Goal: Transaction & Acquisition: Purchase product/service

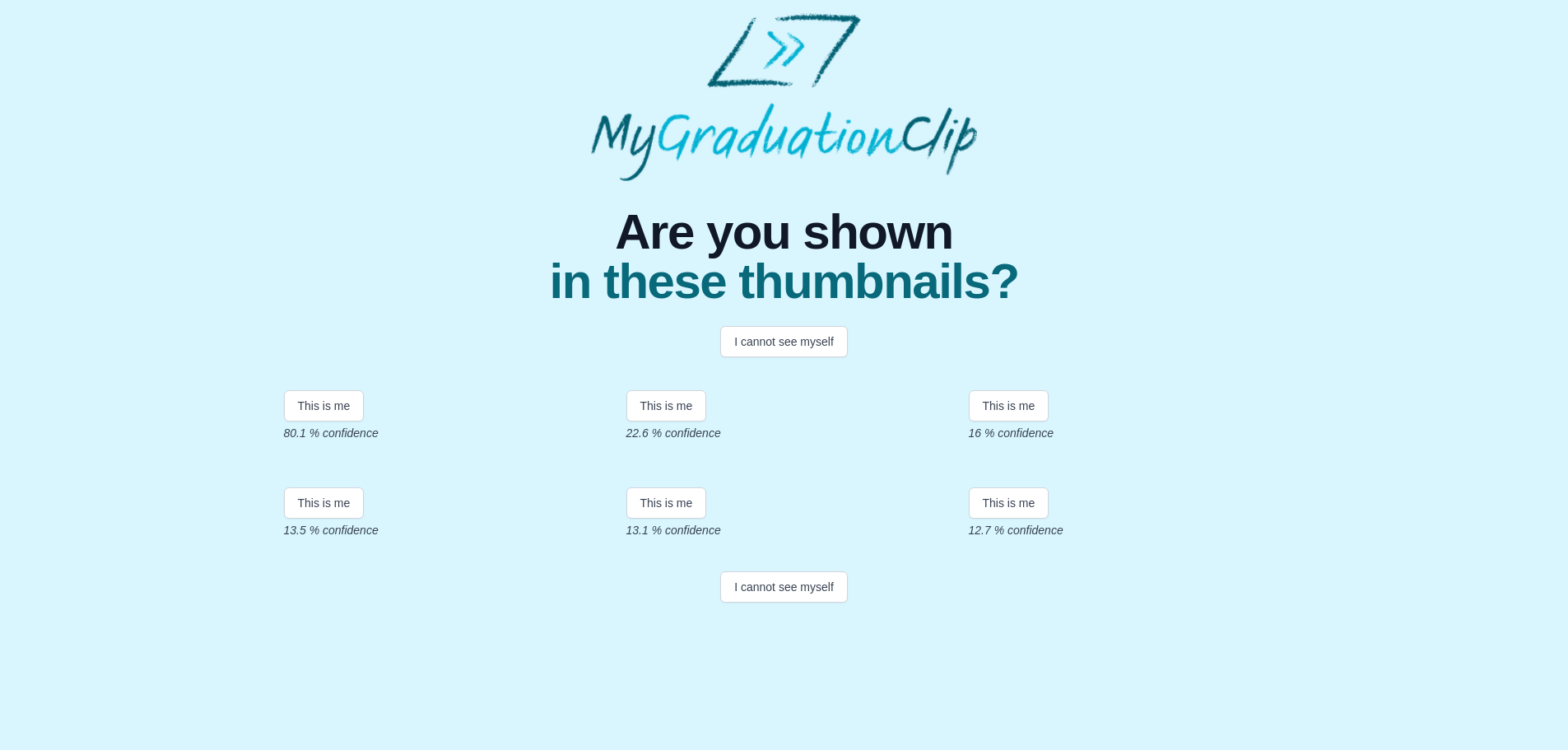
scroll to position [228, 0]
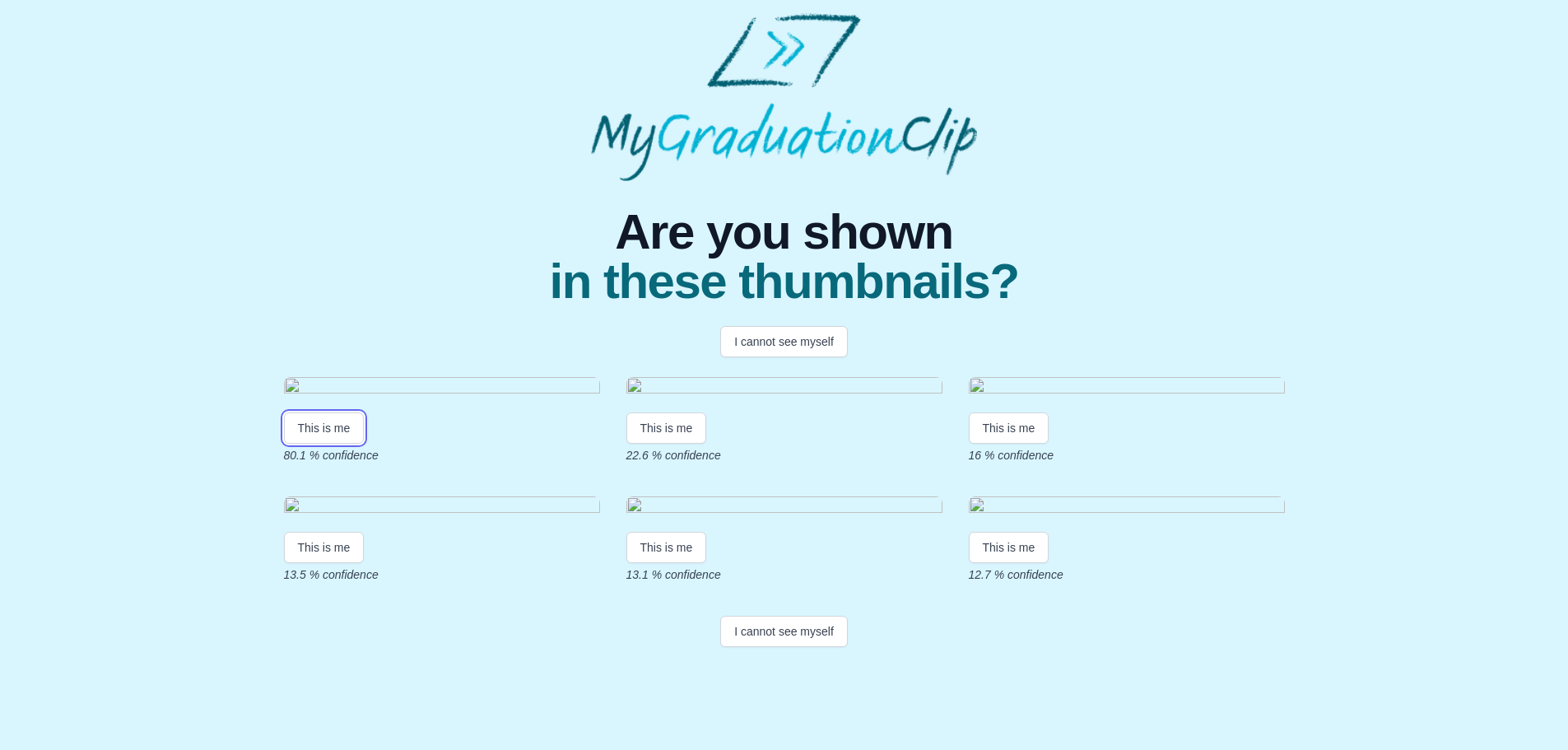
drag, startPoint x: 293, startPoint y: 352, endPoint x: 113, endPoint y: 312, distance: 184.4
click at [113, 312] on div "Are you shown in these thumbnails? I cannot see myself This is me 80.1 % confid…" at bounding box center [784, 417] width 1542 height 472
click at [320, 412] on button "This is me" at bounding box center [324, 428] width 81 height 32
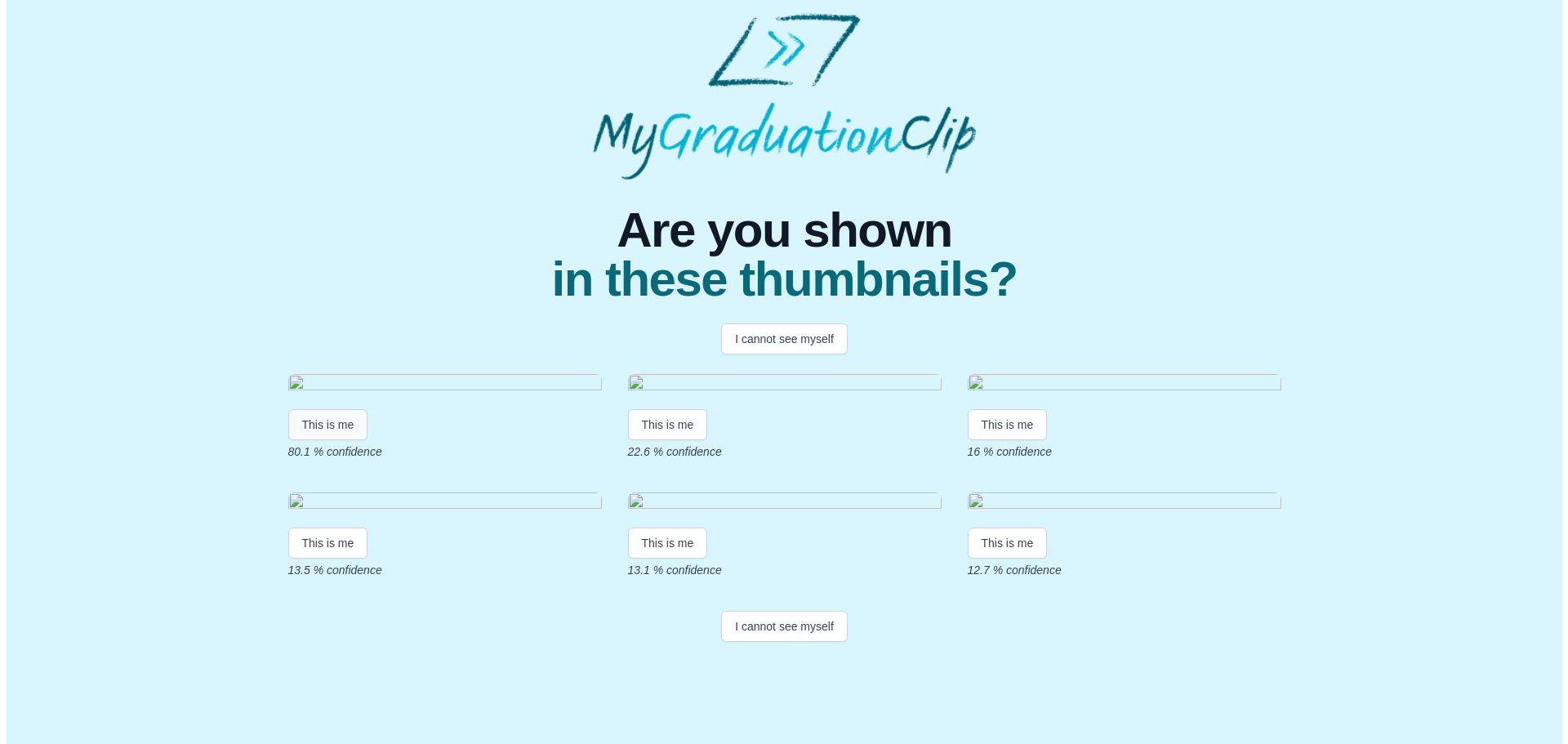
scroll to position [0, 0]
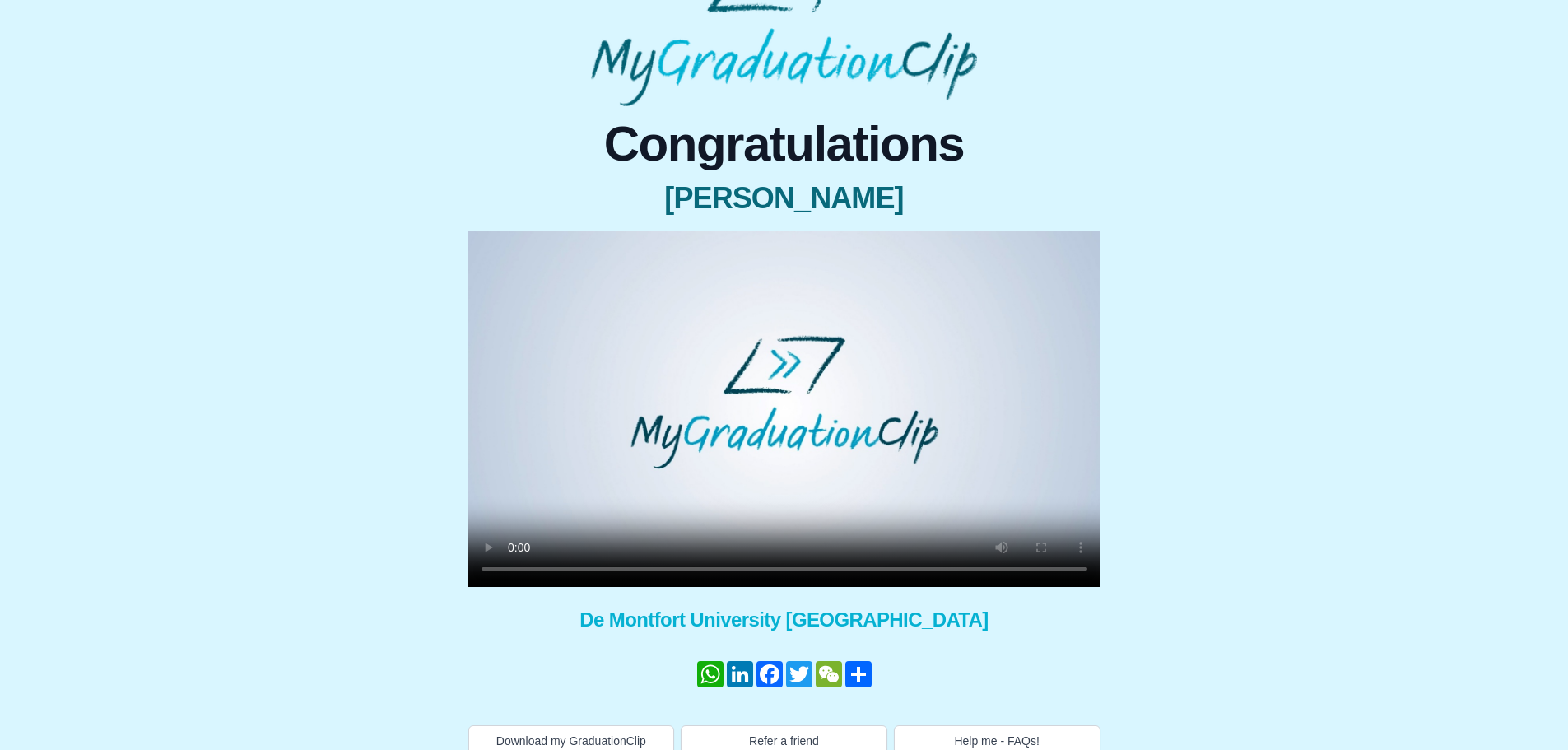
scroll to position [95, 0]
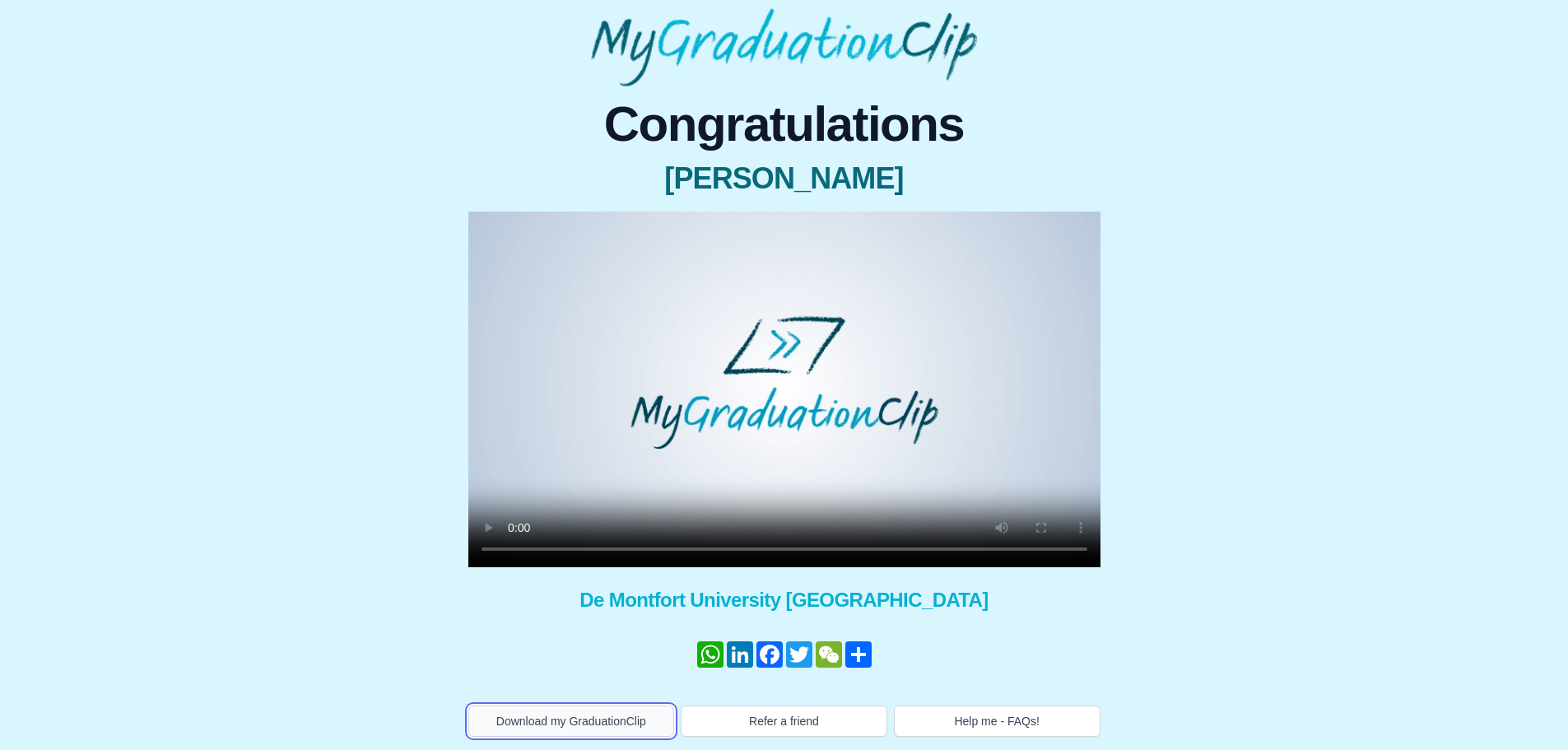
click at [602, 722] on button "Download my GraduationClip" at bounding box center [572, 721] width 207 height 32
click at [797, 411] on video at bounding box center [784, 389] width 633 height 356
click at [1037, 720] on button "Help me - FAQs!" at bounding box center [998, 721] width 207 height 32
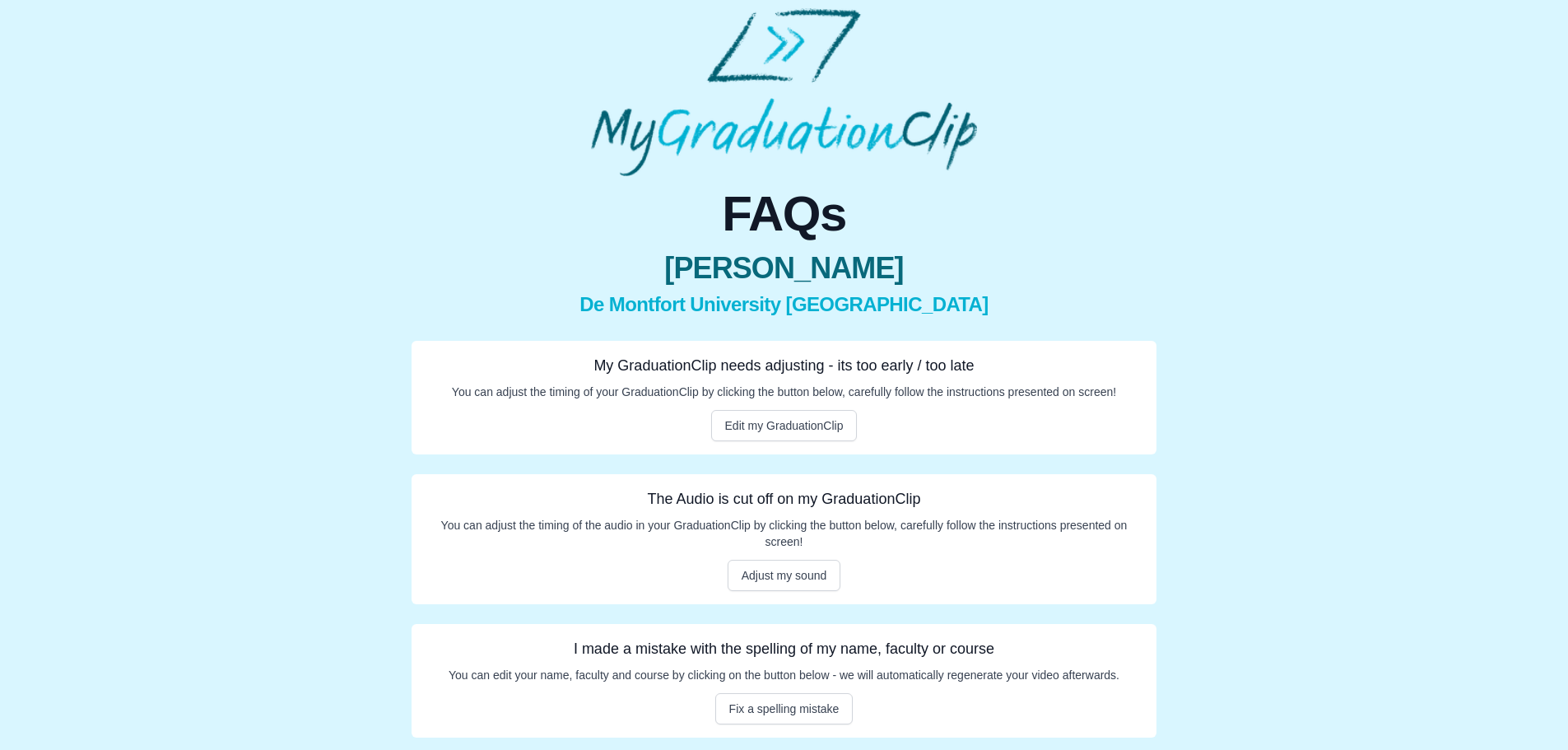
scroll to position [6, 0]
click at [784, 428] on button "Edit my GraduationClip" at bounding box center [784, 425] width 147 height 32
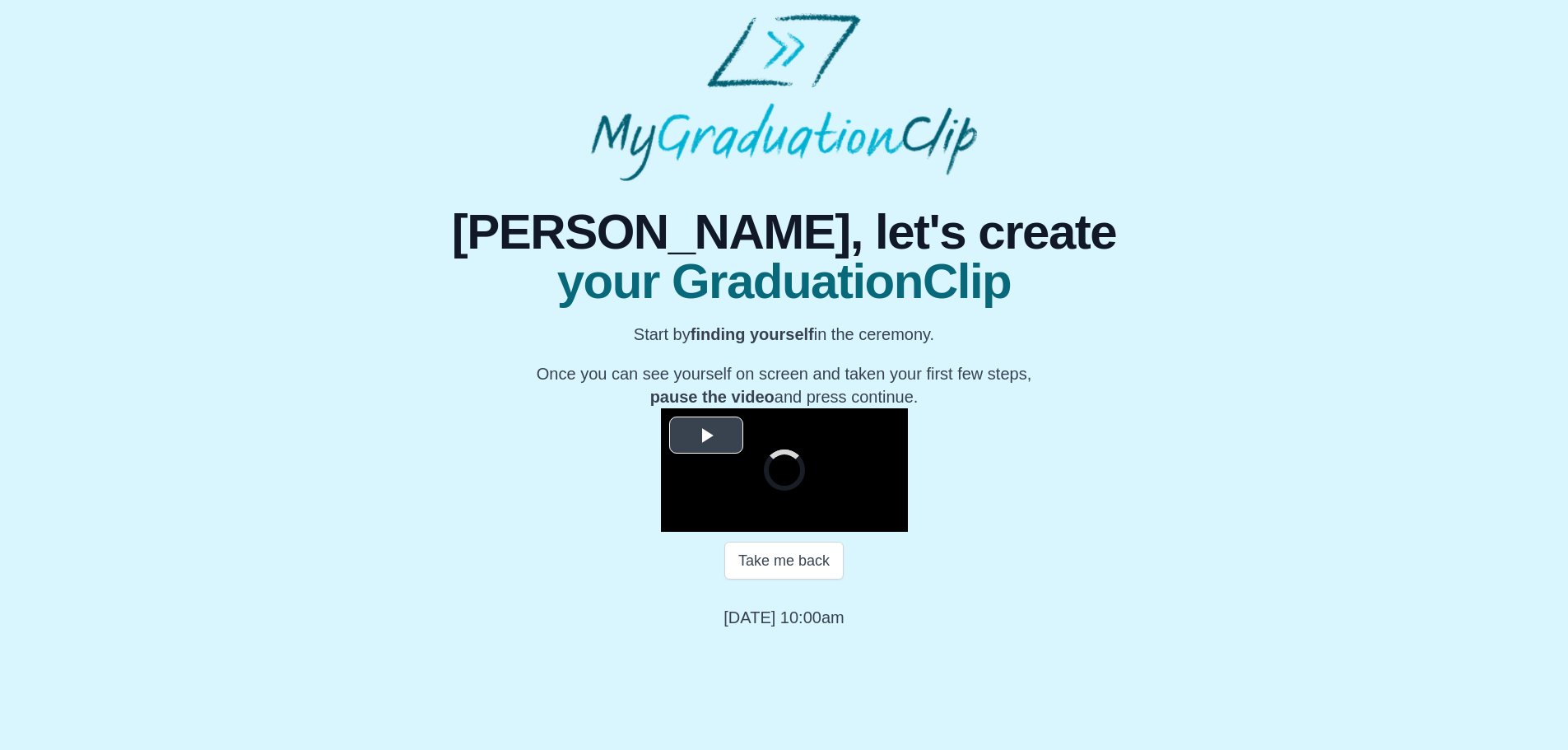
scroll to position [164, 0]
click at [706, 434] on span "Video Player" at bounding box center [706, 434] width 0 height 0
click at [661, 408] on video "Video Player" at bounding box center [784, 470] width 247 height 123
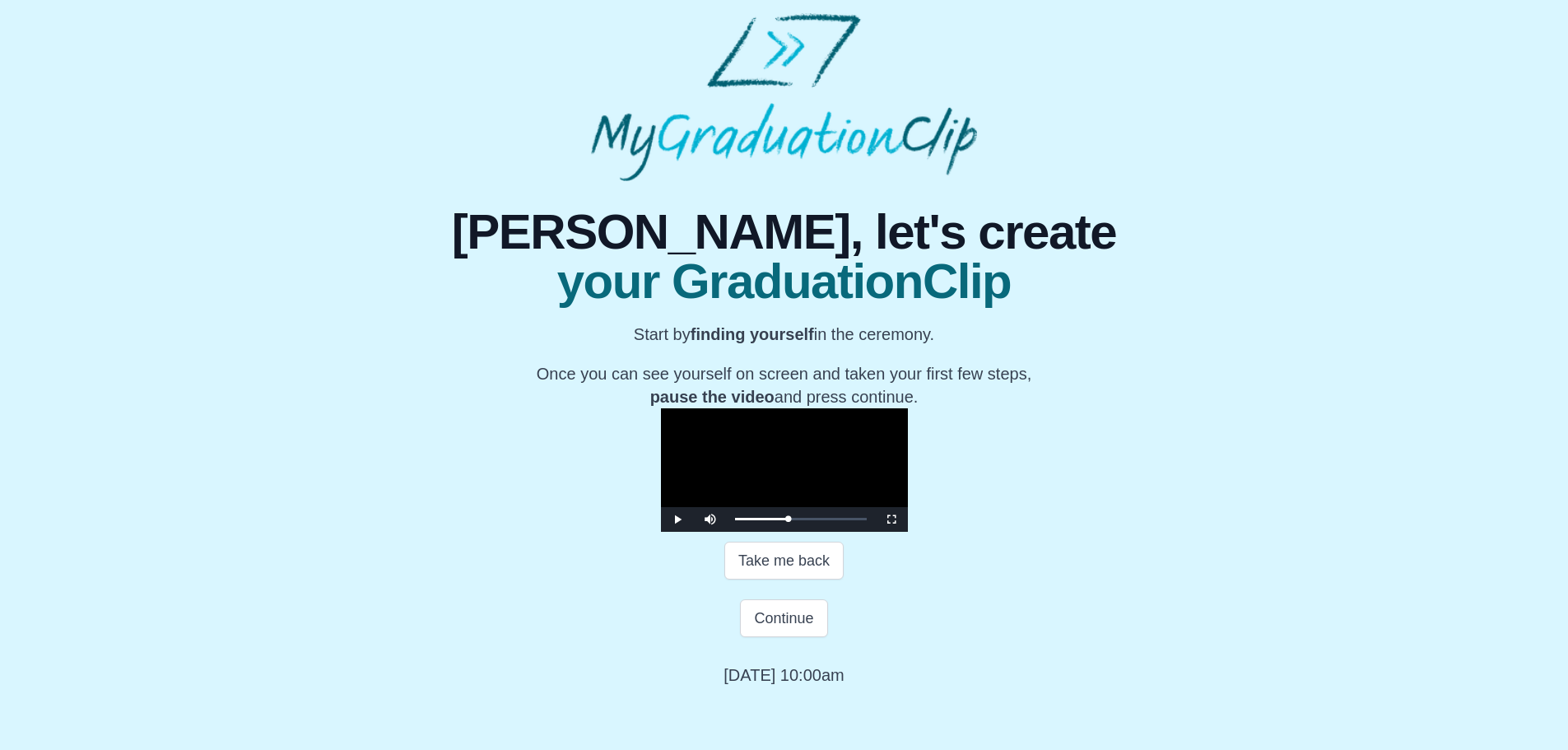
click at [661, 464] on video "Video Player" at bounding box center [784, 470] width 247 height 123
click at [711, 520] on video "Video Player" at bounding box center [784, 470] width 247 height 123
drag, startPoint x: 749, startPoint y: 627, endPoint x: 735, endPoint y: 624, distance: 14.3
click at [735, 521] on div "18:46 Progress : 0%" at bounding box center [760, 518] width 51 height 4
click at [757, 579] on button "Take me back" at bounding box center [784, 560] width 119 height 38
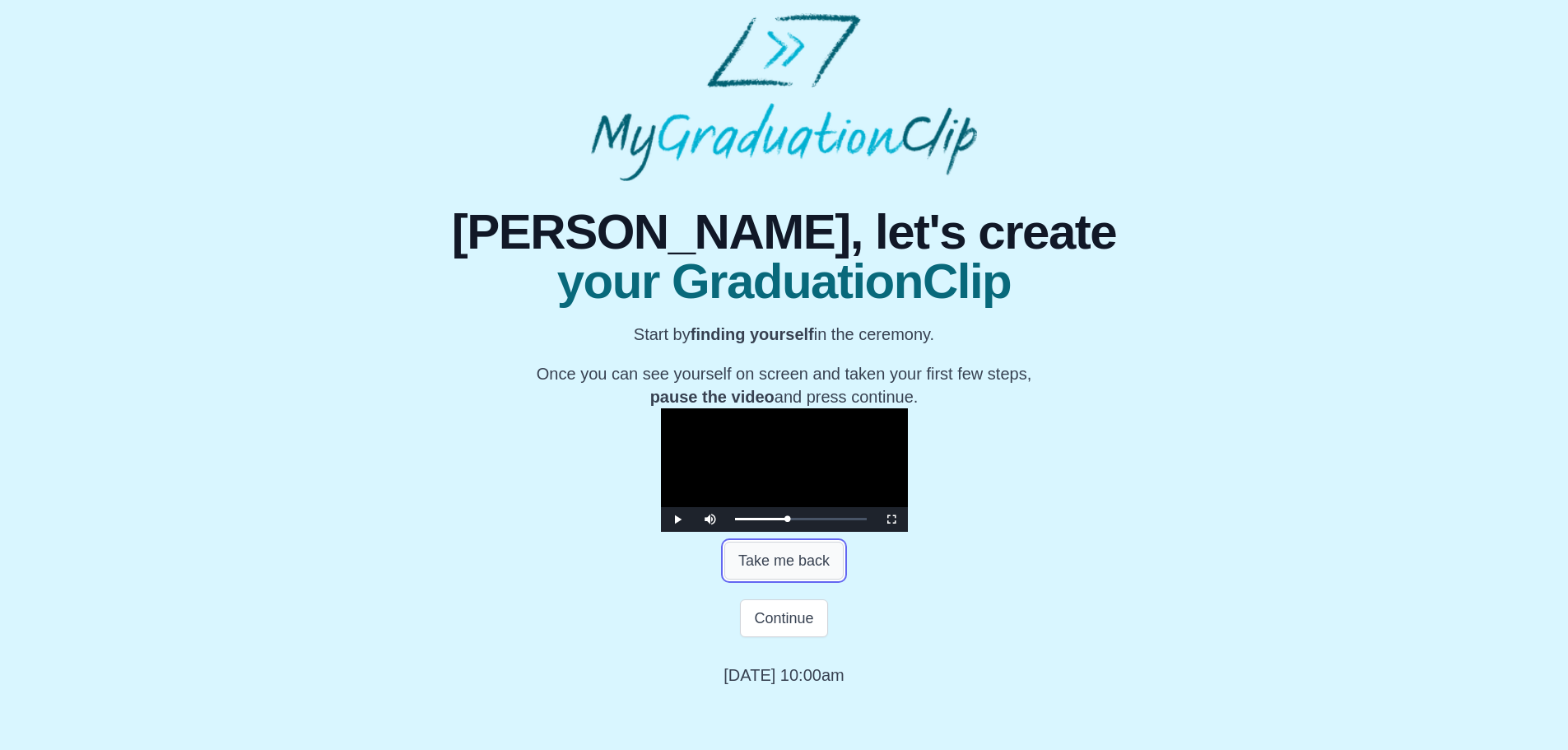
click at [757, 579] on button "Take me back" at bounding box center [784, 560] width 119 height 38
click at [678, 519] on span "Video Player" at bounding box center [678, 519] width 0 height 0
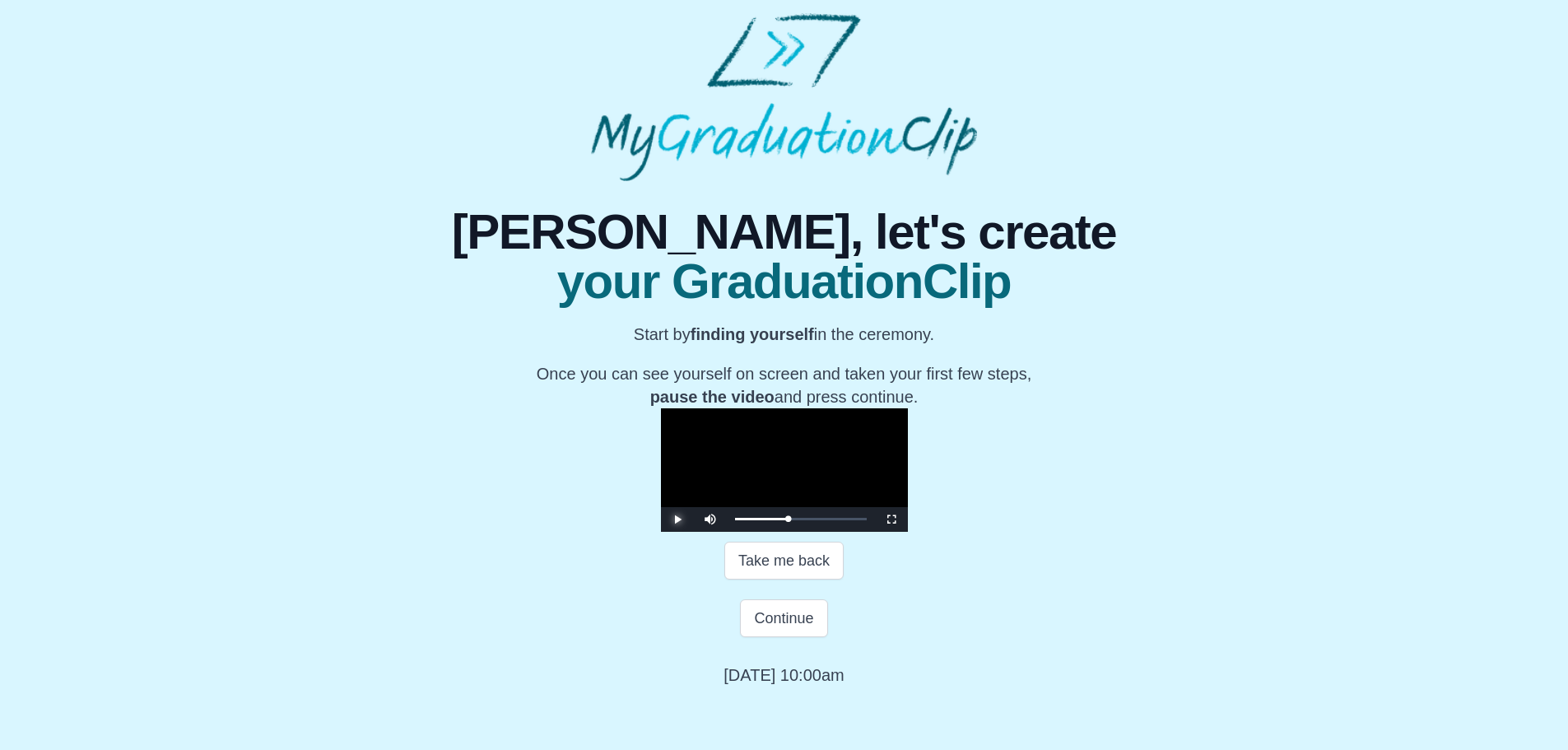
scroll to position [222, 0]
click at [779, 637] on button "Continue" at bounding box center [784, 618] width 88 height 38
click at [790, 637] on button "Continue" at bounding box center [784, 618] width 88 height 38
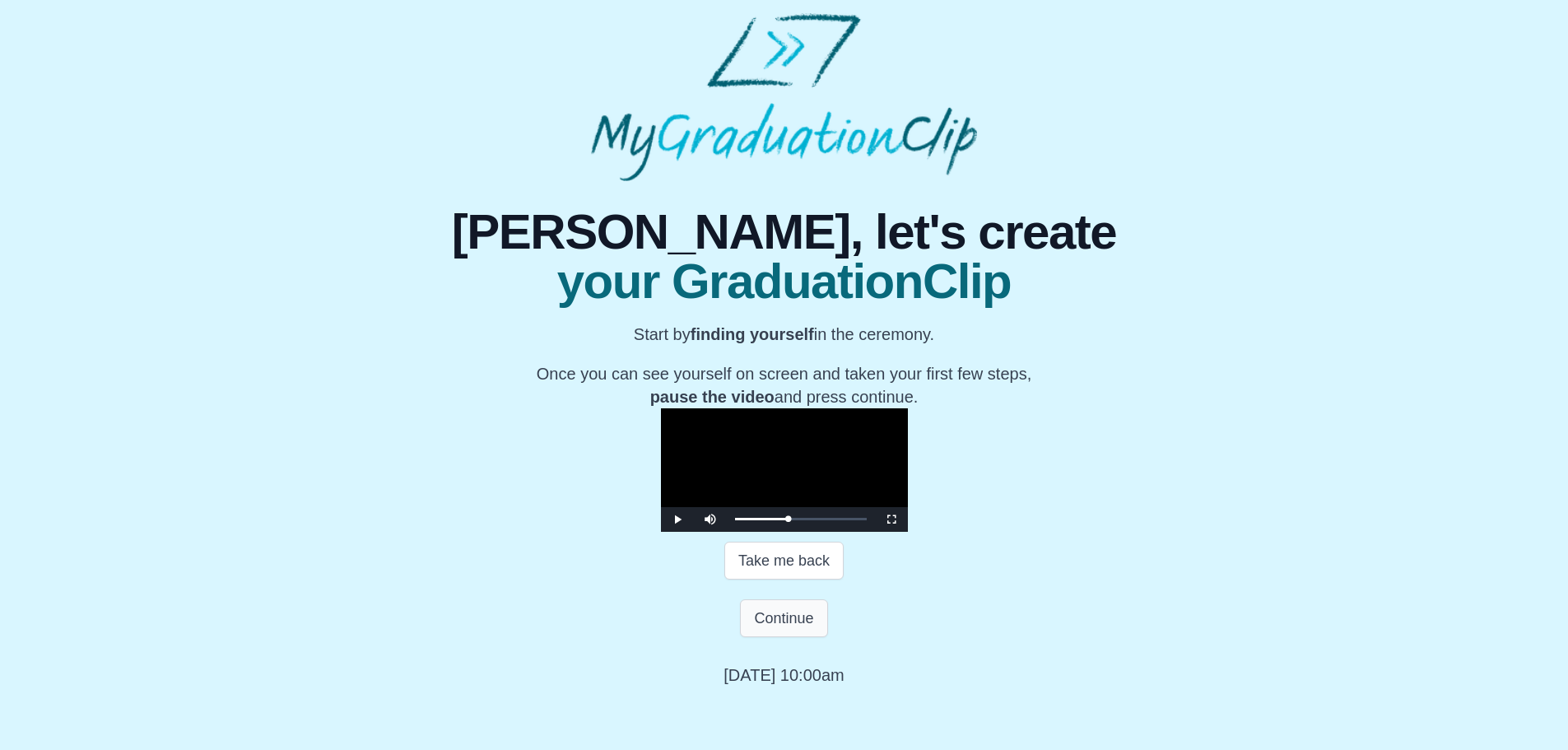
scroll to position [0, 0]
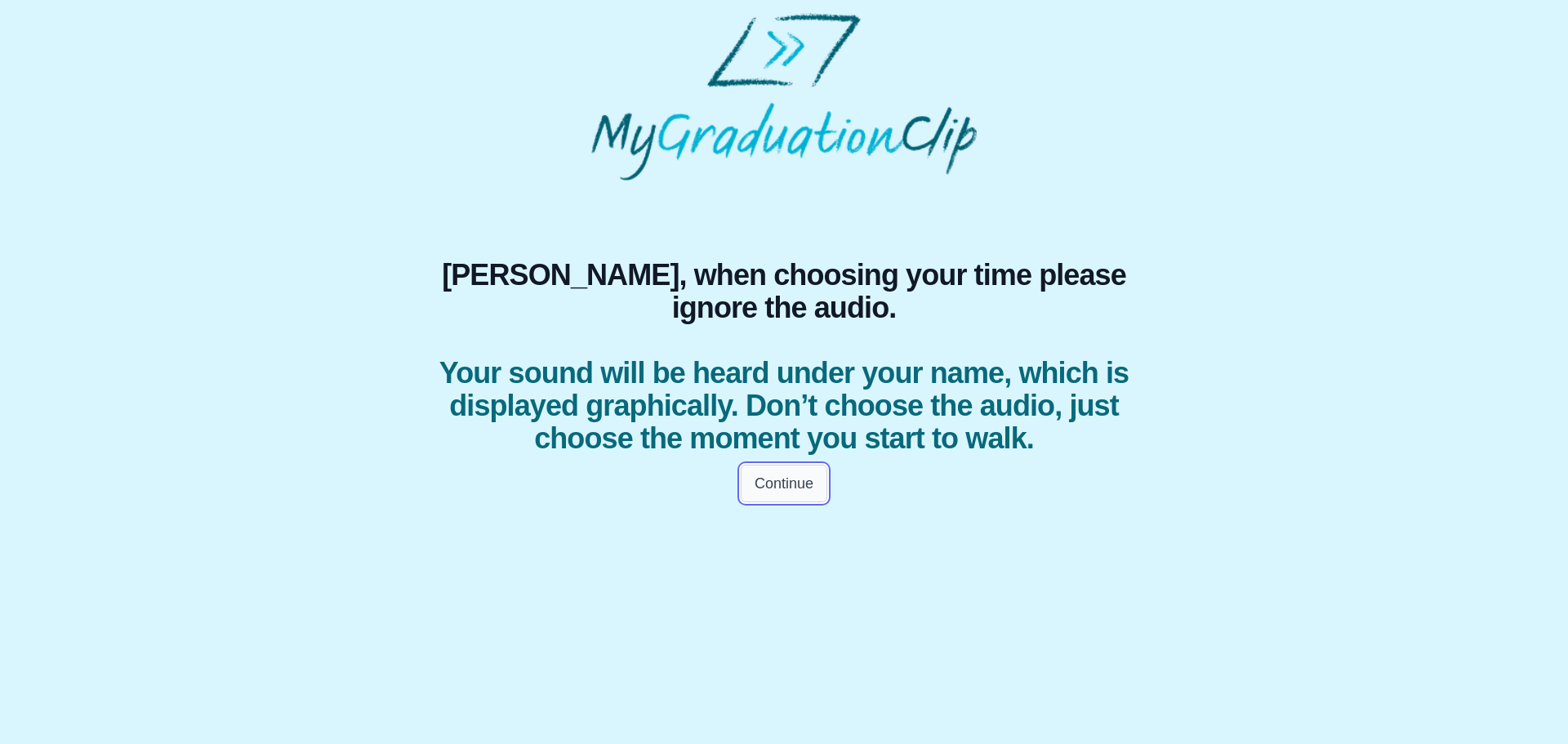
click at [791, 502] on button "Continue" at bounding box center [784, 483] width 87 height 37
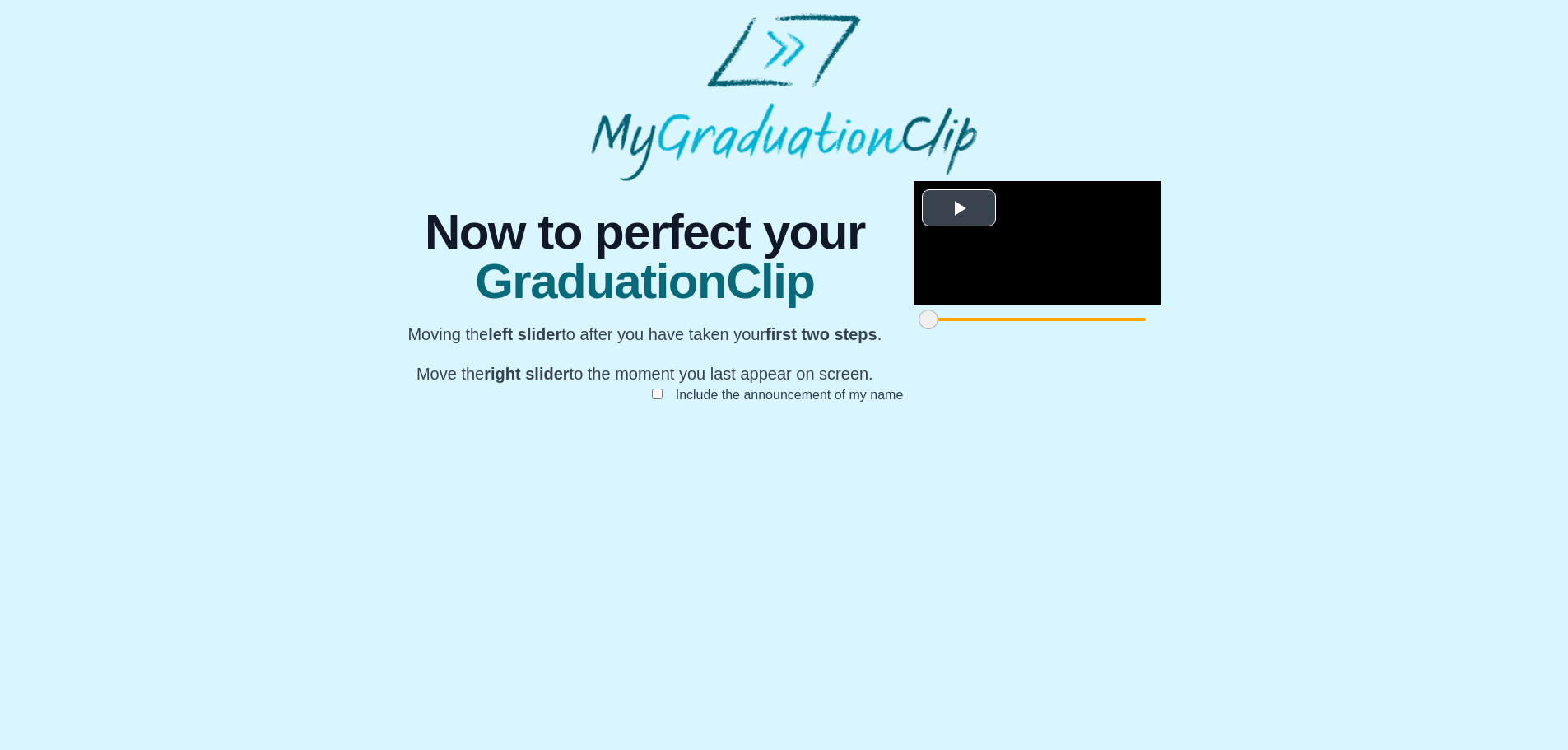
scroll to position [124, 0]
click at [959, 208] on span "Video Player" at bounding box center [959, 208] width 0 height 0
click at [914, 304] on video "Video Player" at bounding box center [1037, 242] width 247 height 123
click at [693, 408] on label "Include the announcement of my name" at bounding box center [789, 394] width 254 height 28
click at [914, 304] on video "Video Player" at bounding box center [1037, 242] width 247 height 123
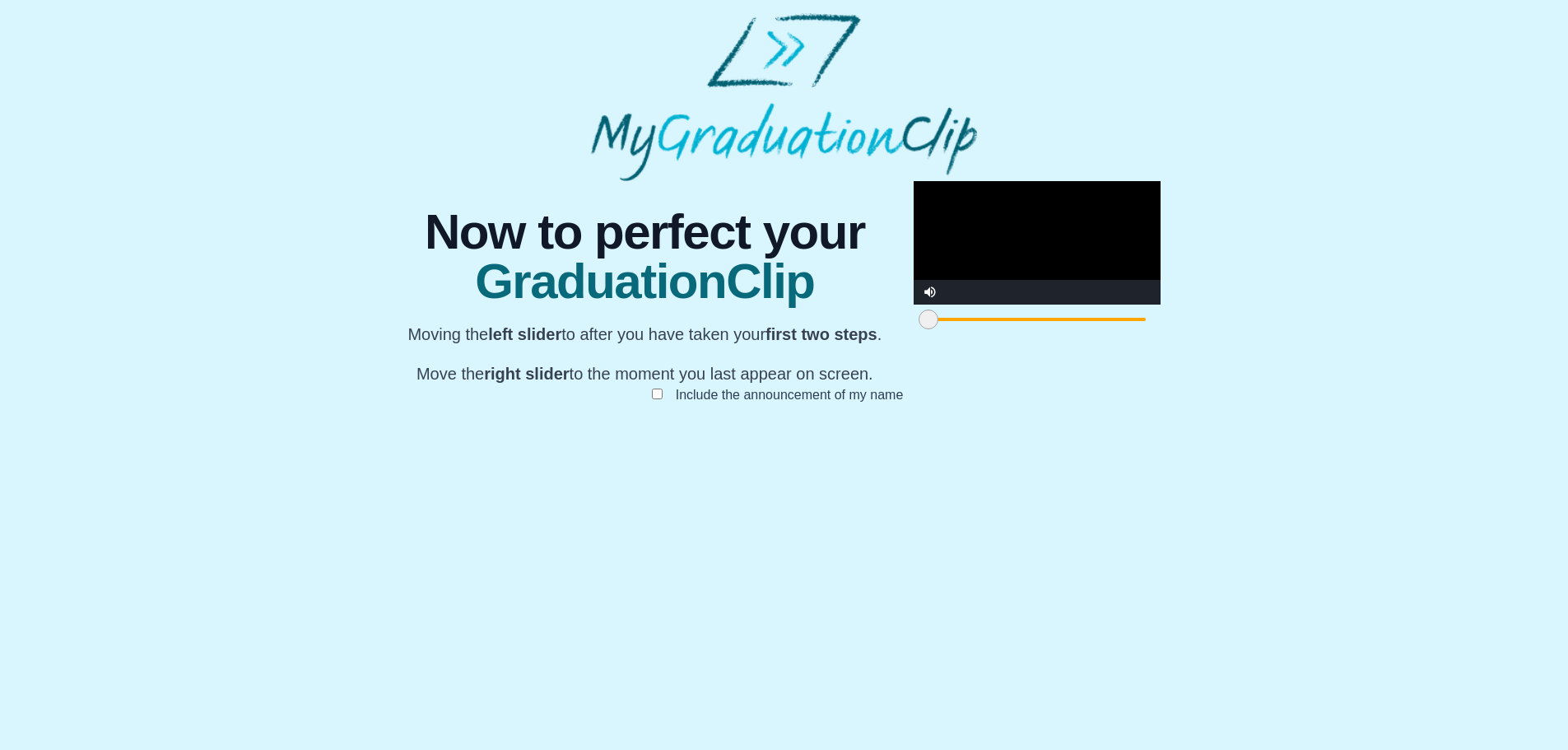
click at [914, 304] on video "Video Player" at bounding box center [1037, 242] width 247 height 123
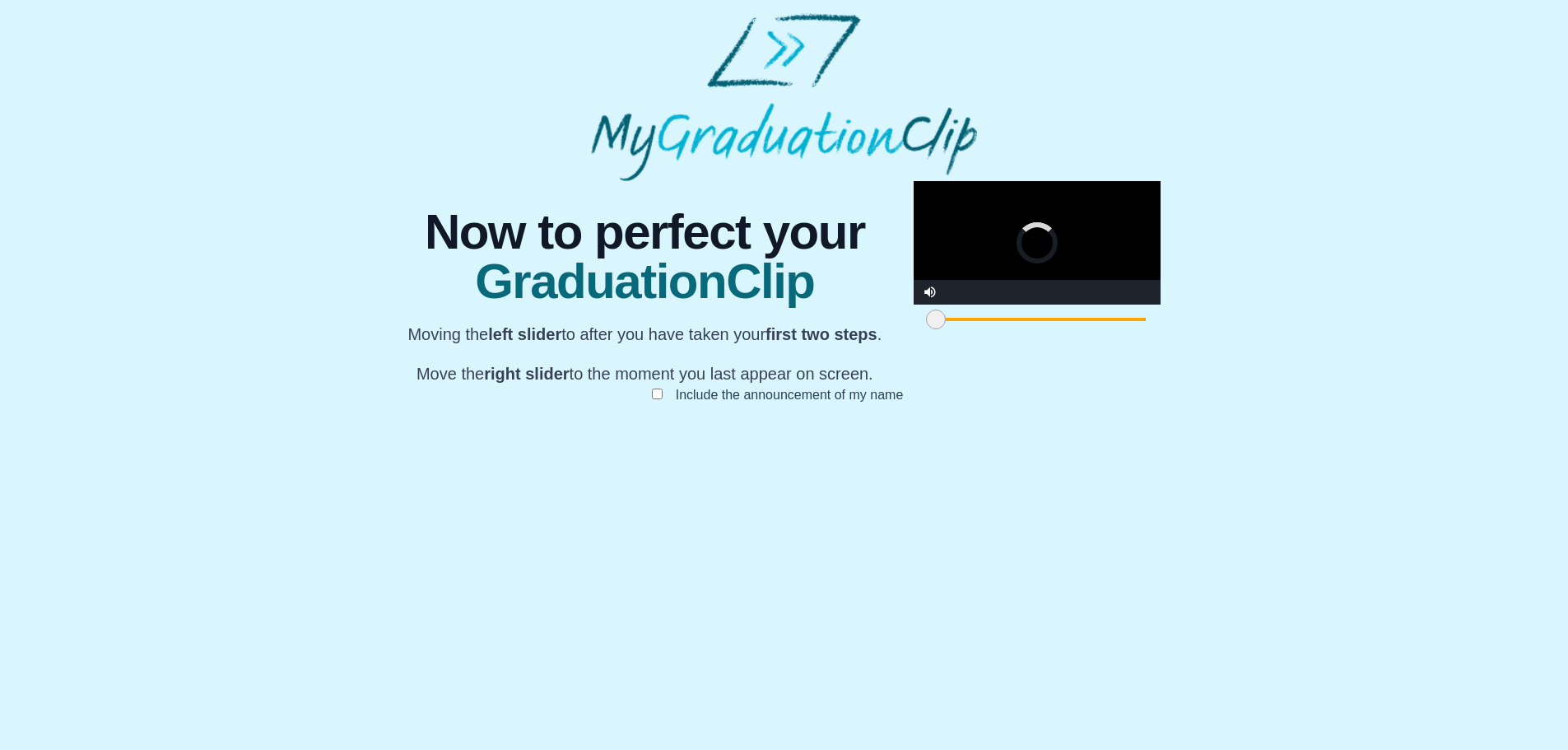
drag, startPoint x: 444, startPoint y: 673, endPoint x: 460, endPoint y: 675, distance: 16.1
click at [926, 329] on span at bounding box center [936, 319] width 20 height 20
drag, startPoint x: 460, startPoint y: 675, endPoint x: 481, endPoint y: 675, distance: 21.0
click at [941, 329] on span at bounding box center [951, 319] width 20 height 20
drag, startPoint x: 481, startPoint y: 675, endPoint x: 587, endPoint y: 662, distance: 106.8
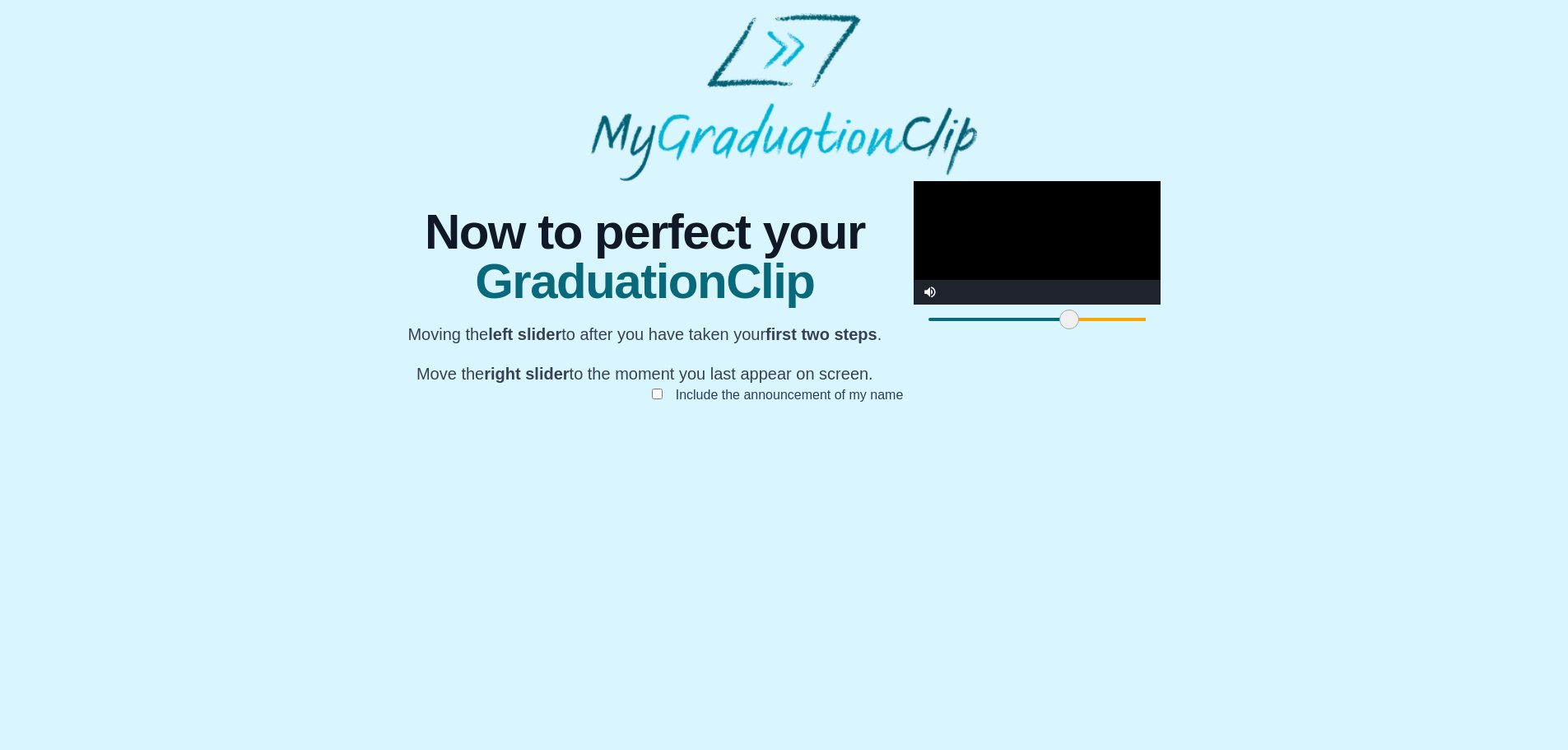
click at [1060, 329] on span at bounding box center [1070, 319] width 20 height 20
drag, startPoint x: 1120, startPoint y: 672, endPoint x: 1153, endPoint y: 663, distance: 34.2
click at [1153, 436] on div "**********" at bounding box center [784, 308] width 784 height 255
click at [914, 304] on video "Video Player" at bounding box center [1037, 242] width 247 height 123
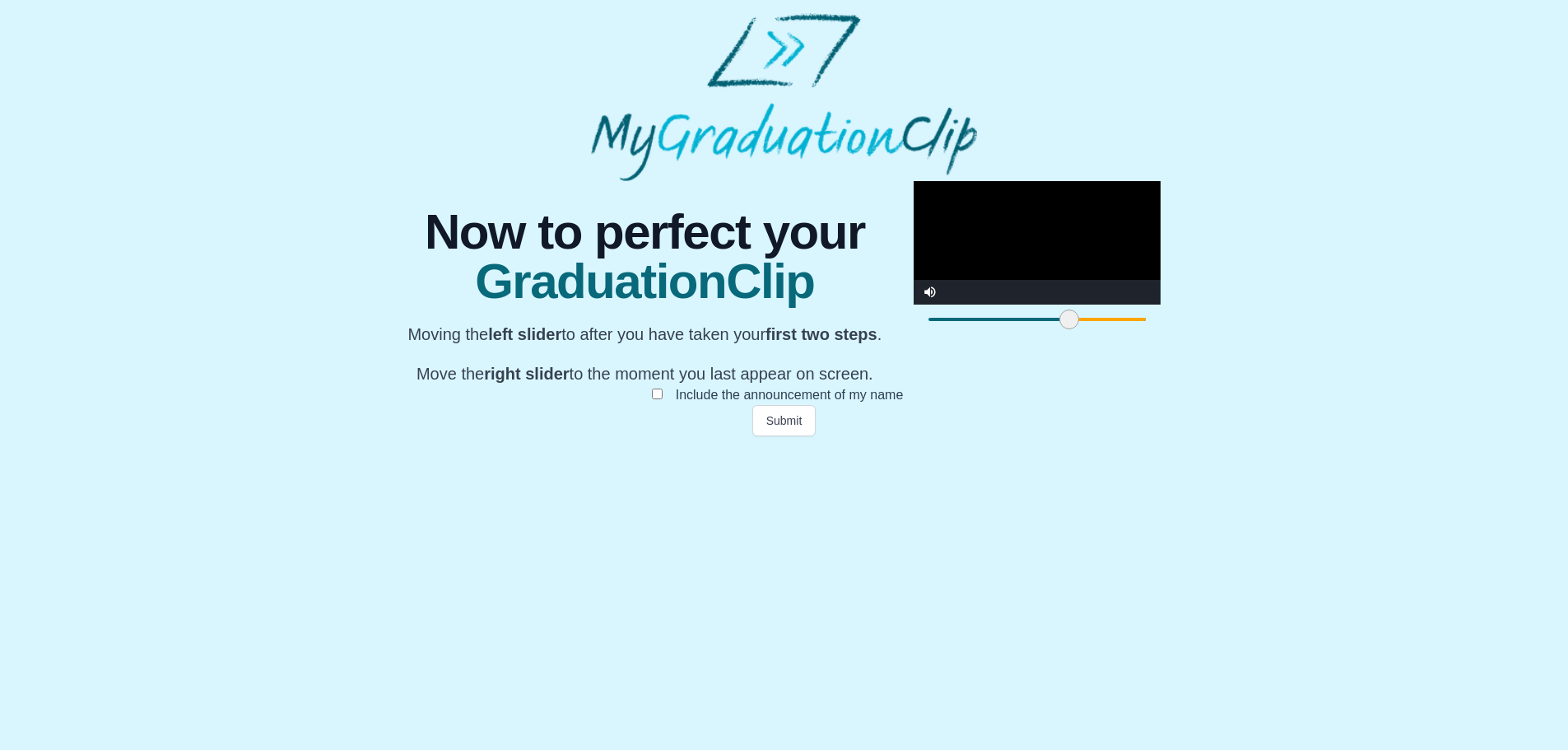
click at [914, 304] on video "Video Player" at bounding box center [1037, 242] width 247 height 123
click at [1072, 304] on video "Video Player" at bounding box center [1037, 242] width 247 height 123
click at [969, 304] on video "Video Player" at bounding box center [1037, 242] width 247 height 123
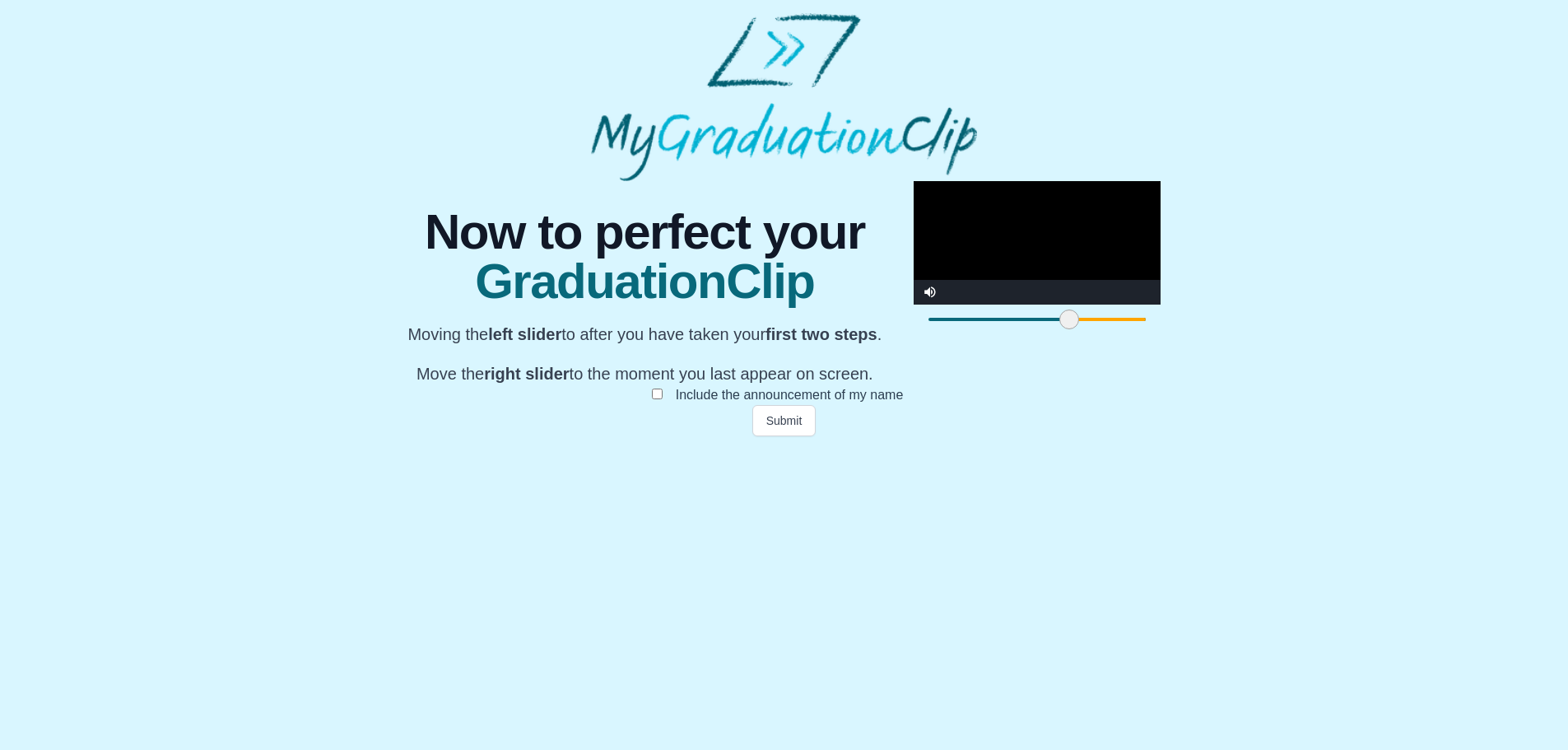
drag, startPoint x: 1120, startPoint y: 673, endPoint x: 1158, endPoint y: 659, distance: 40.5
click at [1148, 436] on div "**********" at bounding box center [784, 308] width 784 height 255
click at [914, 304] on video "Video Player" at bounding box center [1037, 242] width 247 height 123
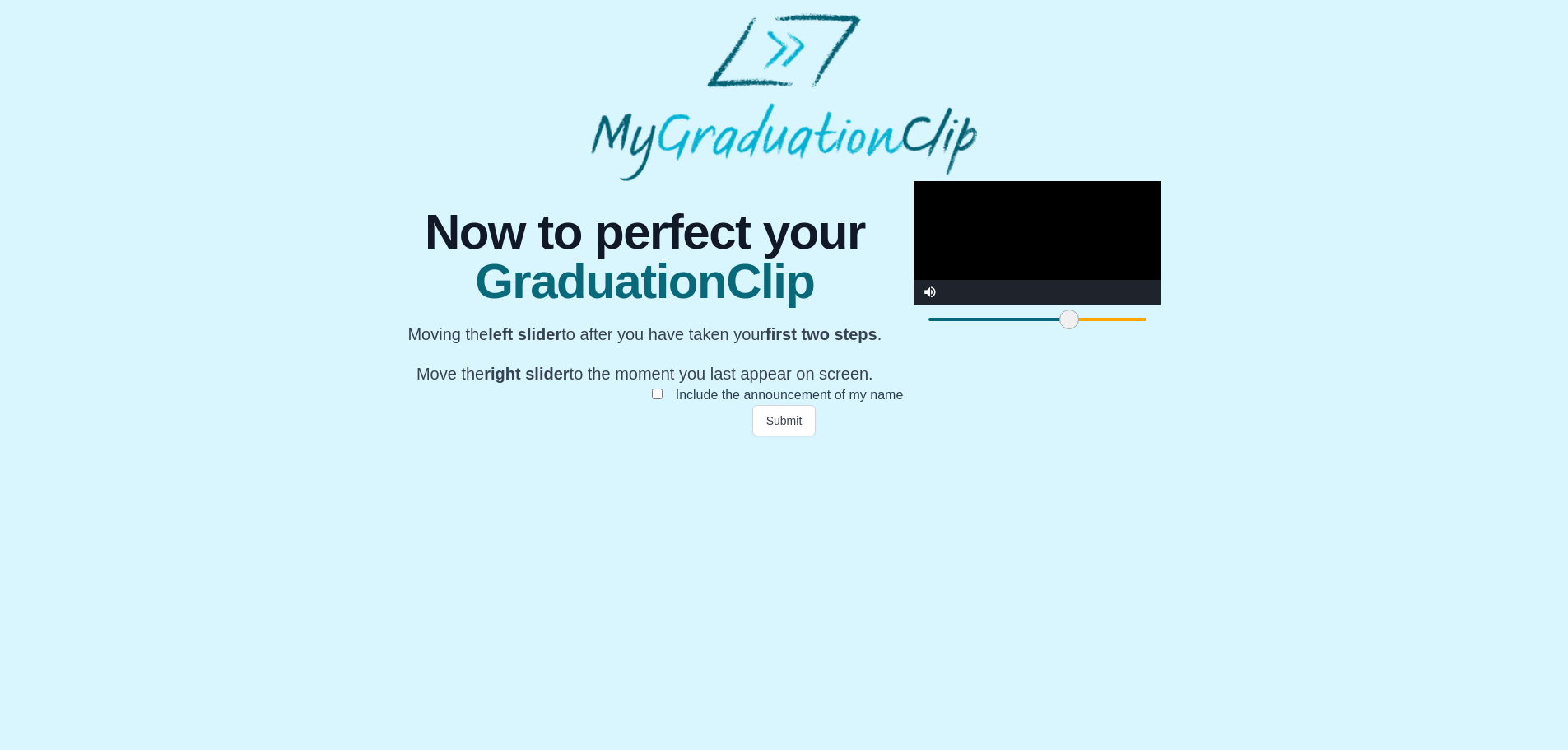
click at [914, 304] on video "Video Player" at bounding box center [1037, 242] width 247 height 123
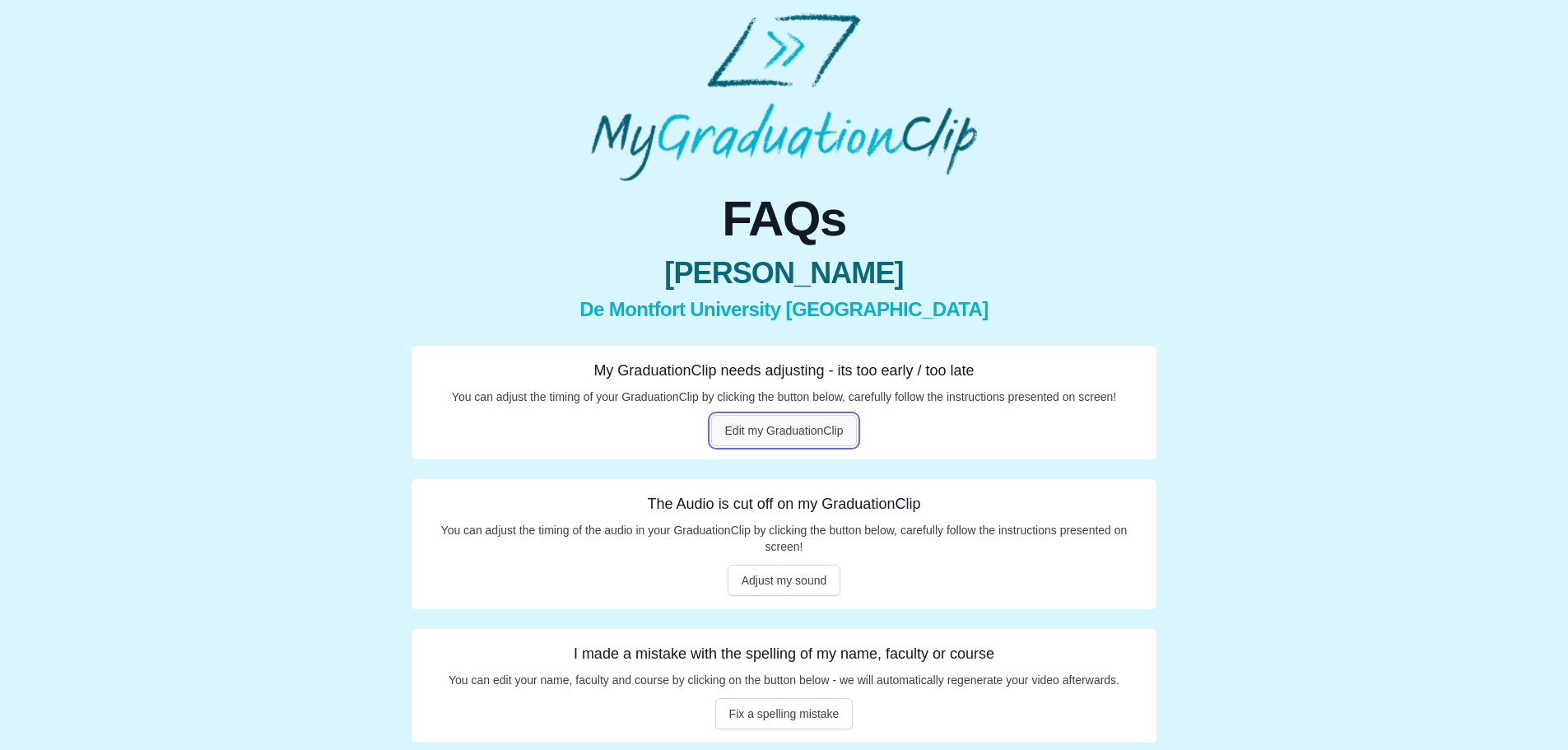
click at [803, 425] on button "Edit my GraduationClip" at bounding box center [784, 431] width 147 height 32
click at [803, 425] on html "FAQs Teodora Minetos De Montfort University Leicester My GraduationClip needs a…" at bounding box center [784, 378] width 1568 height 756
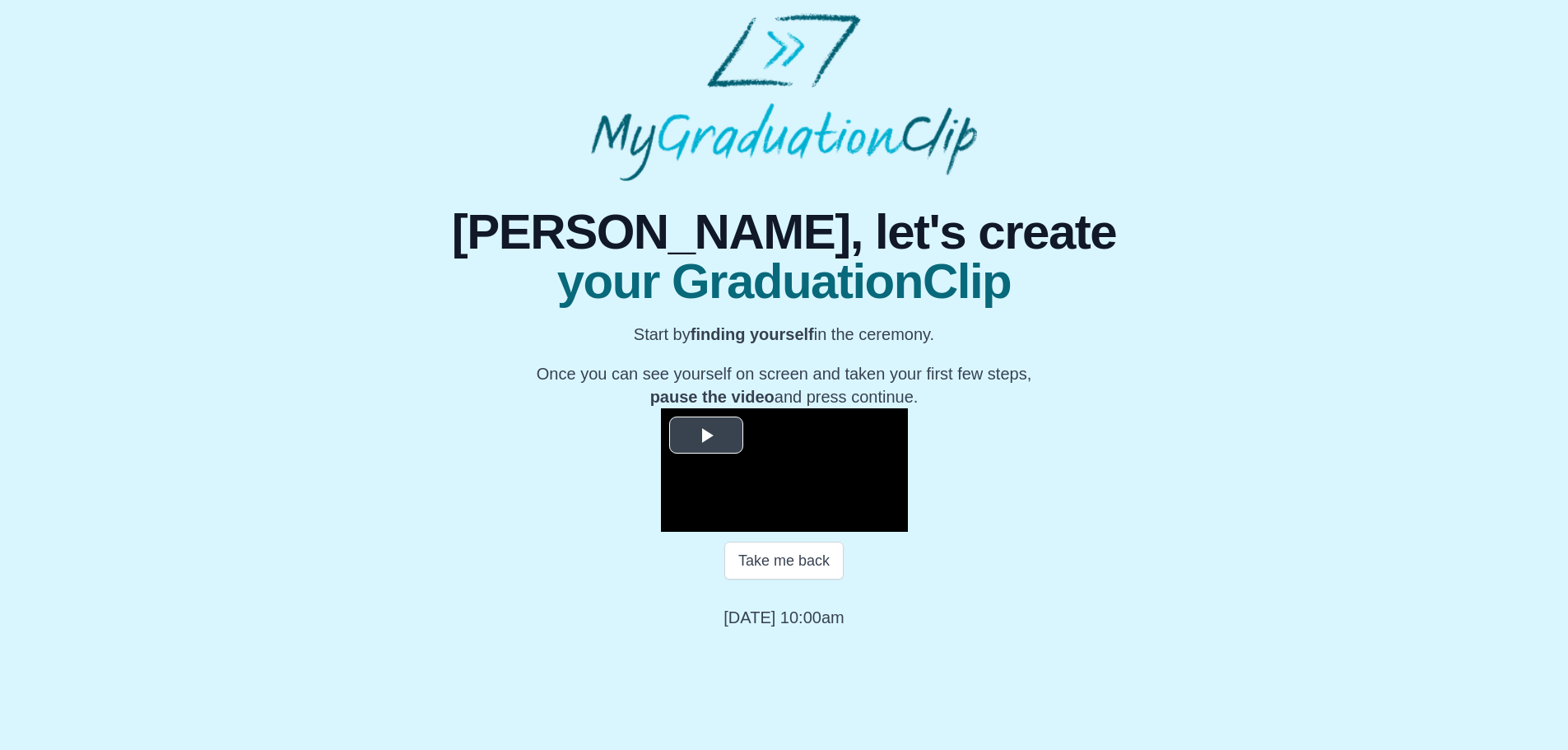
scroll to position [164, 0]
click at [747, 518] on video "Video Player" at bounding box center [784, 470] width 247 height 123
click at [769, 518] on video "Video Player" at bounding box center [784, 470] width 247 height 123
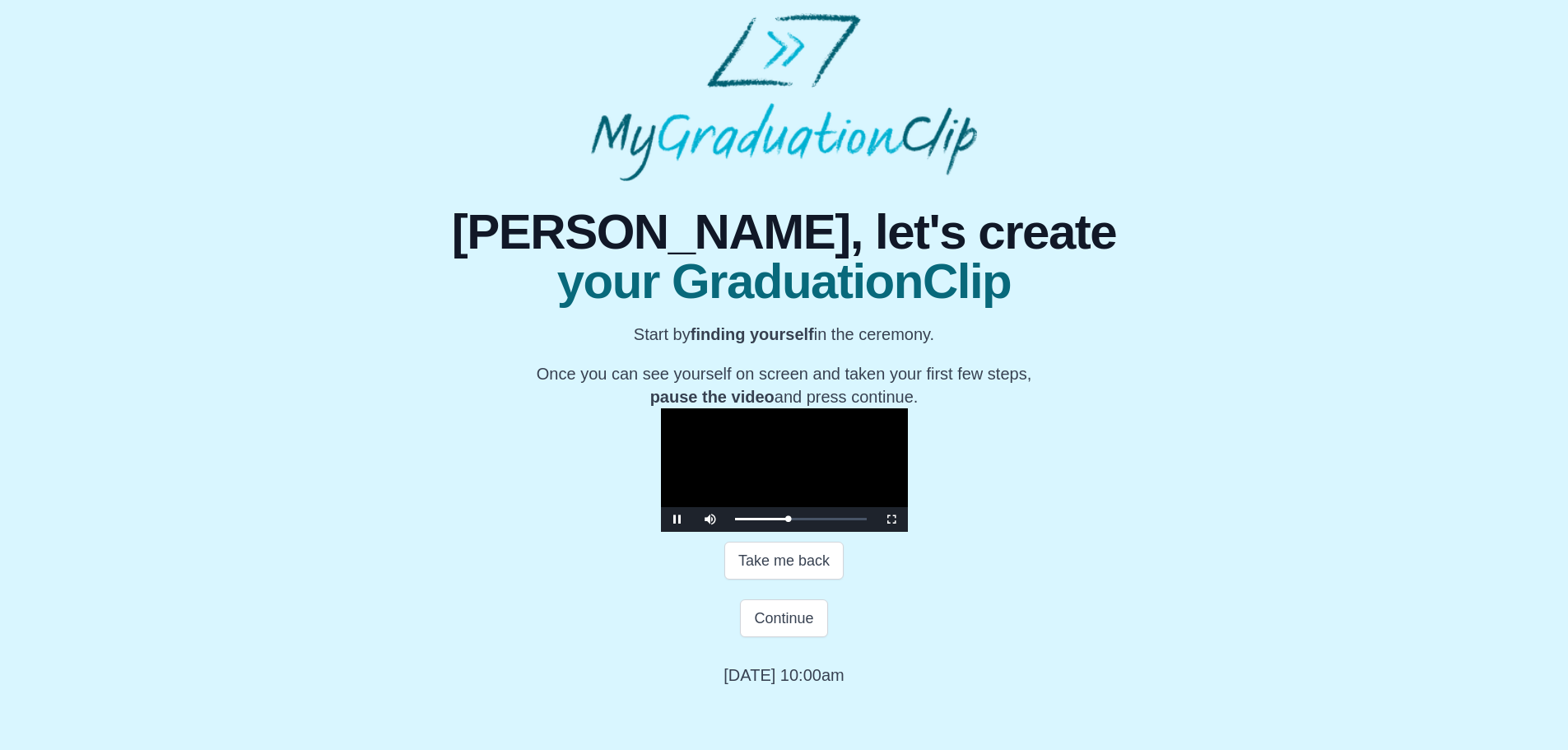
scroll to position [222, 0]
click at [678, 519] on span "Video Player" at bounding box center [678, 519] width 0 height 0
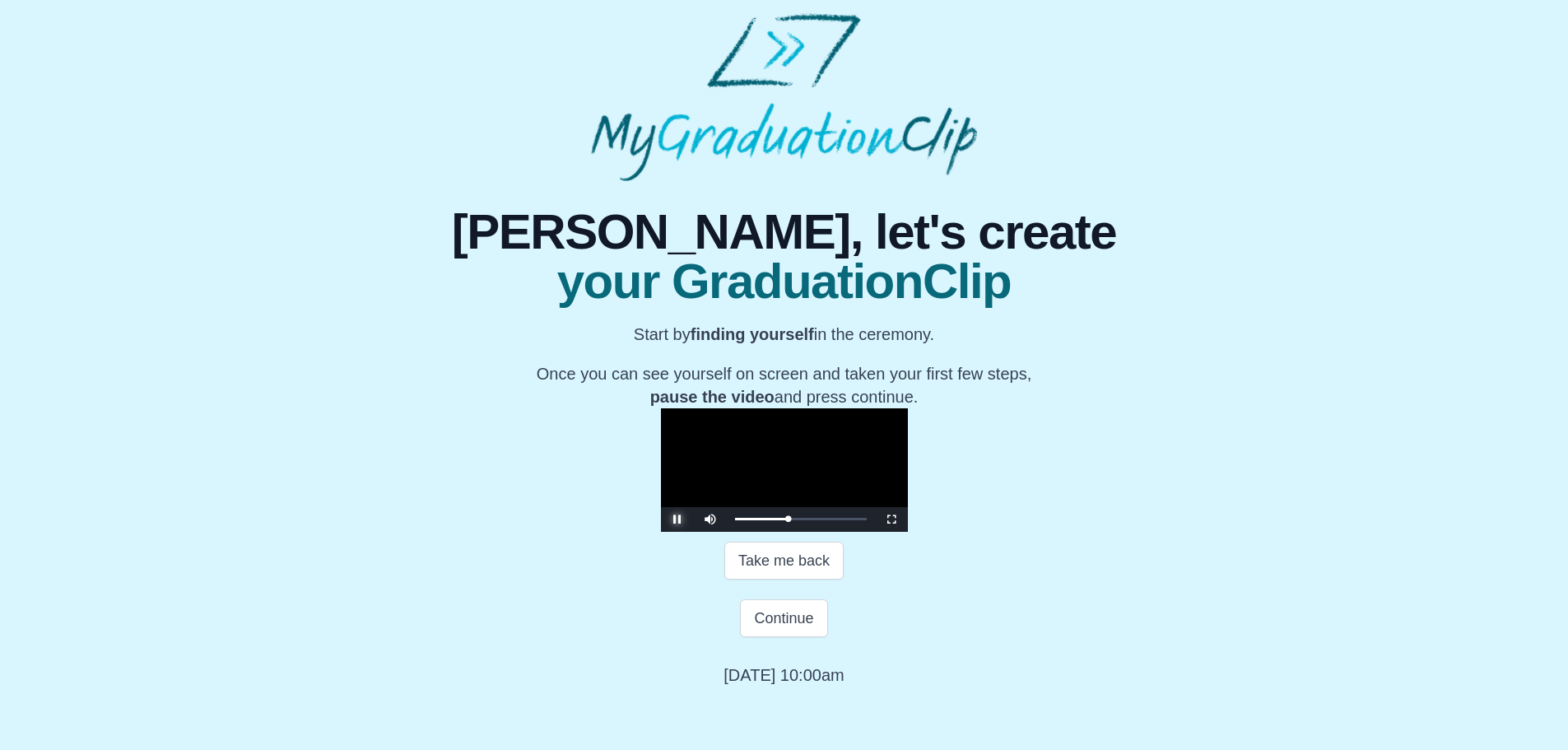
click at [678, 519] on span "Video Player" at bounding box center [678, 519] width 0 height 0
click at [745, 521] on div "19:35 Progress : 0%" at bounding box center [762, 518] width 53 height 4
click at [661, 483] on video "Video Player" at bounding box center [784, 470] width 247 height 123
click at [678, 519] on span "Video Player" at bounding box center [678, 519] width 0 height 0
click at [784, 637] on button "Continue" at bounding box center [784, 618] width 88 height 38
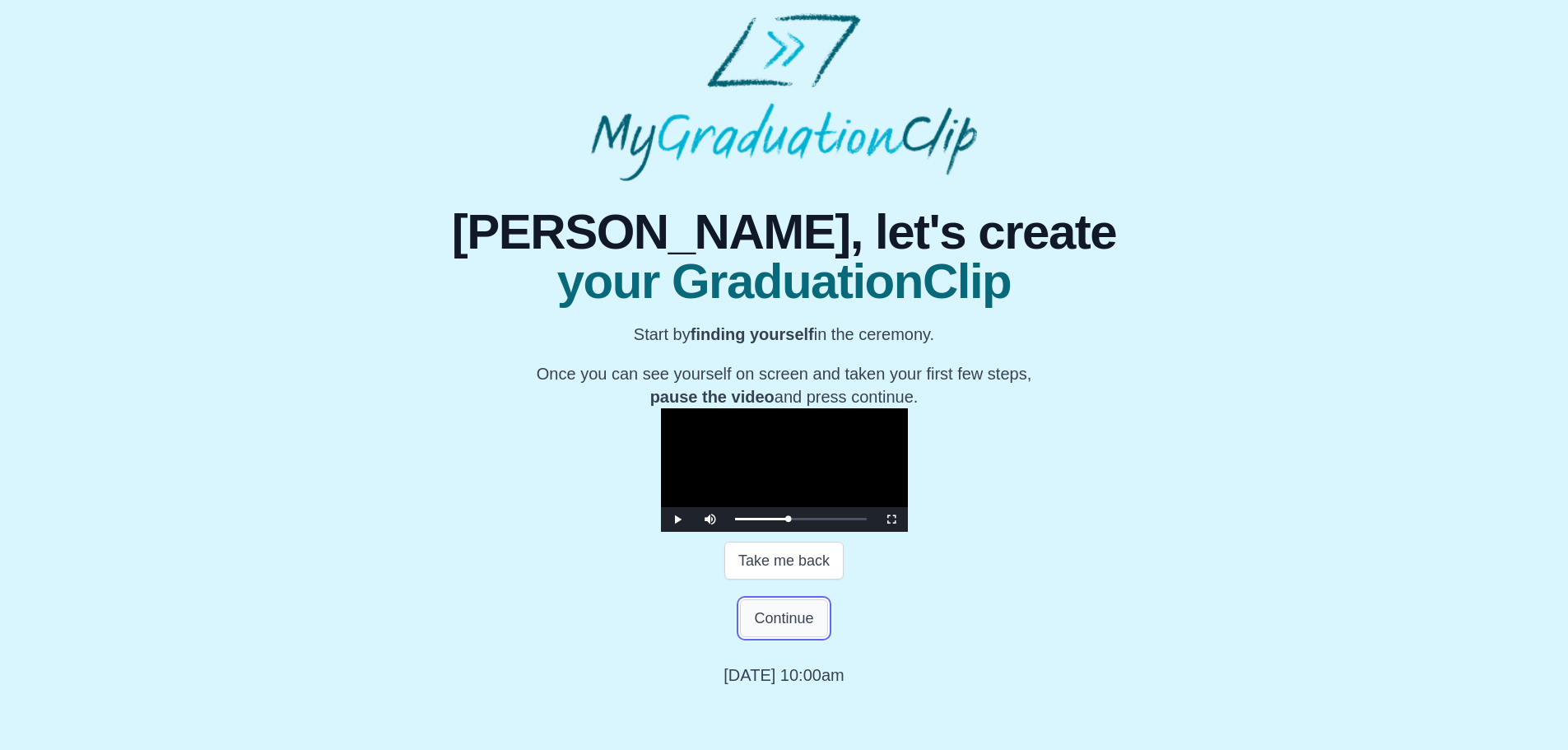
click at [784, 637] on button "Continue" at bounding box center [784, 618] width 88 height 38
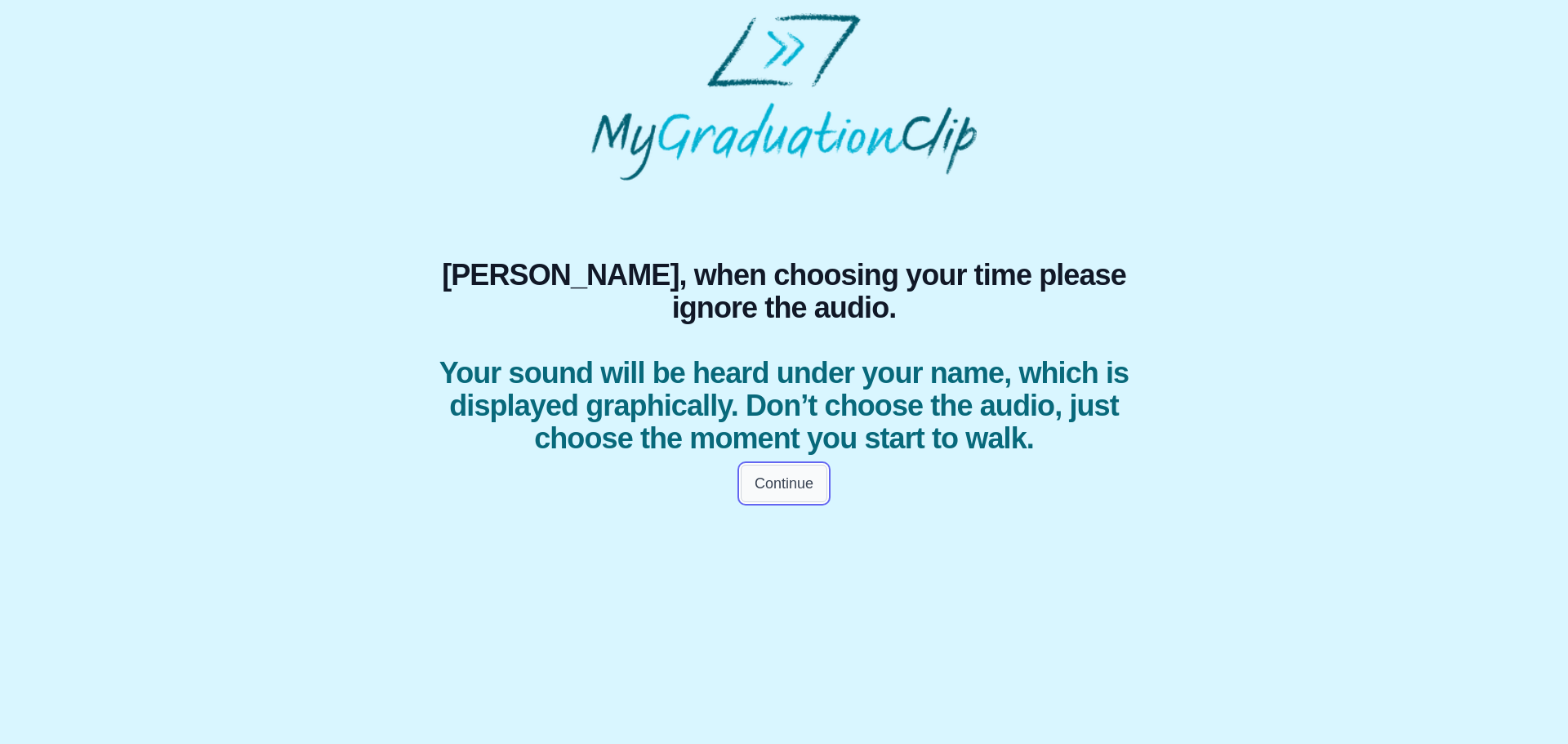
click at [781, 502] on button "Continue" at bounding box center [784, 483] width 87 height 37
click at [781, 508] on html "Teodora, when choosing your time please ignore the audio. Your sound will be he…" at bounding box center [784, 262] width 1568 height 525
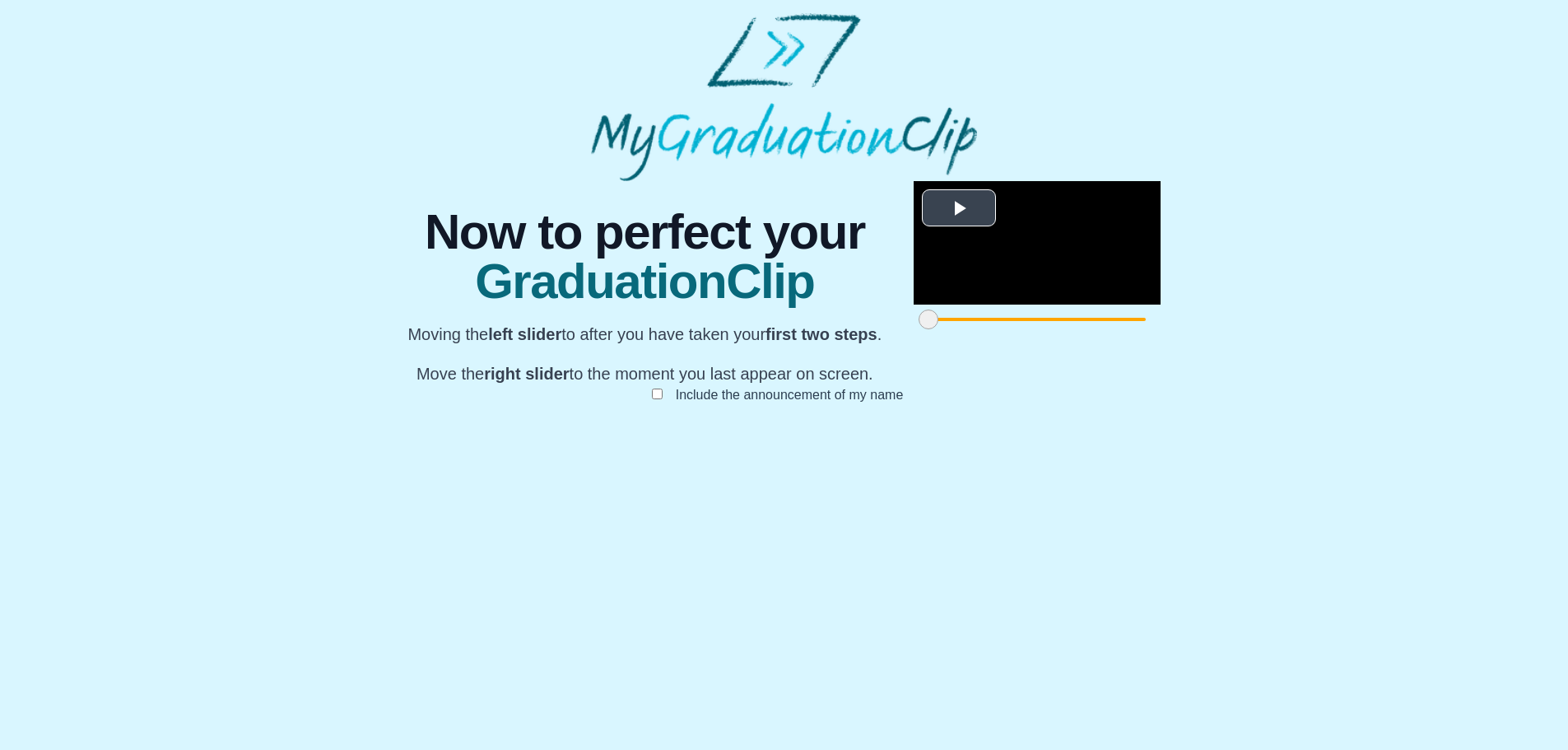
scroll to position [124, 0]
click at [959, 208] on span "Video Player" at bounding box center [959, 208] width 0 height 0
click at [914, 301] on video "Video Player" at bounding box center [1037, 242] width 247 height 123
click at [914, 304] on video "Video Player" at bounding box center [1037, 242] width 247 height 123
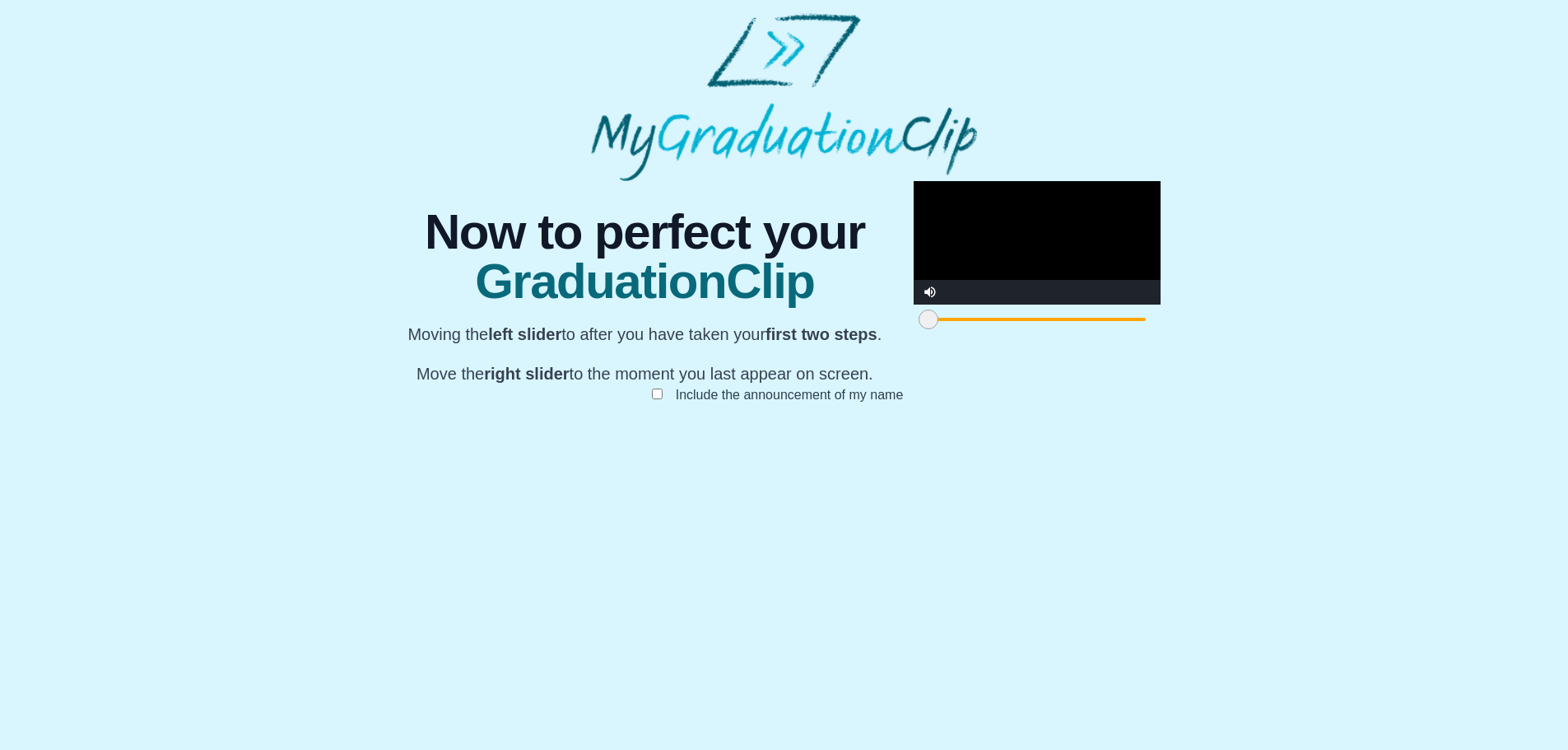
click at [914, 304] on video "Video Player" at bounding box center [1037, 242] width 247 height 123
click at [1040, 304] on video "Video Player" at bounding box center [1037, 242] width 247 height 123
drag, startPoint x: 1120, startPoint y: 672, endPoint x: 1080, endPoint y: 675, distance: 40.1
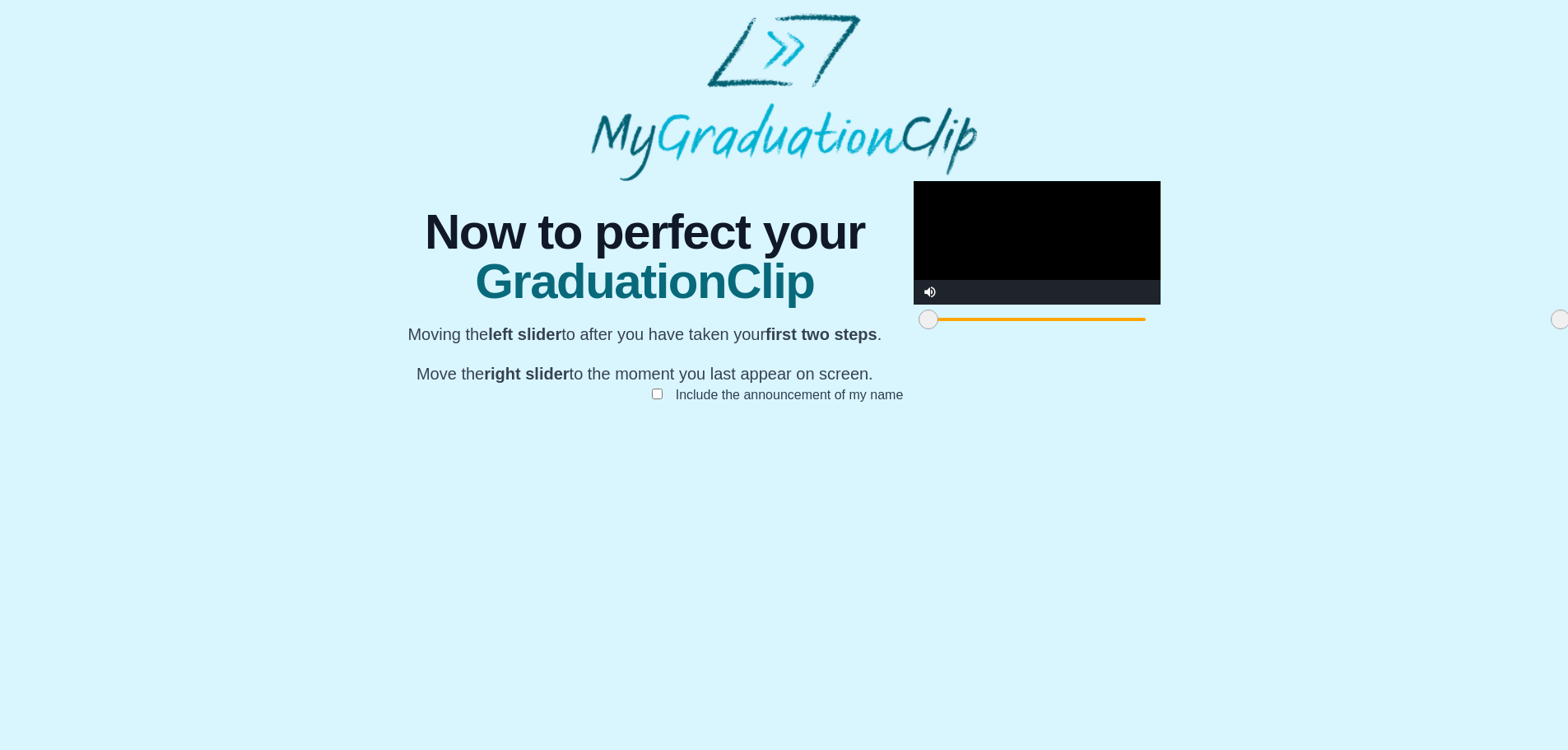
click at [1551, 329] on span at bounding box center [1561, 319] width 20 height 20
click at [919, 329] on span at bounding box center [929, 319] width 20 height 20
drag, startPoint x: 447, startPoint y: 674, endPoint x: 473, endPoint y: 674, distance: 26.0
click at [942, 329] on span at bounding box center [952, 319] width 20 height 20
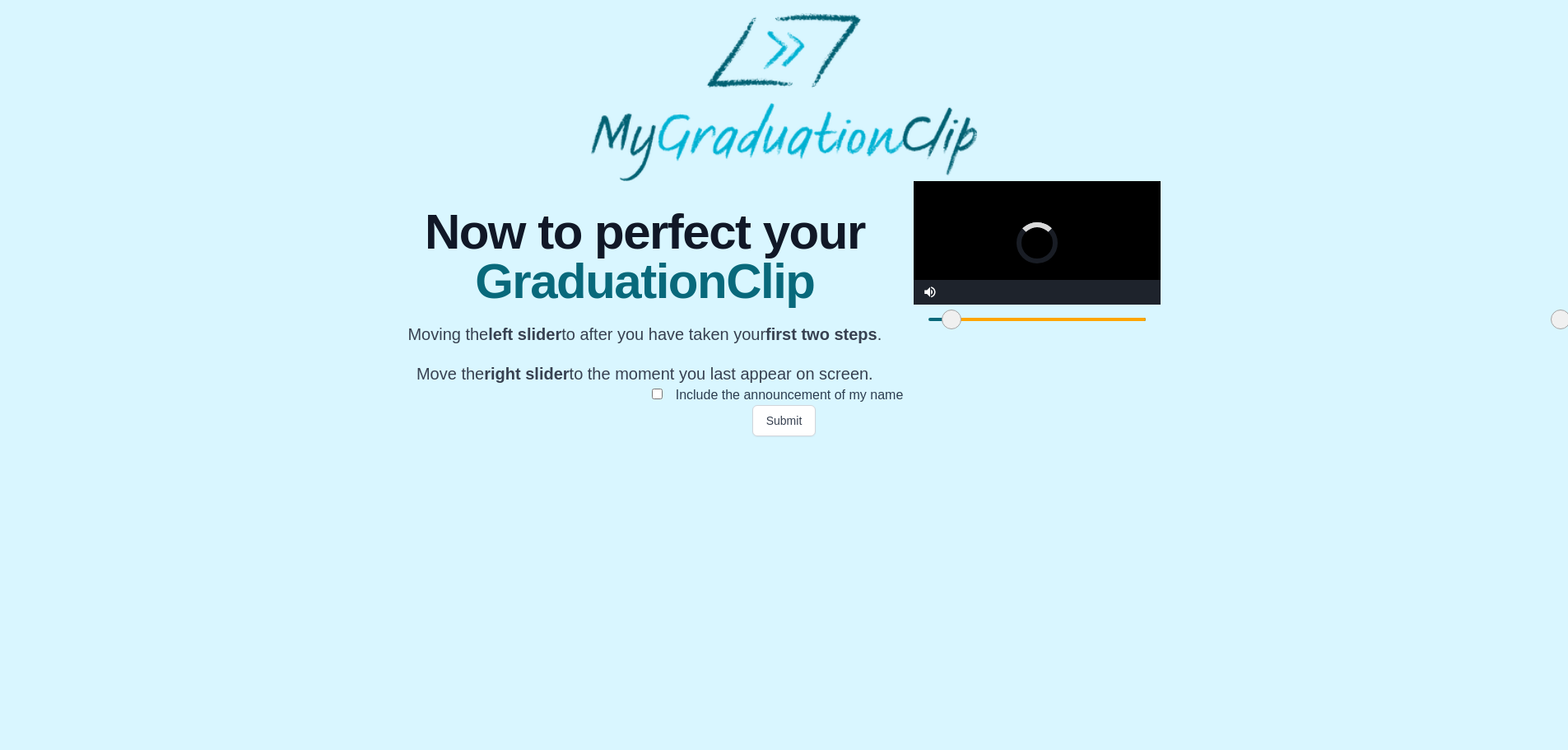
click at [942, 329] on span at bounding box center [952, 319] width 20 height 20
drag, startPoint x: 476, startPoint y: 675, endPoint x: 499, endPoint y: 667, distance: 24.4
click at [969, 329] on span at bounding box center [979, 319] width 20 height 20
click at [914, 304] on video "Video Player" at bounding box center [1037, 242] width 247 height 123
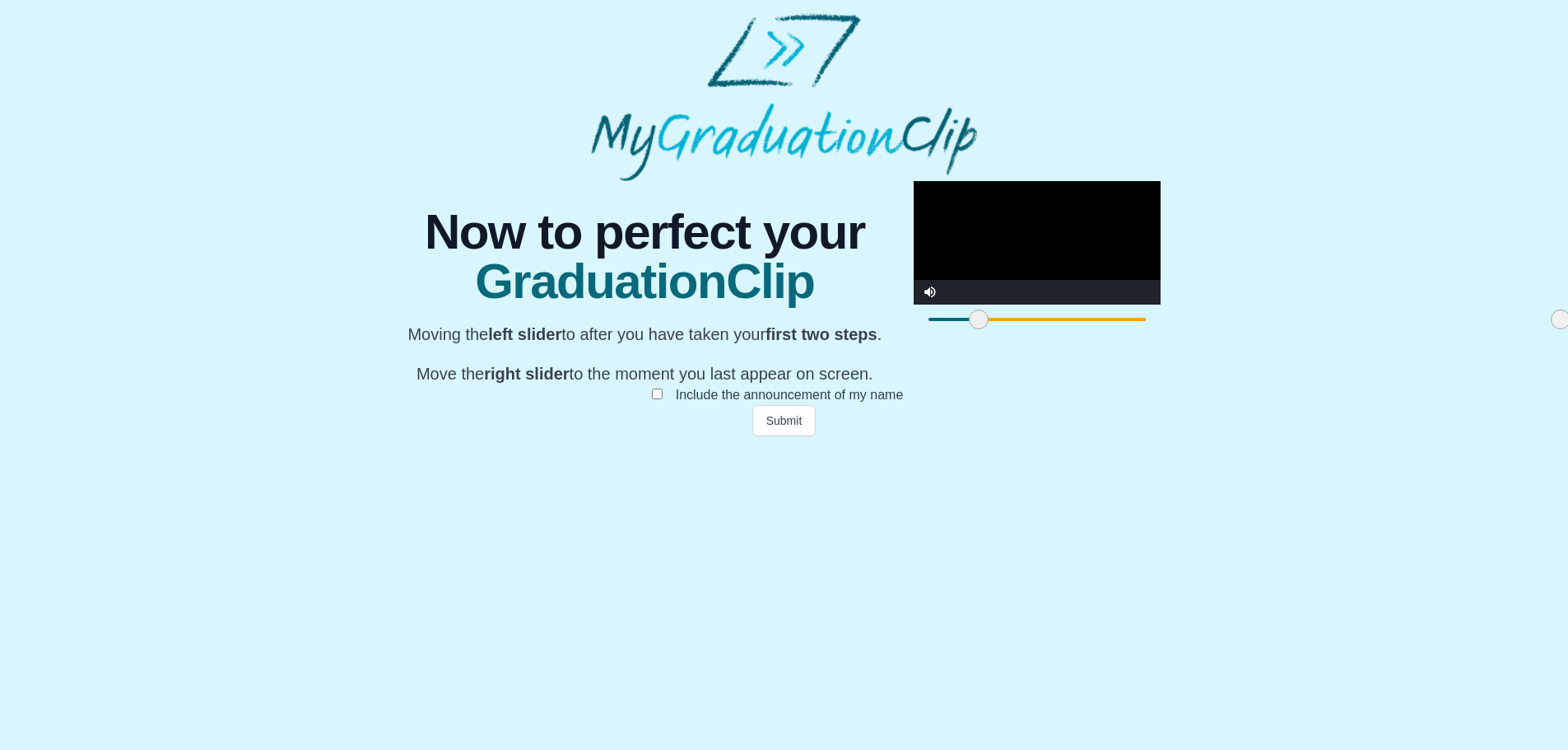
click at [914, 304] on video "Video Player" at bounding box center [1037, 242] width 247 height 123
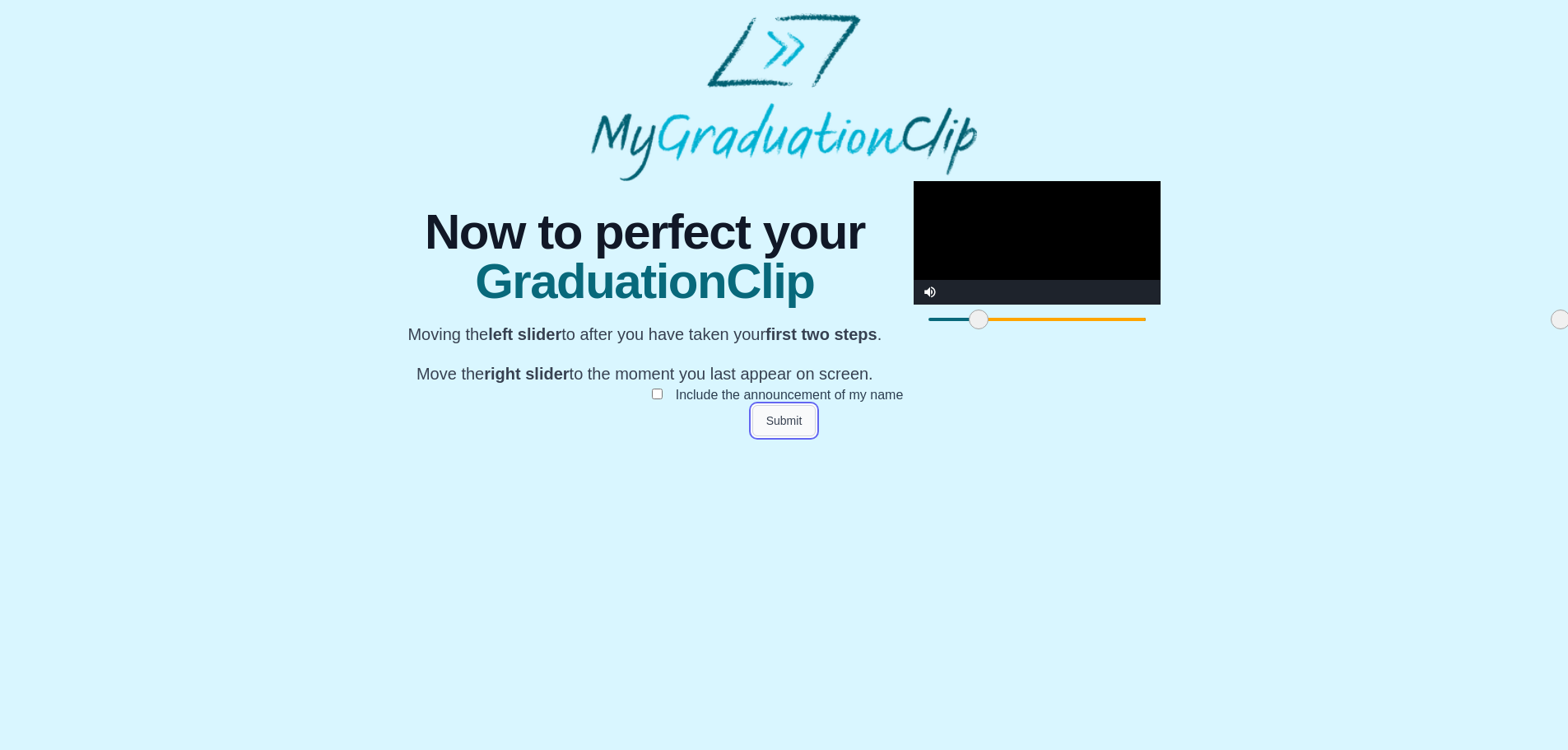
click at [786, 436] on button "Submit" at bounding box center [784, 421] width 64 height 32
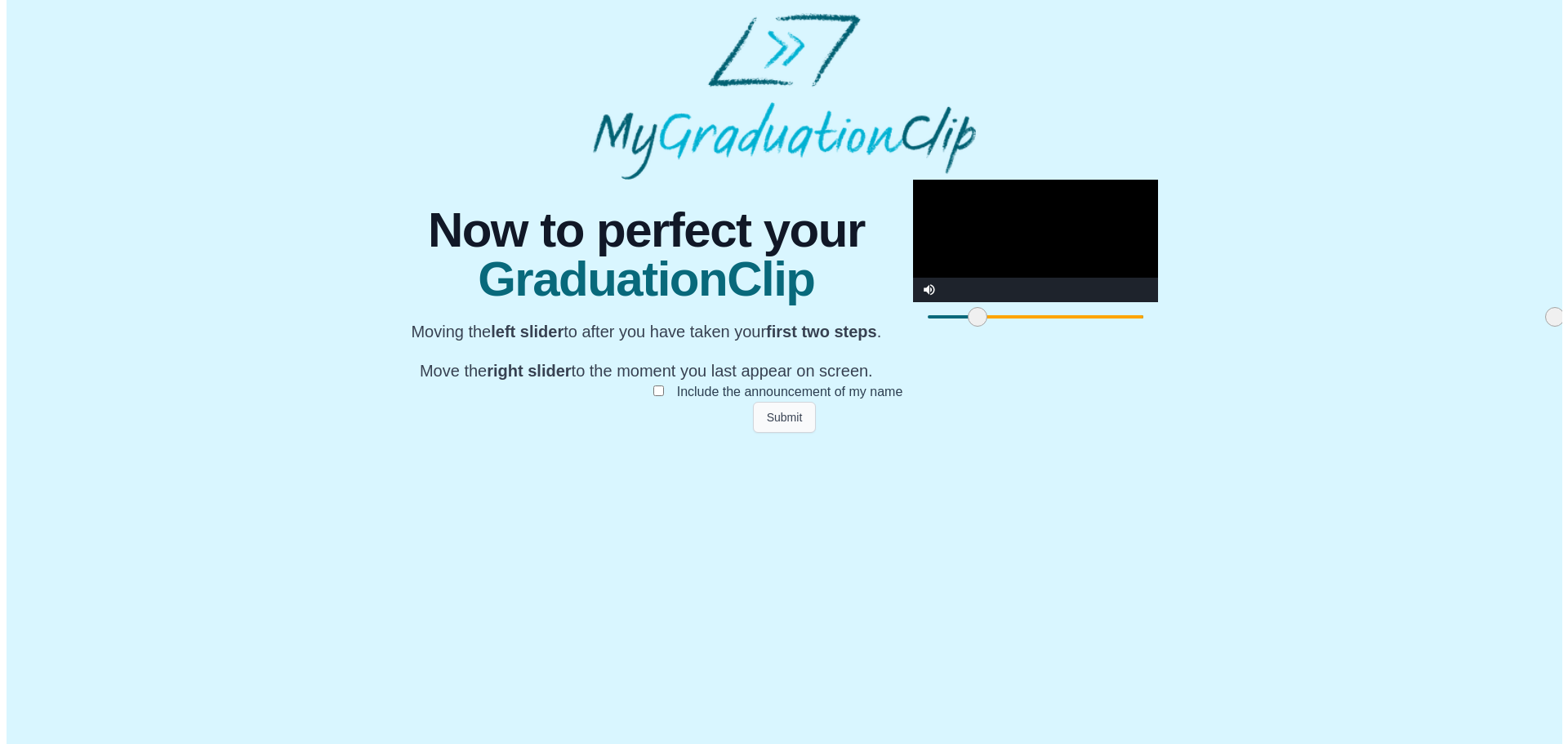
scroll to position [0, 0]
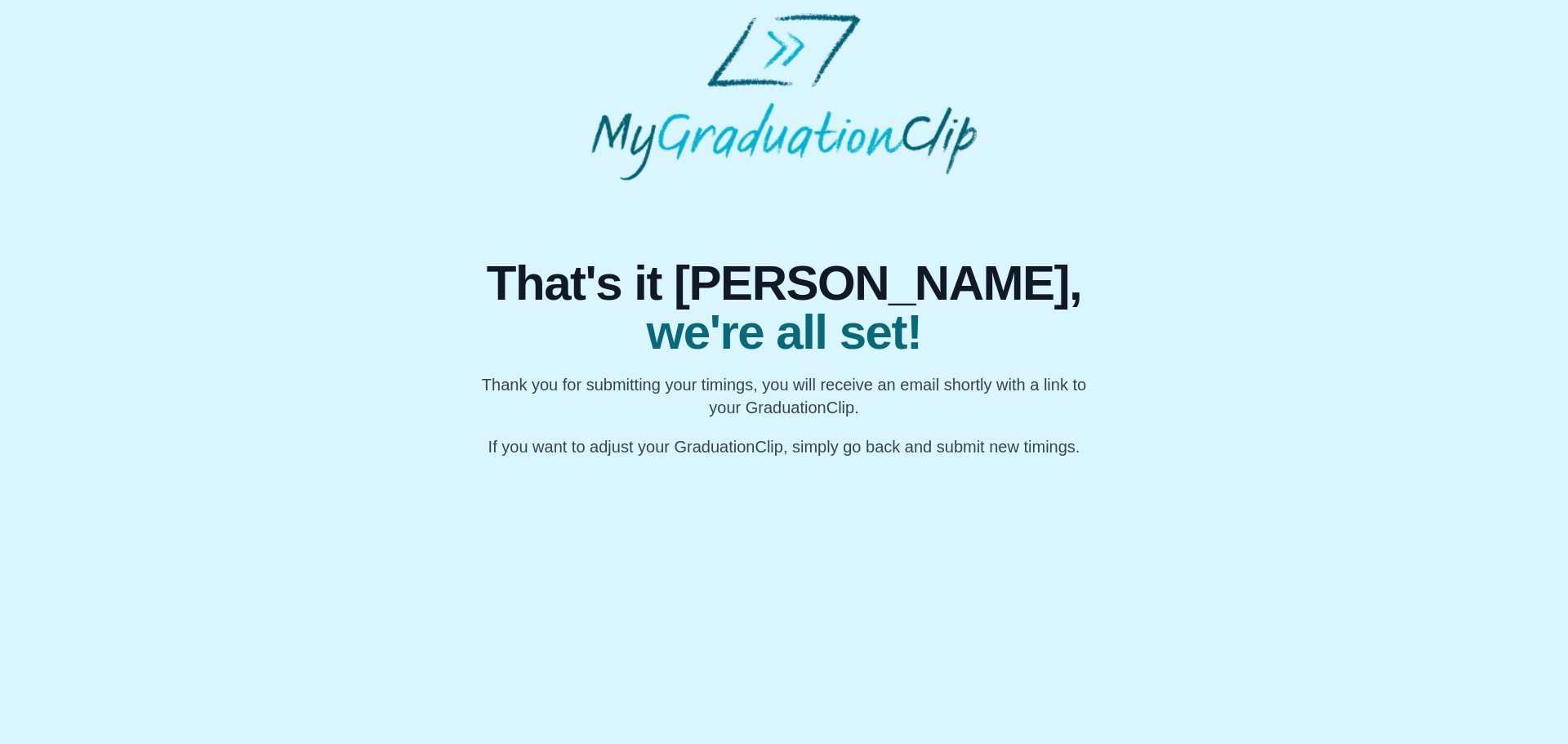
click at [751, 417] on p "Thank you for submitting your timings, you will receive an email shortly with a…" at bounding box center [784, 395] width 628 height 45
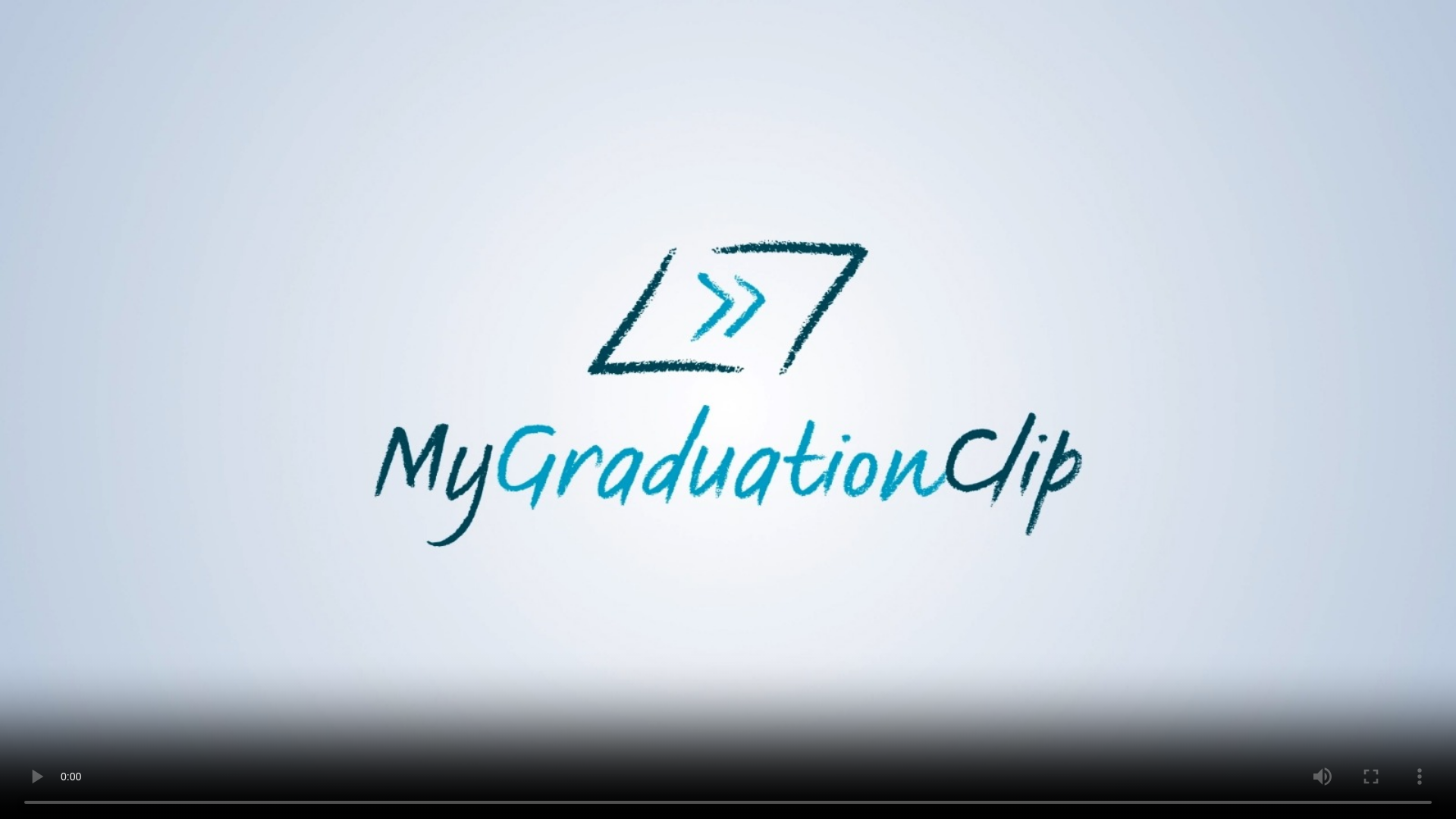
drag, startPoint x: 953, startPoint y: 377, endPoint x: 950, endPoint y: 420, distance: 43.1
click at [950, 420] on video at bounding box center [728, 409] width 1456 height 819
click at [938, 659] on video at bounding box center [728, 409] width 1456 height 819
click at [182, 690] on video at bounding box center [728, 409] width 1456 height 819
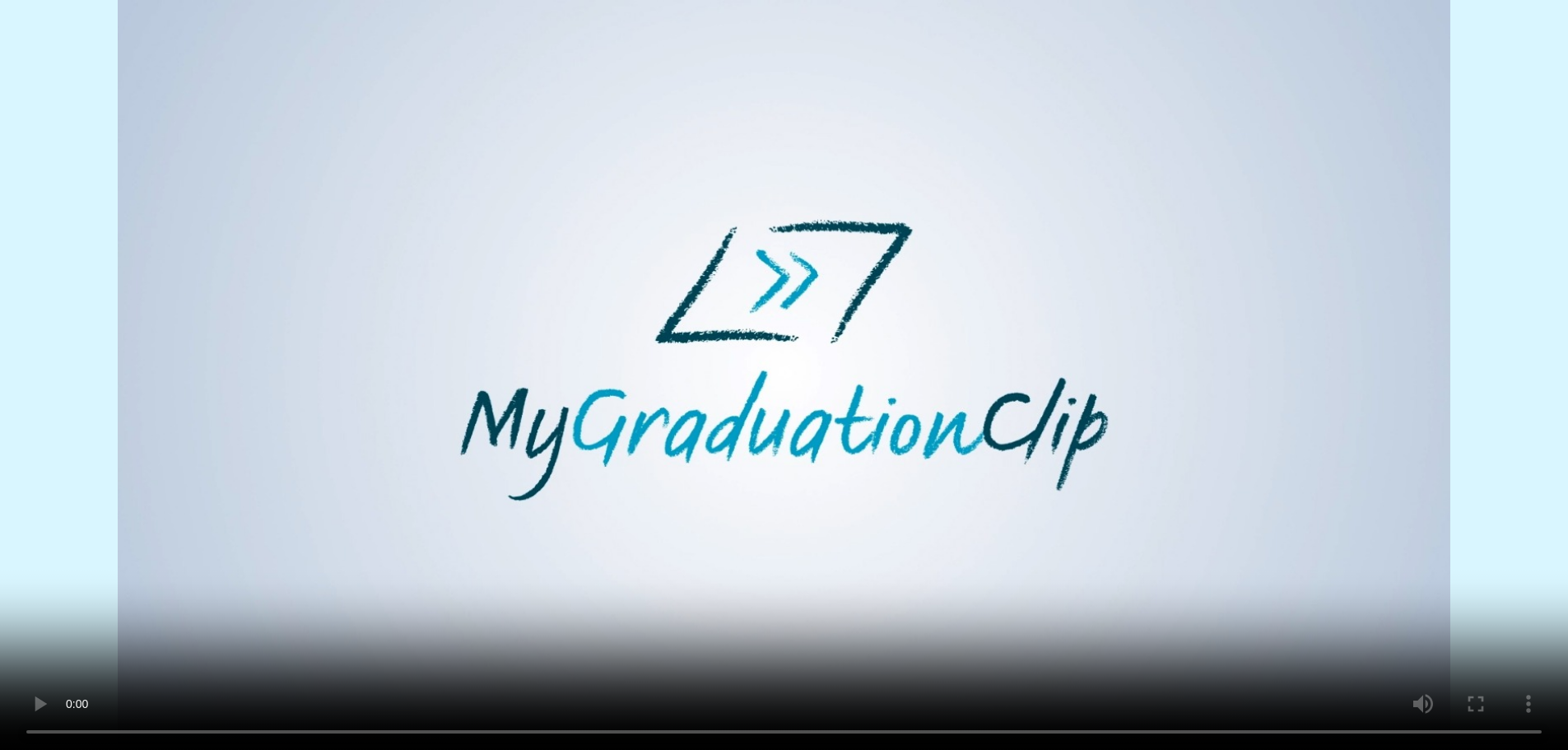
scroll to position [95, 0]
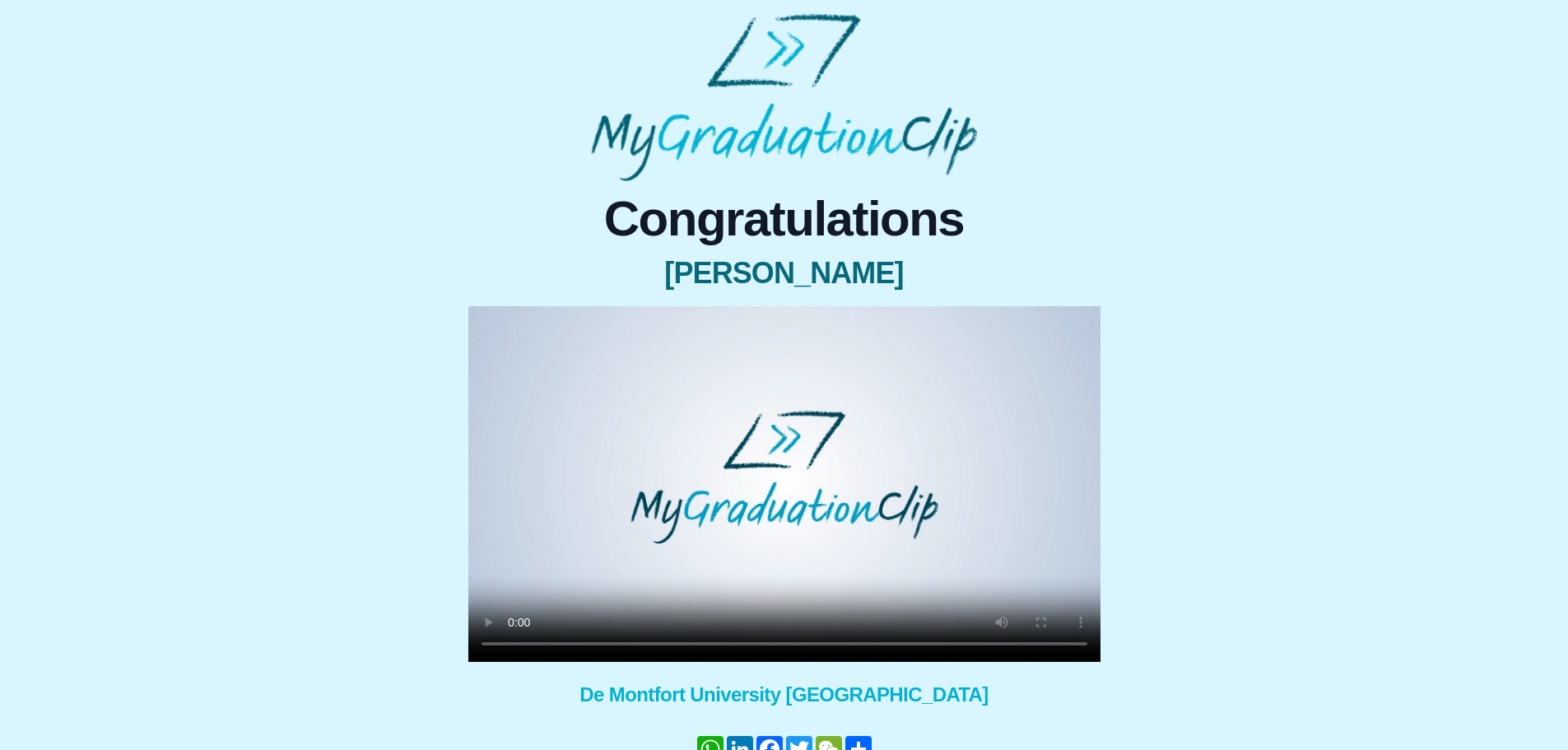
click at [796, 533] on video at bounding box center [784, 483] width 633 height 356
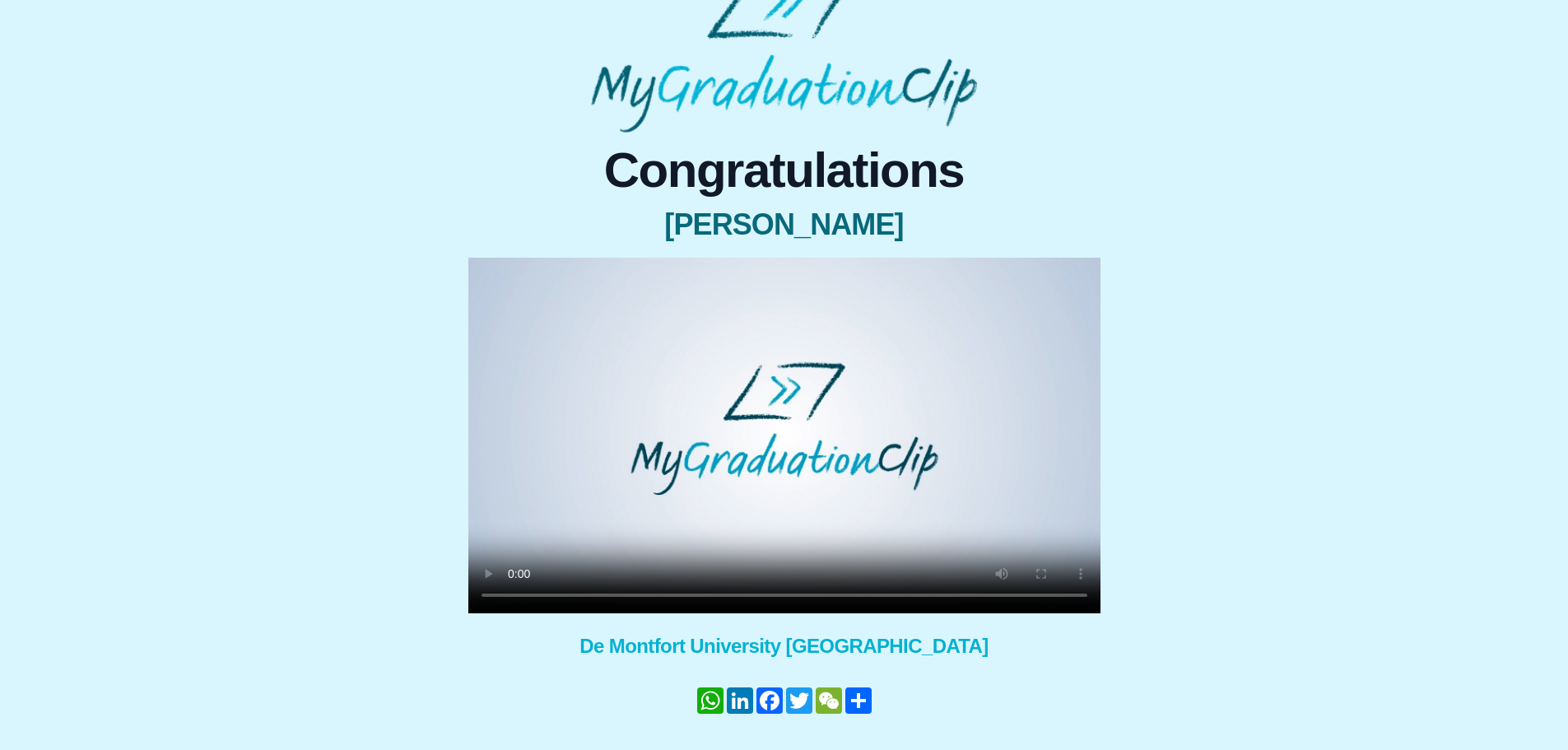
scroll to position [95, 0]
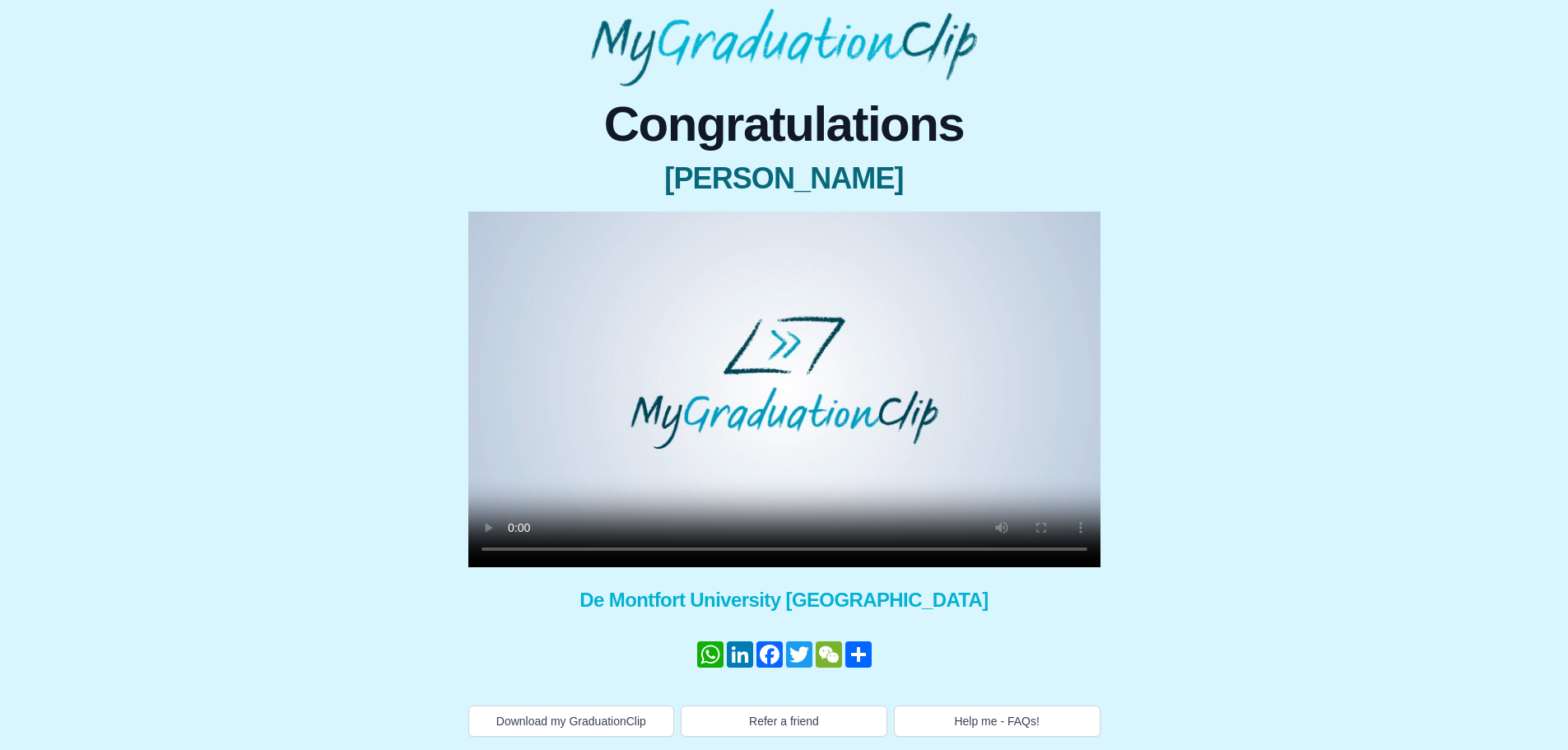
click at [787, 429] on video at bounding box center [784, 389] width 633 height 356
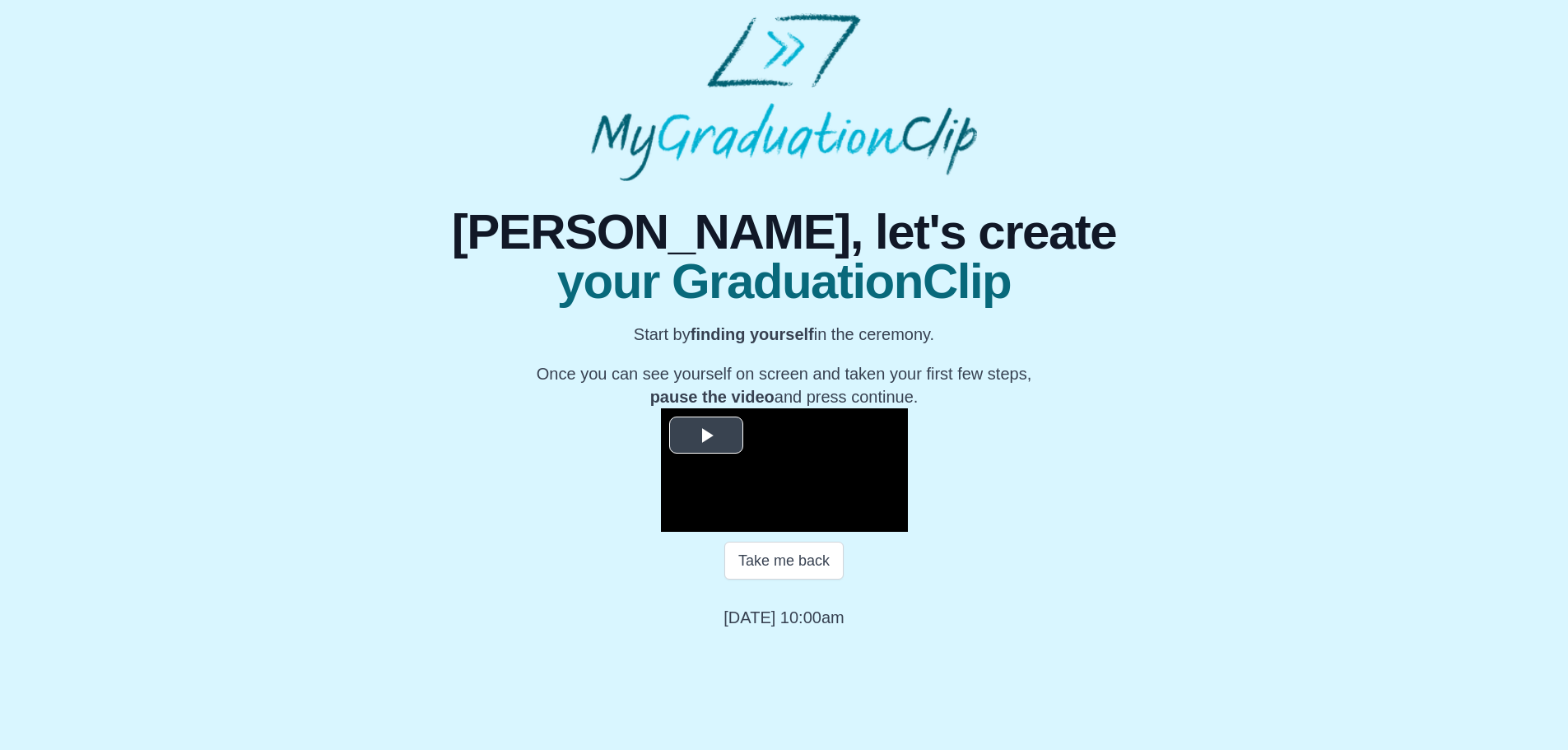
scroll to position [164, 0]
click at [706, 434] on span "Video Player" at bounding box center [706, 434] width 0 height 0
click at [842, 482] on video "Video Player" at bounding box center [784, 470] width 247 height 123
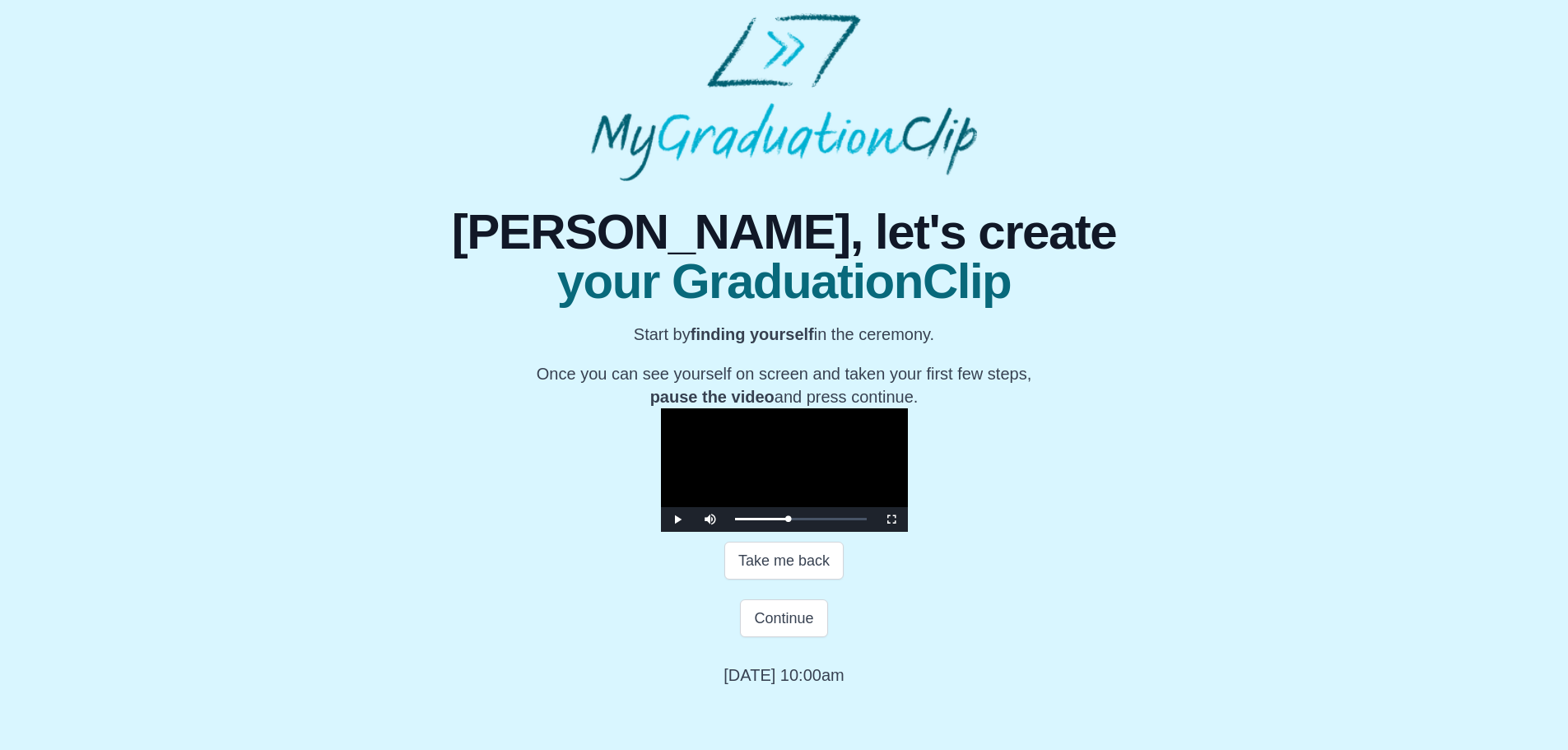
click at [842, 482] on video "Video Player" at bounding box center [784, 470] width 247 height 123
click at [787, 637] on button "Continue" at bounding box center [784, 618] width 88 height 38
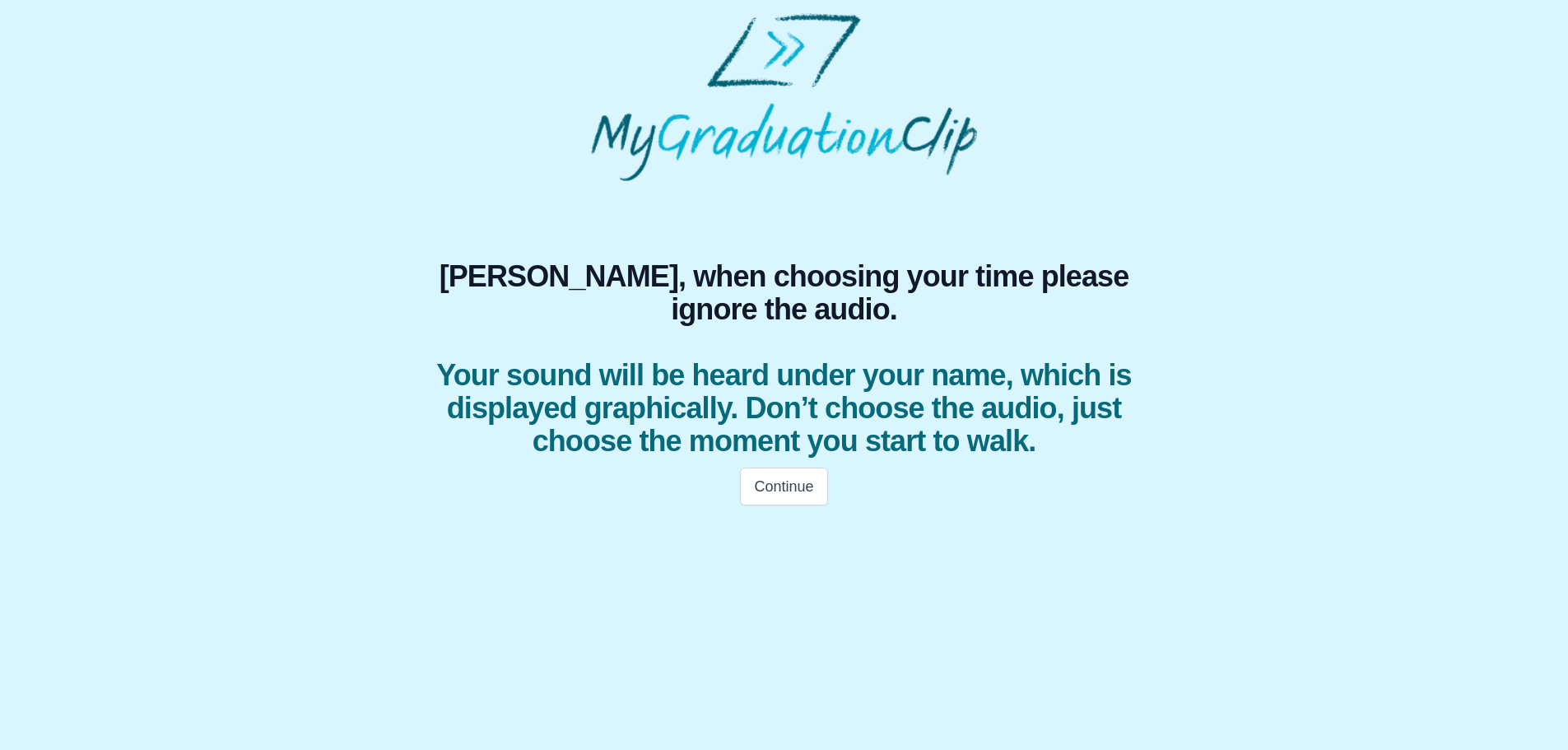
scroll to position [0, 0]
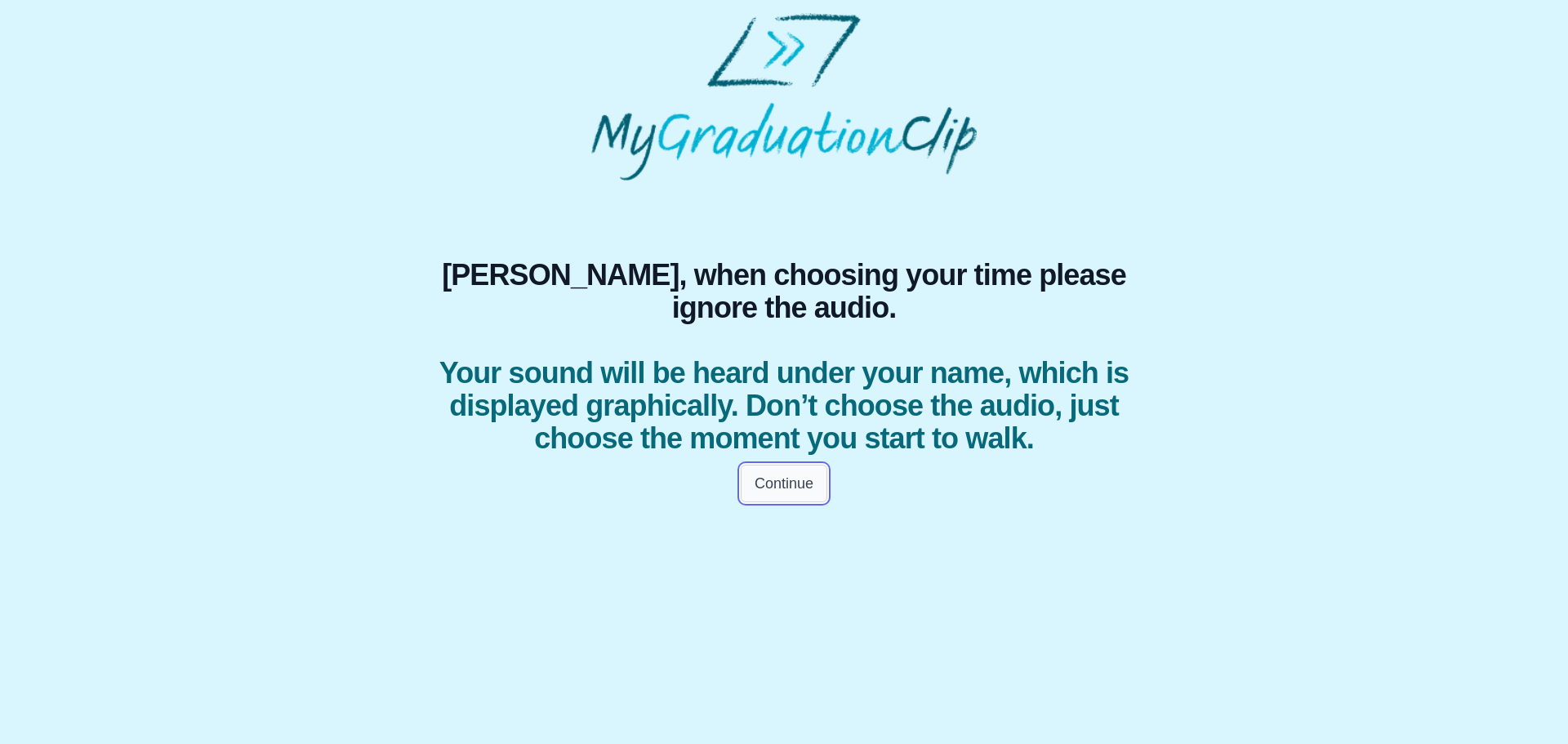
click at [769, 502] on button "Continue" at bounding box center [784, 483] width 87 height 37
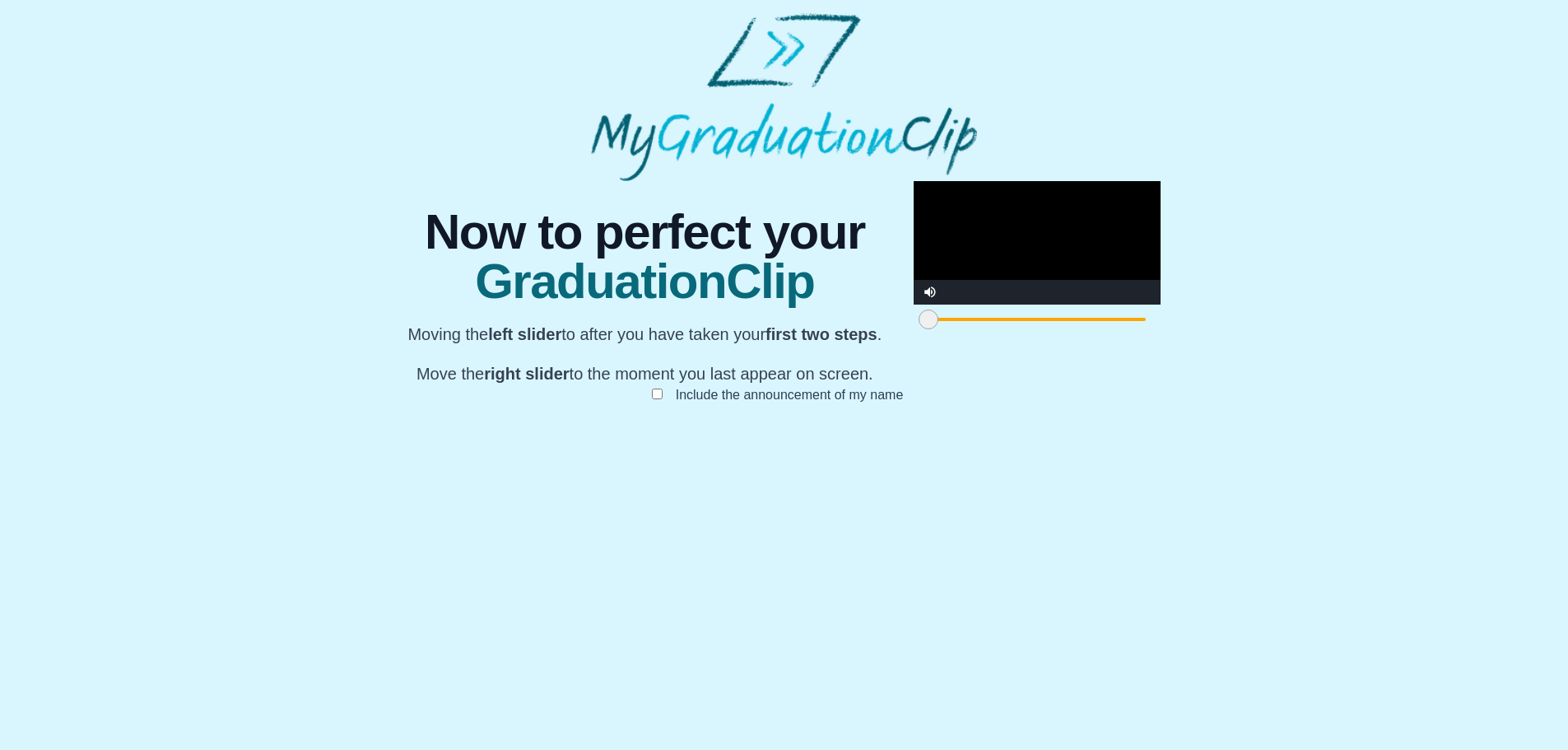
click at [914, 304] on video "Video Player" at bounding box center [1037, 242] width 247 height 123
drag, startPoint x: 447, startPoint y: 666, endPoint x: 500, endPoint y: 668, distance: 53.0
click at [919, 329] on span at bounding box center [929, 319] width 20 height 20
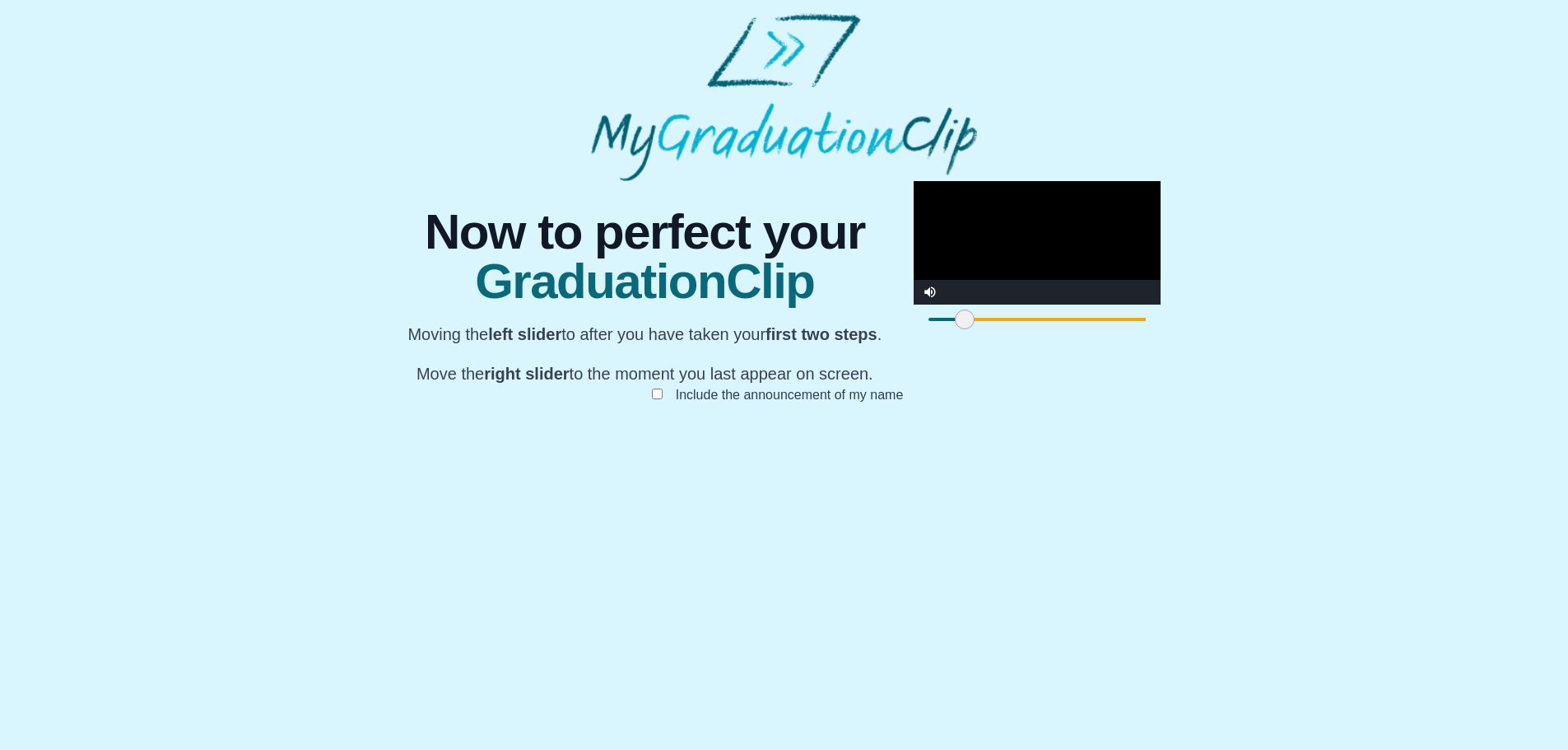
click at [914, 334] on div at bounding box center [1037, 319] width 247 height 30
drag, startPoint x: 648, startPoint y: 661, endPoint x: 676, endPoint y: 658, distance: 28.2
click at [914, 334] on div at bounding box center [1037, 319] width 247 height 30
drag, startPoint x: 674, startPoint y: 658, endPoint x: 557, endPoint y: 676, distance: 118.4
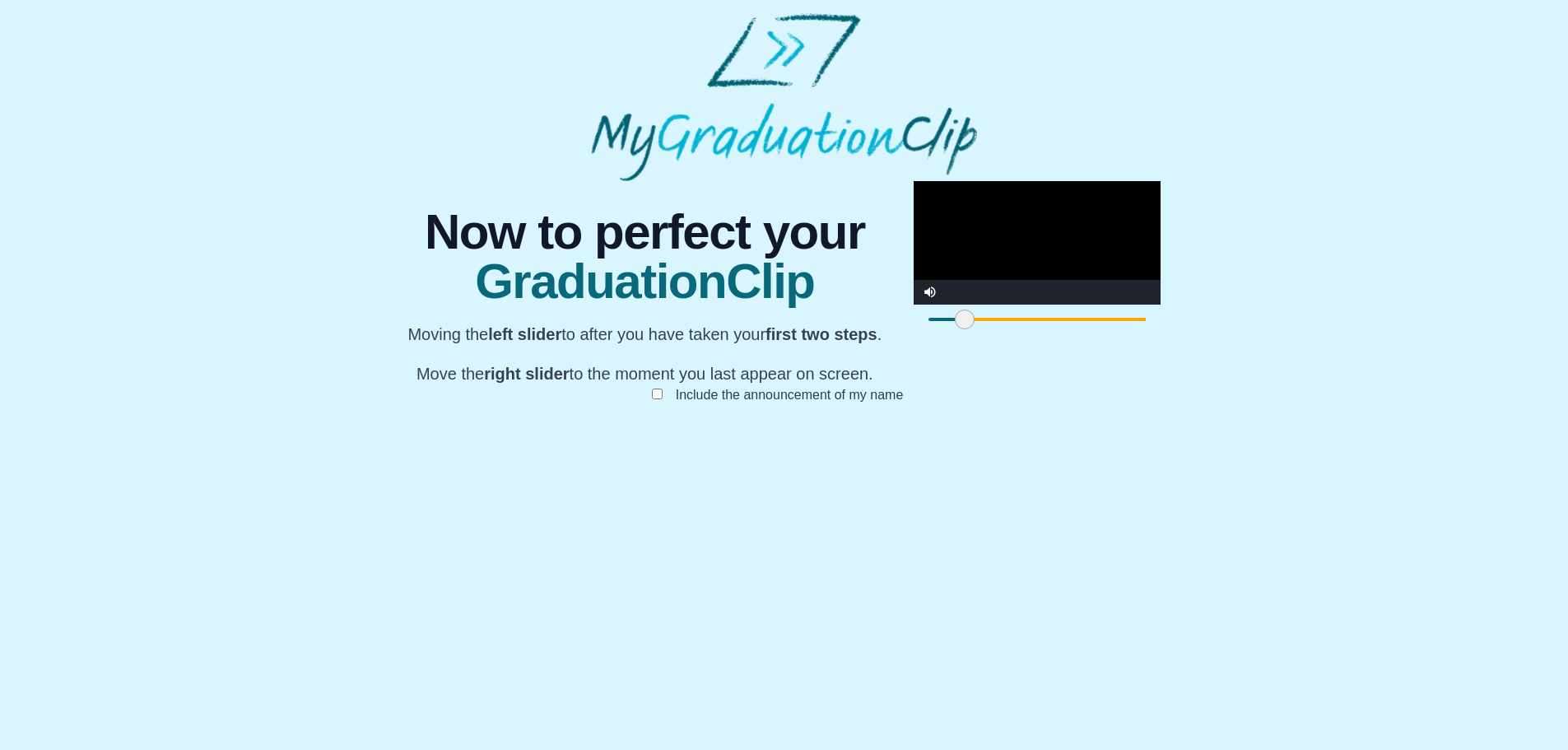
click at [914, 334] on div at bounding box center [1037, 319] width 247 height 30
drag, startPoint x: 488, startPoint y: 668, endPoint x: 575, endPoint y: 655, distance: 88.0
click at [1038, 334] on div at bounding box center [1053, 319] width 30 height 30
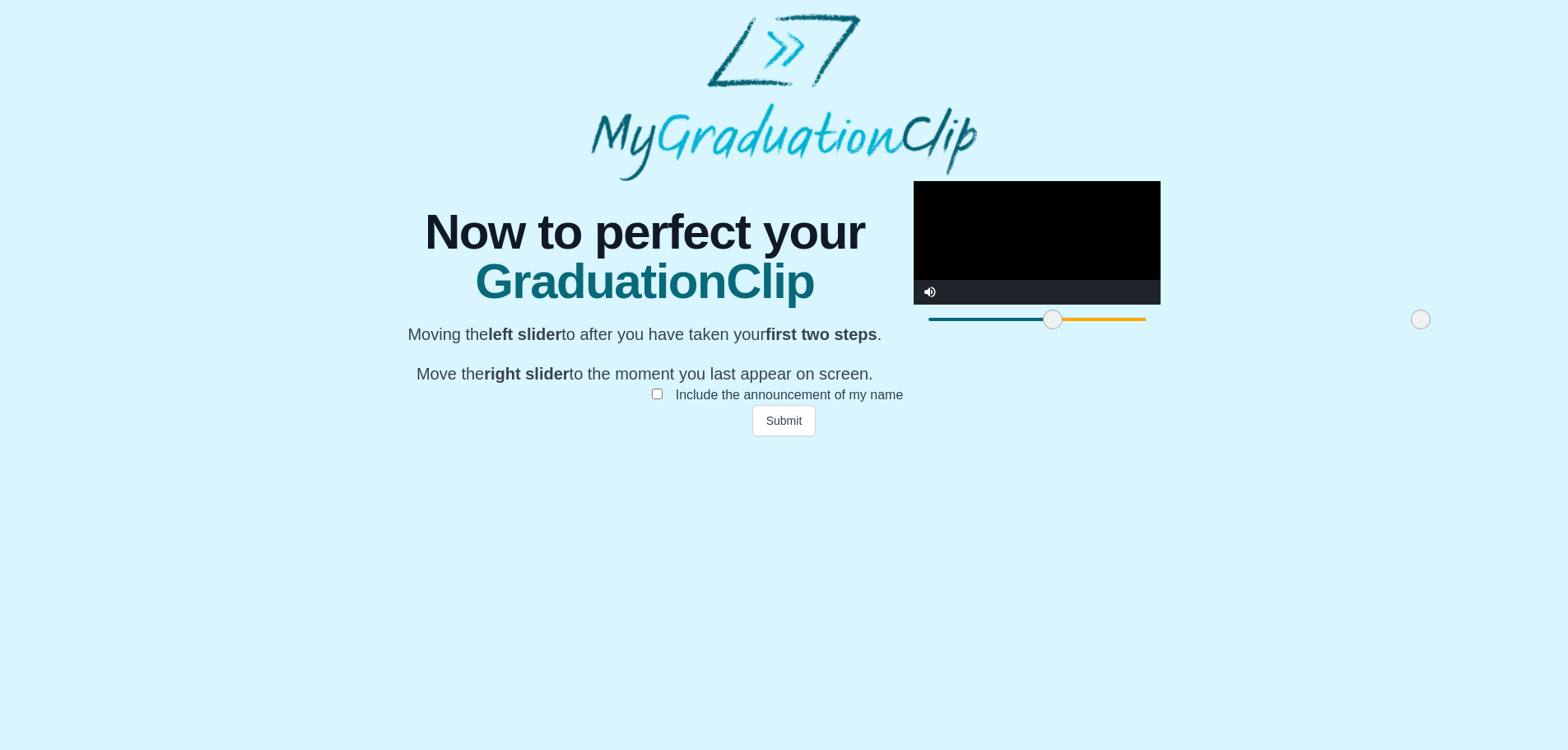
drag, startPoint x: 1120, startPoint y: 674, endPoint x: 940, endPoint y: 671, distance: 180.0
click at [1411, 329] on span at bounding box center [1421, 319] width 20 height 20
click at [784, 436] on button "Submit" at bounding box center [784, 421] width 64 height 32
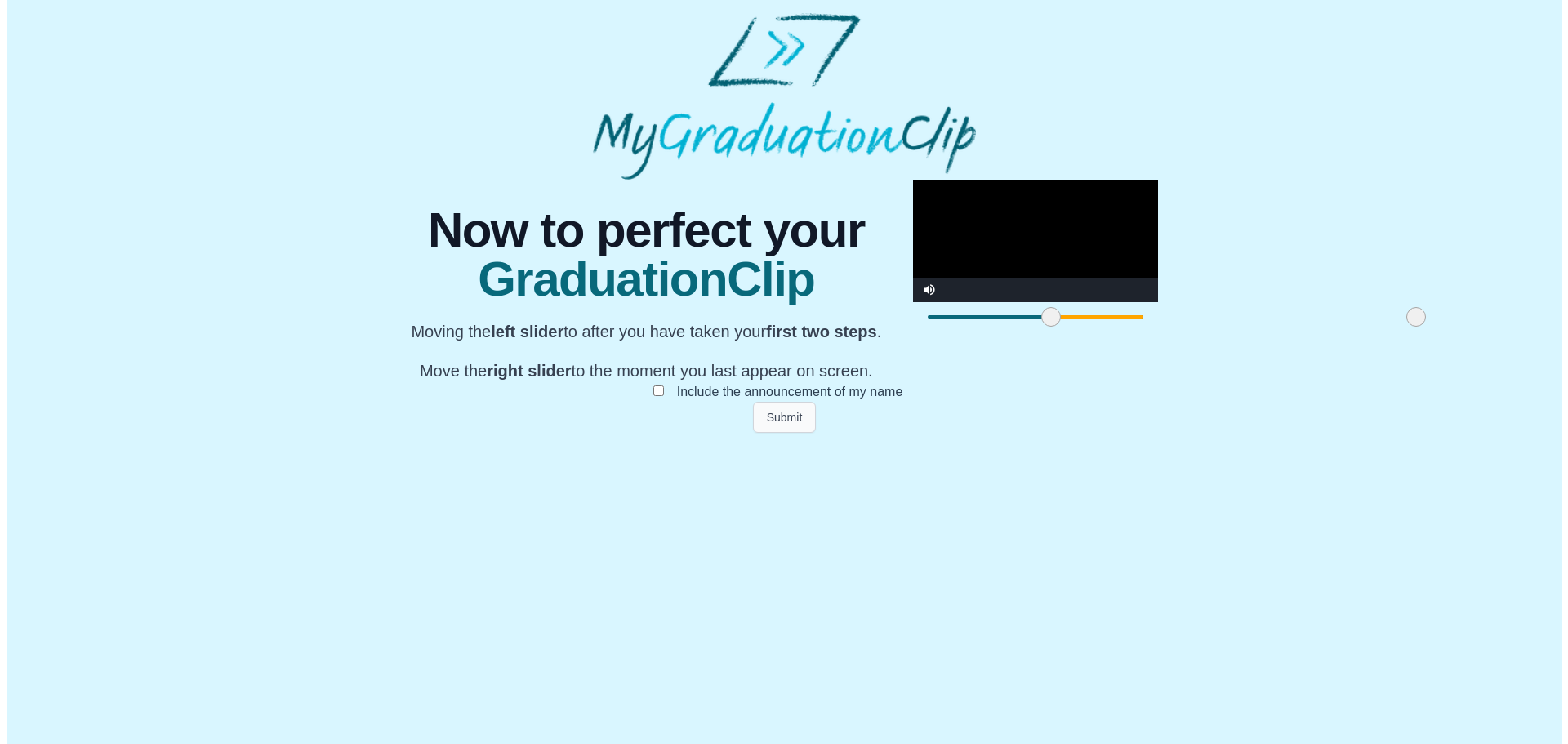
scroll to position [0, 0]
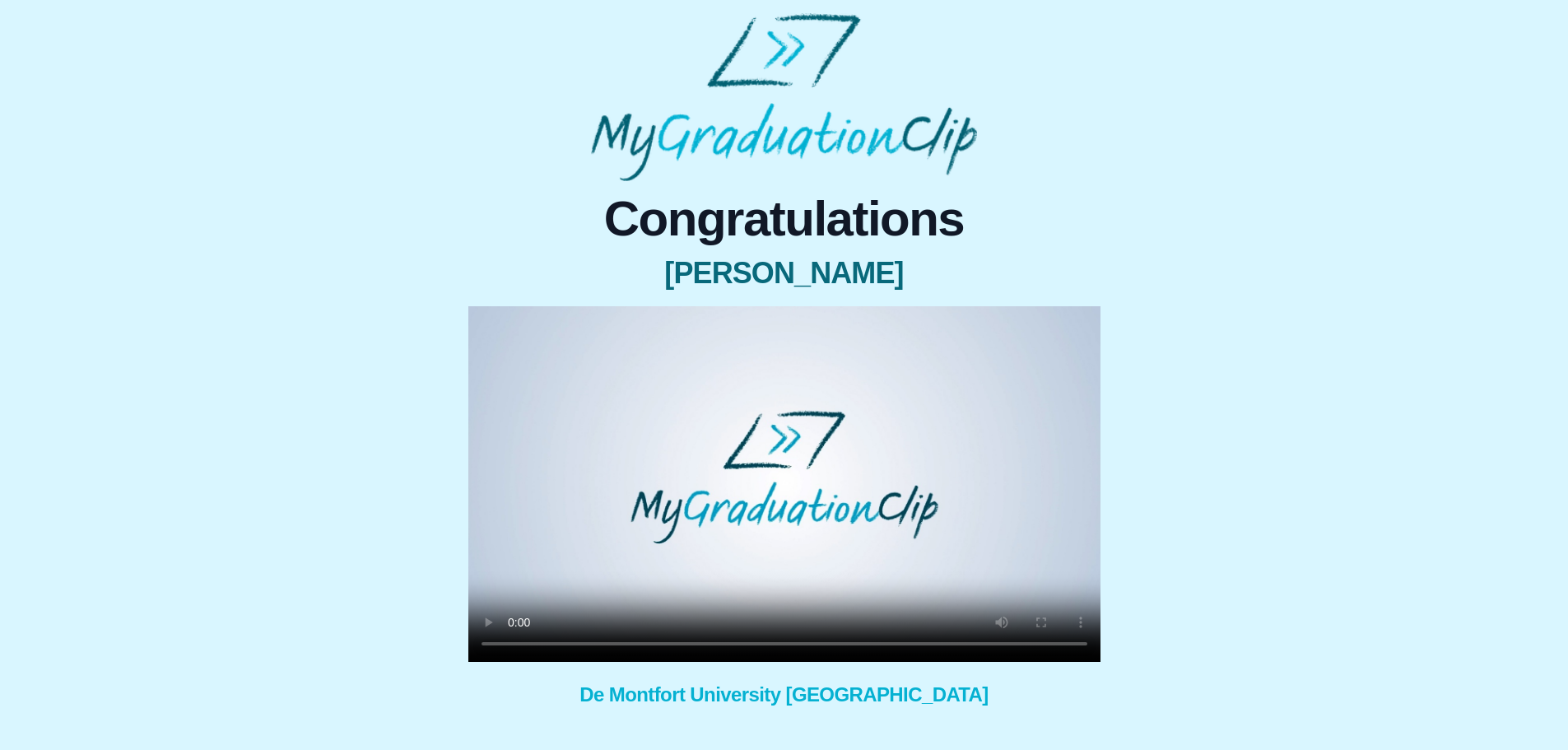
click at [703, 468] on video at bounding box center [784, 483] width 633 height 356
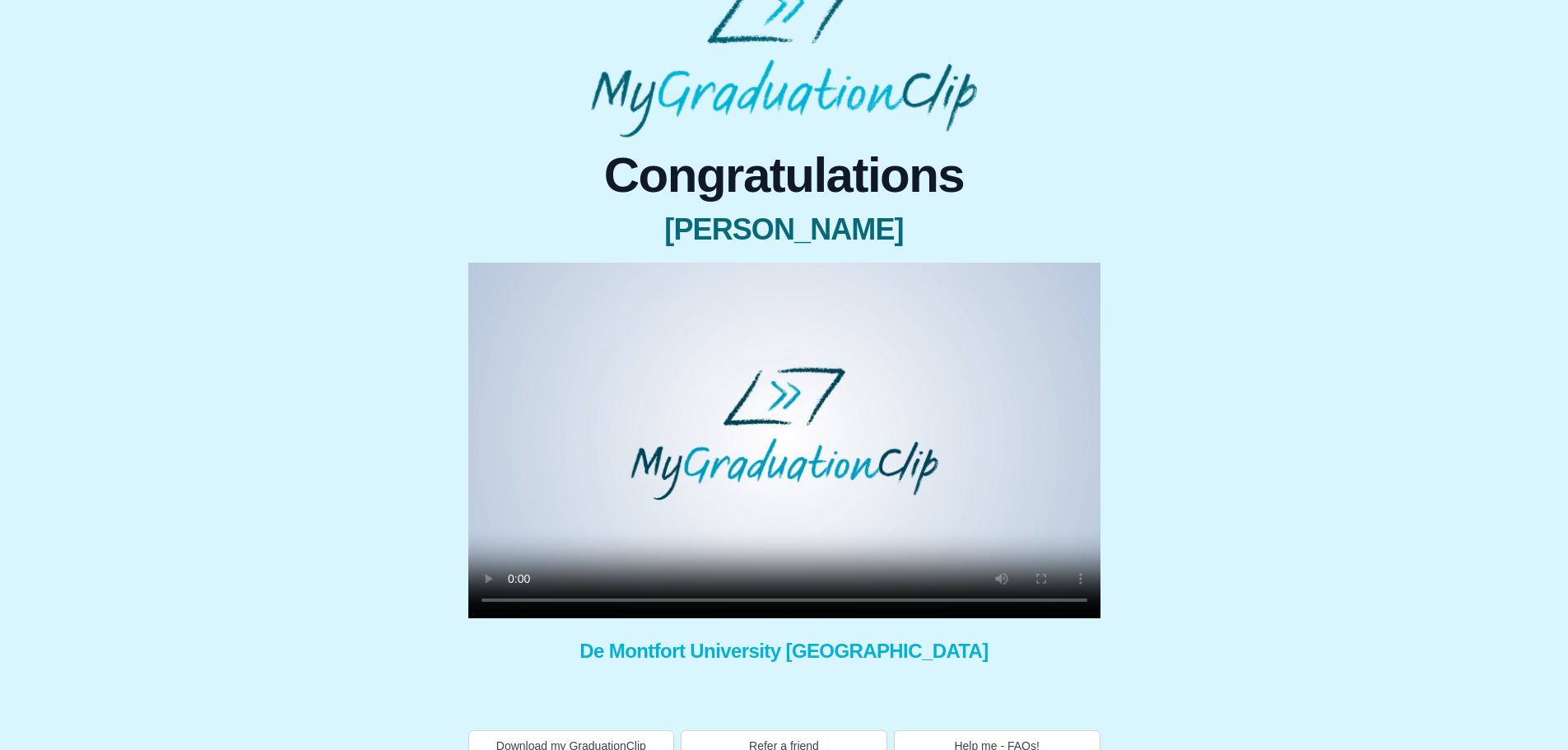
scroll to position [68, 0]
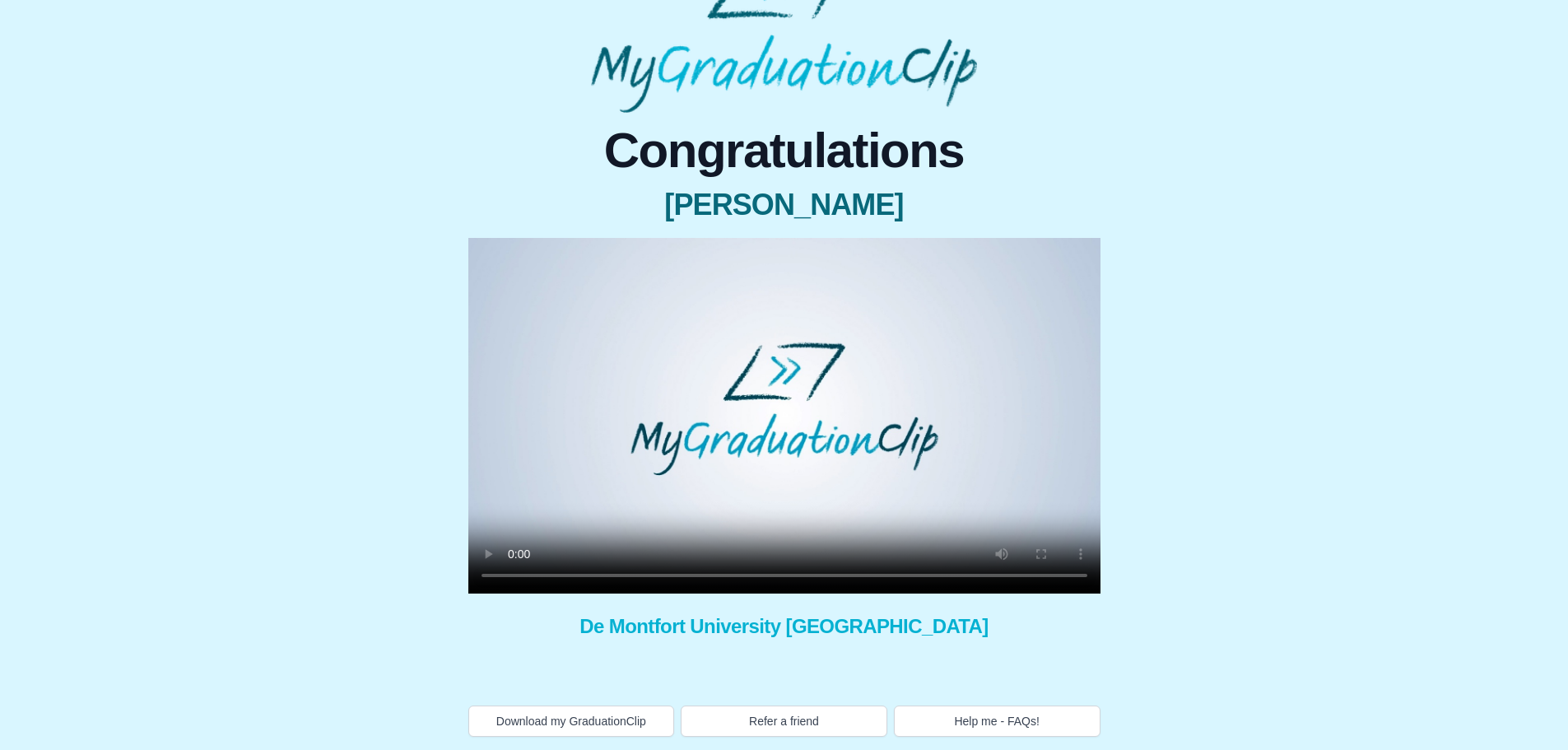
click at [964, 716] on div "Congratulations [PERSON_NAME] × Share your GraduationClip now! × Why not also g…" at bounding box center [784, 431] width 633 height 611
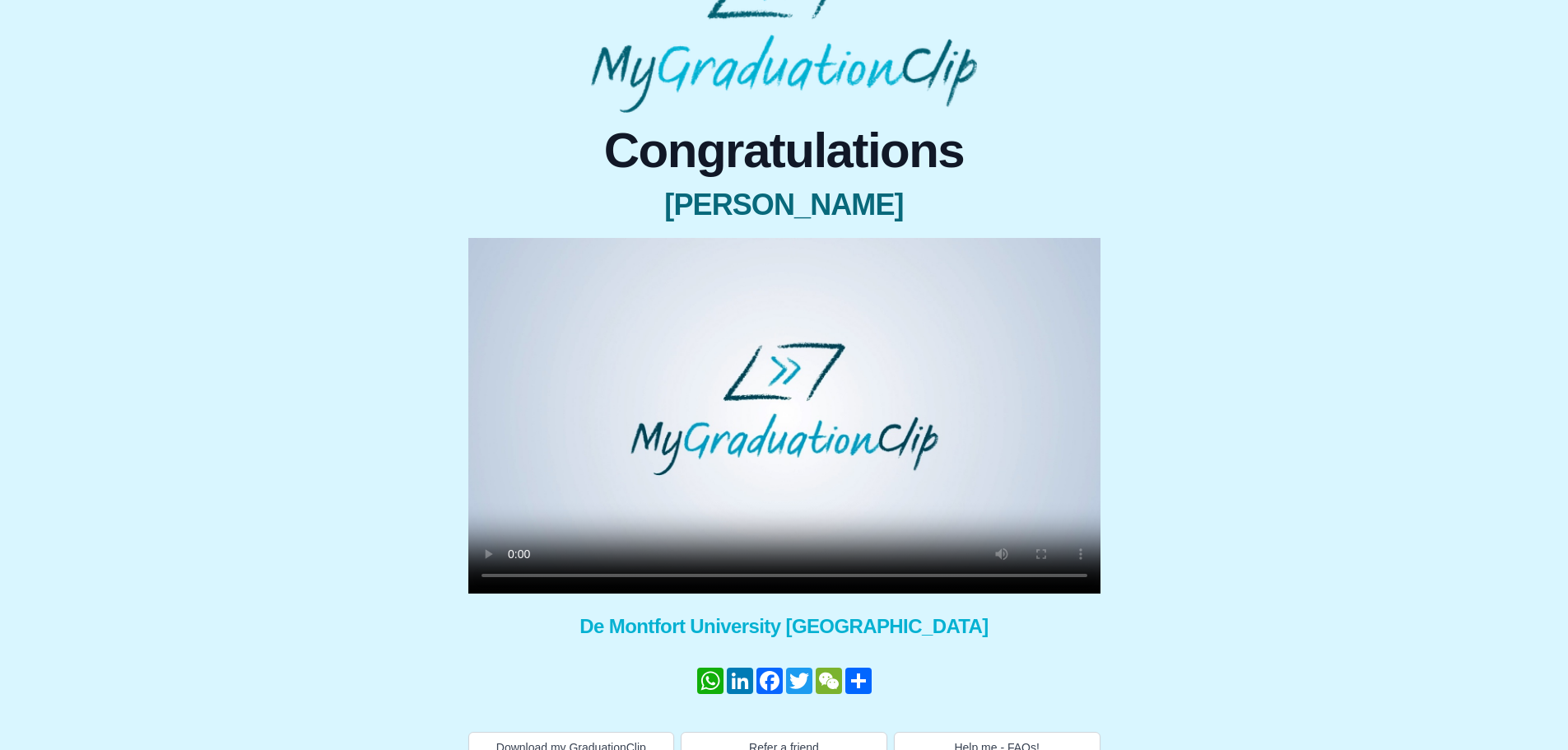
click at [964, 716] on div "Congratulations [PERSON_NAME] × Share your GraduationClip now! WhatsApp LinkedI…" at bounding box center [784, 444] width 633 height 637
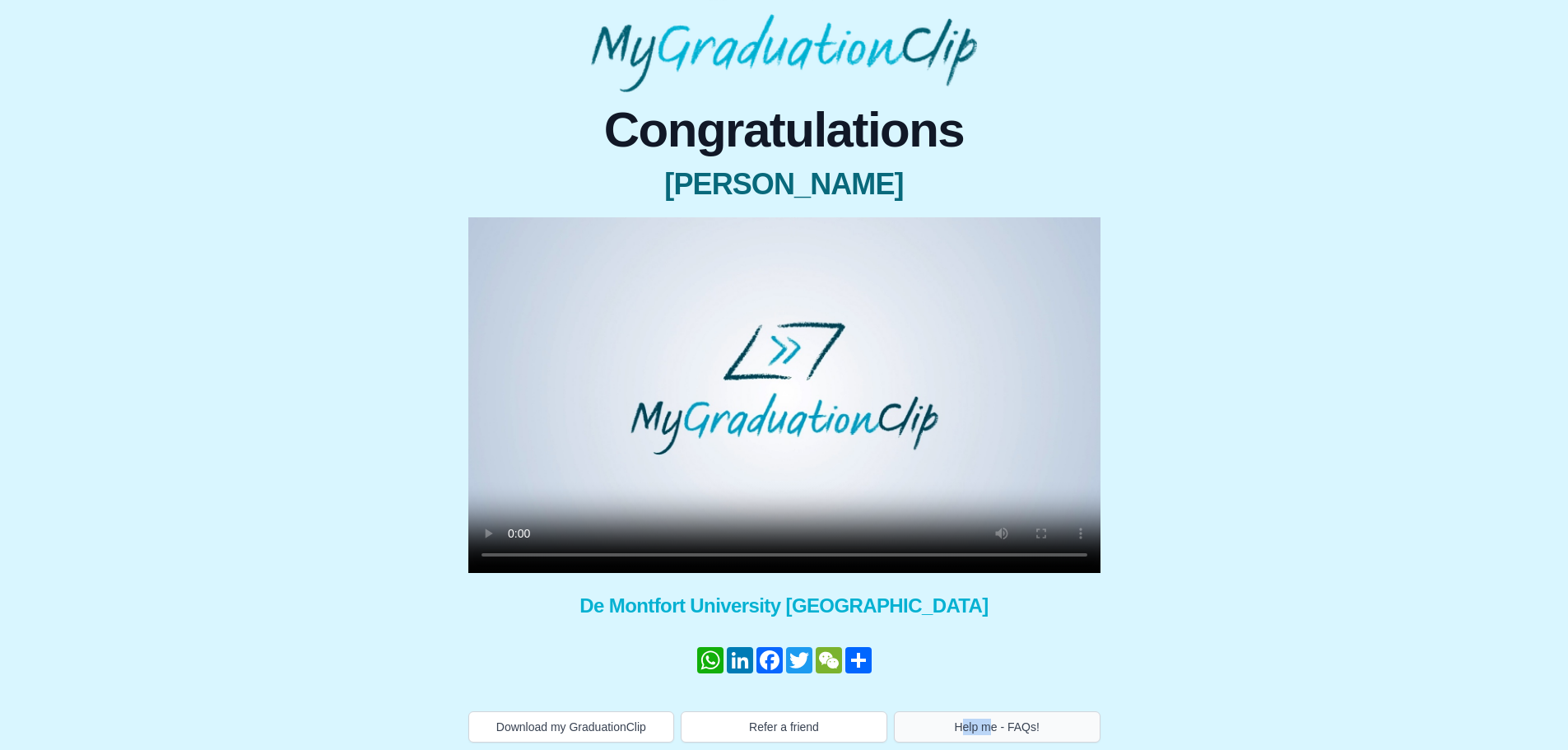
scroll to position [95, 0]
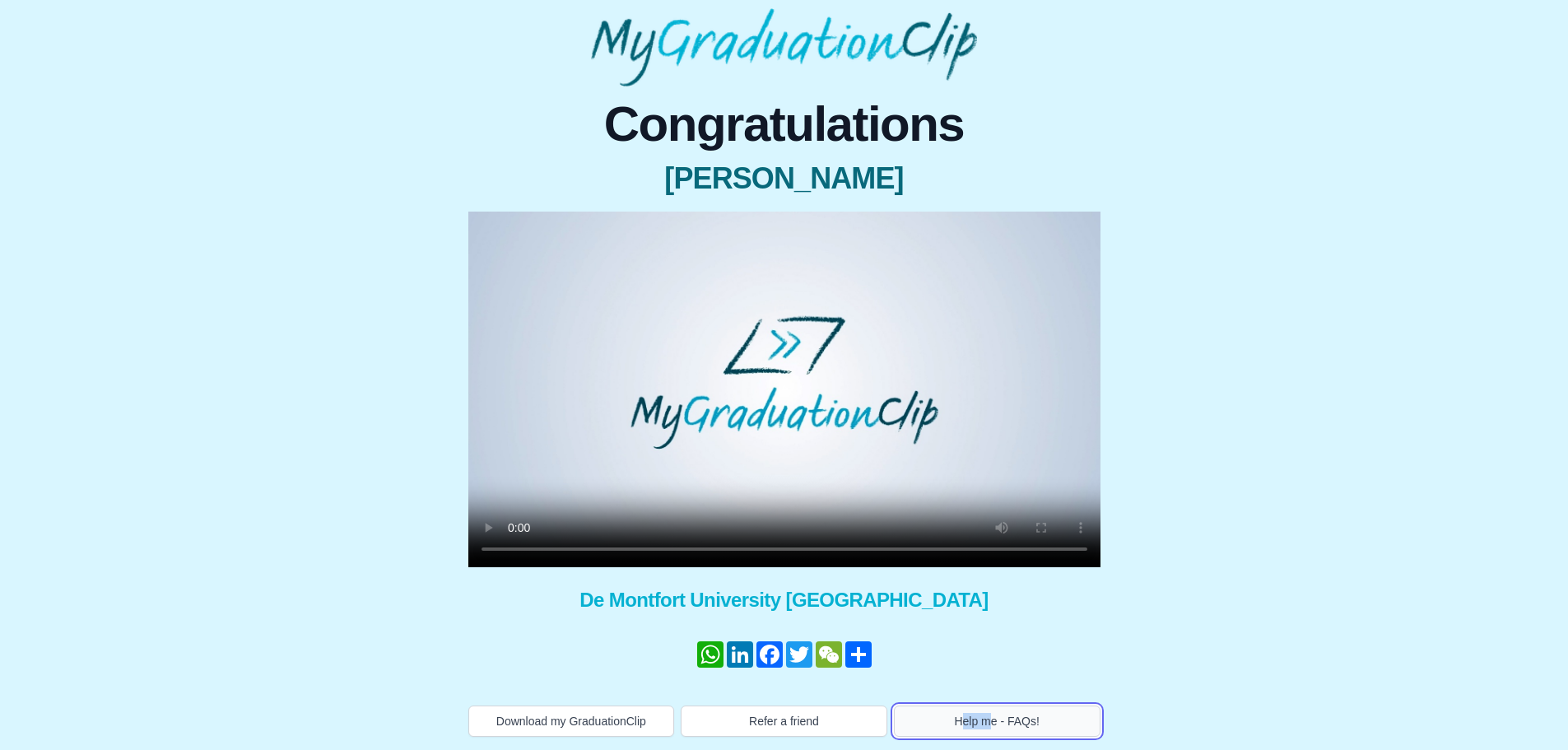
click at [961, 712] on button "Help me - FAQs!" at bounding box center [998, 721] width 207 height 32
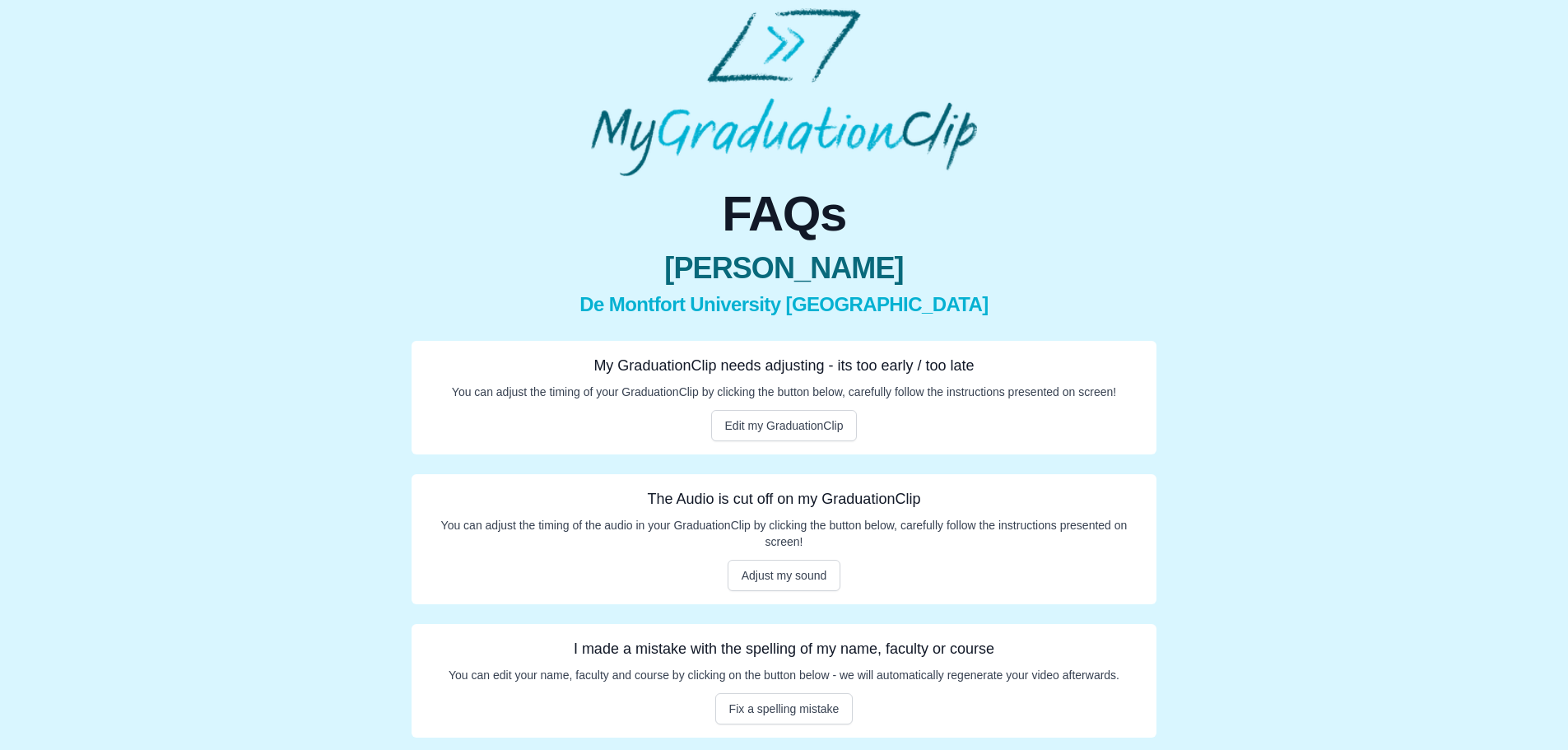
scroll to position [6, 0]
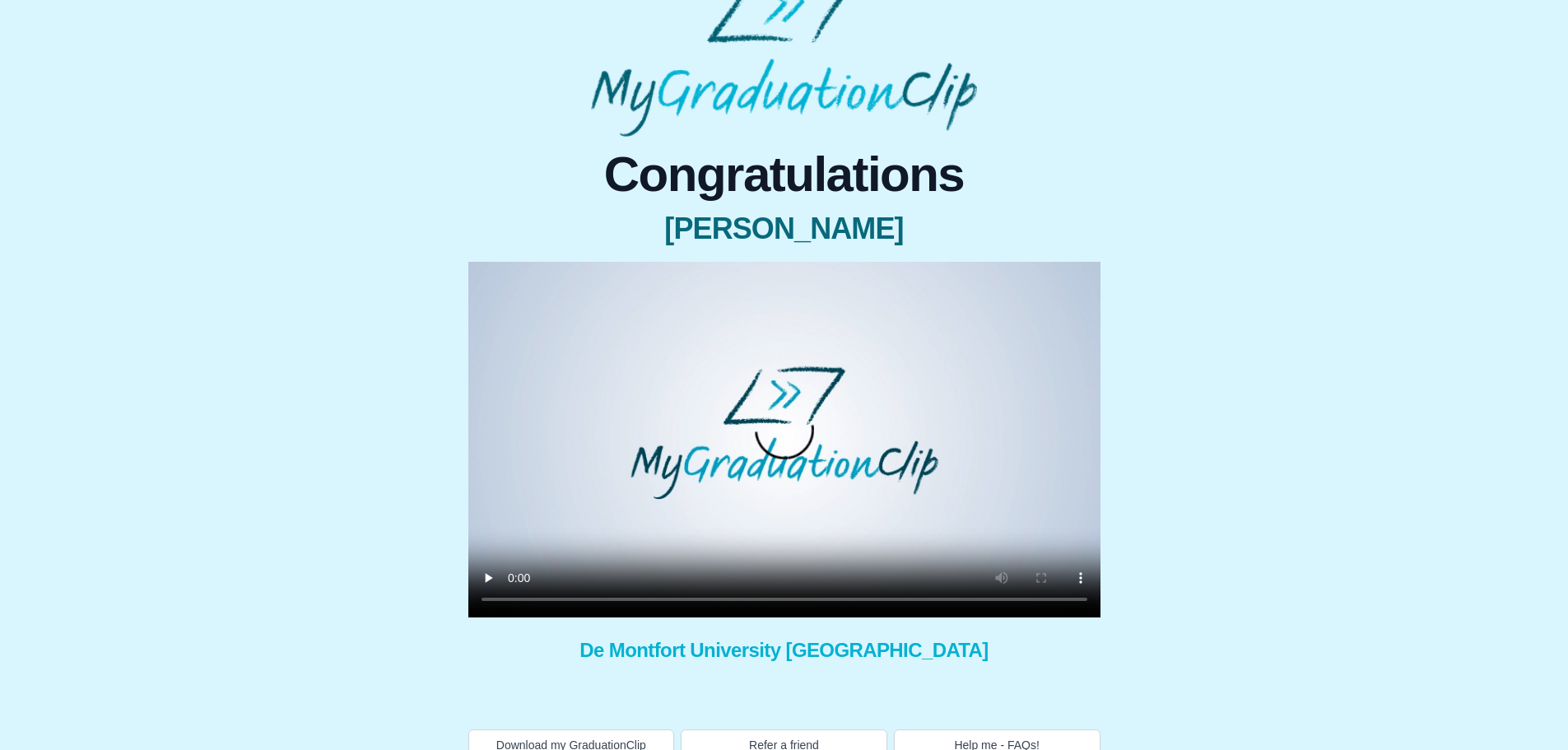
scroll to position [68, 0]
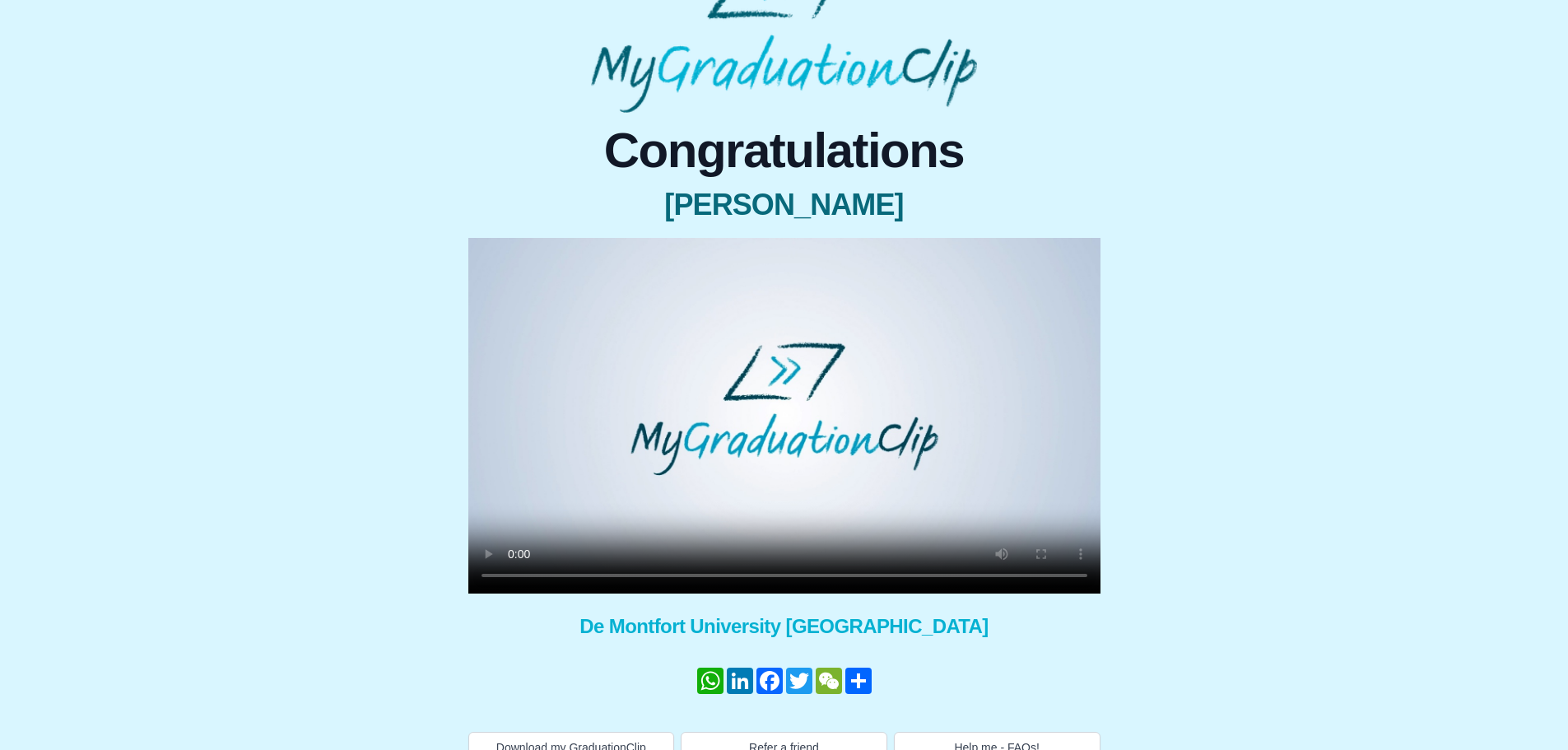
click at [794, 478] on video at bounding box center [784, 415] width 633 height 356
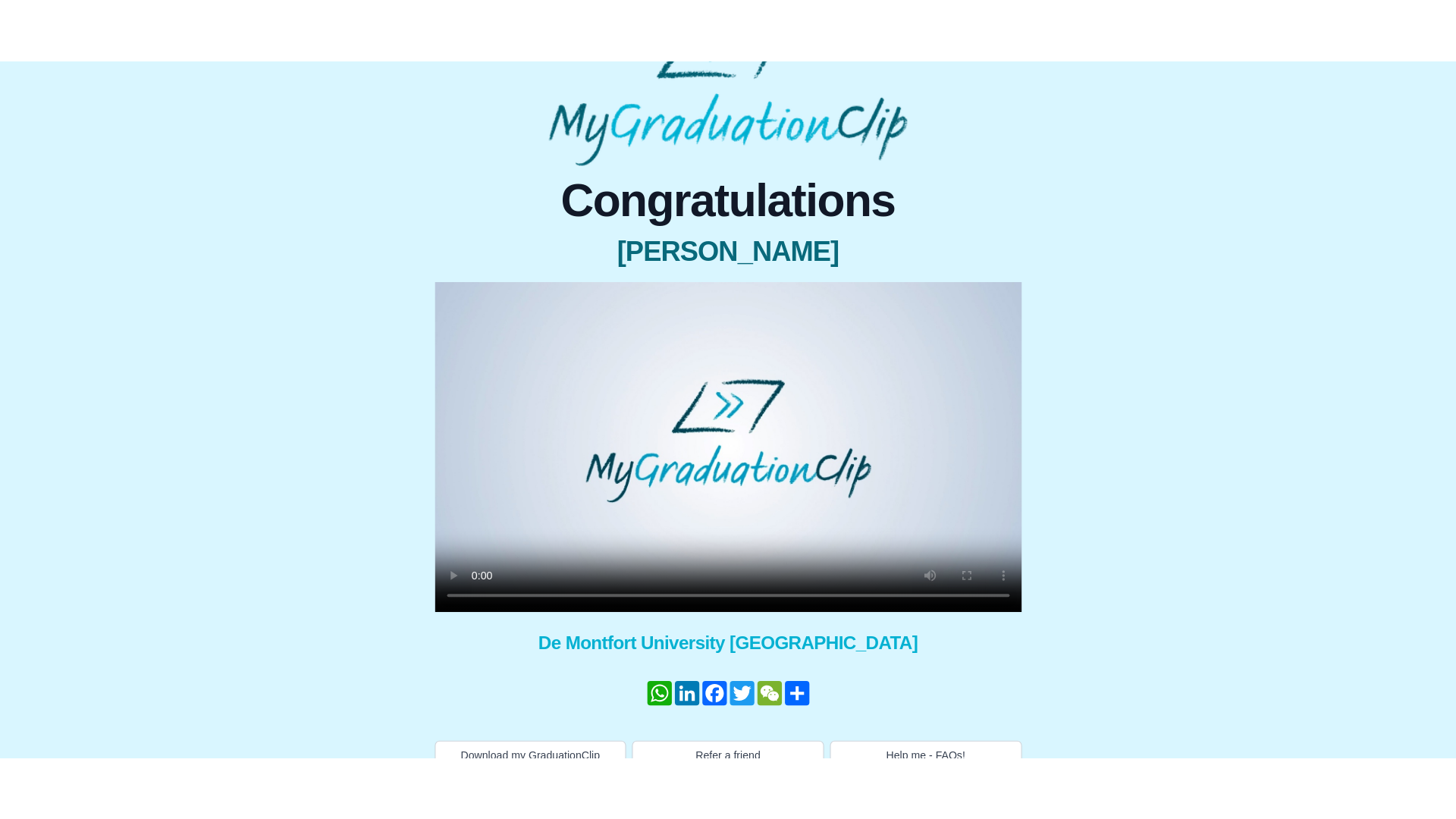
scroll to position [0, 0]
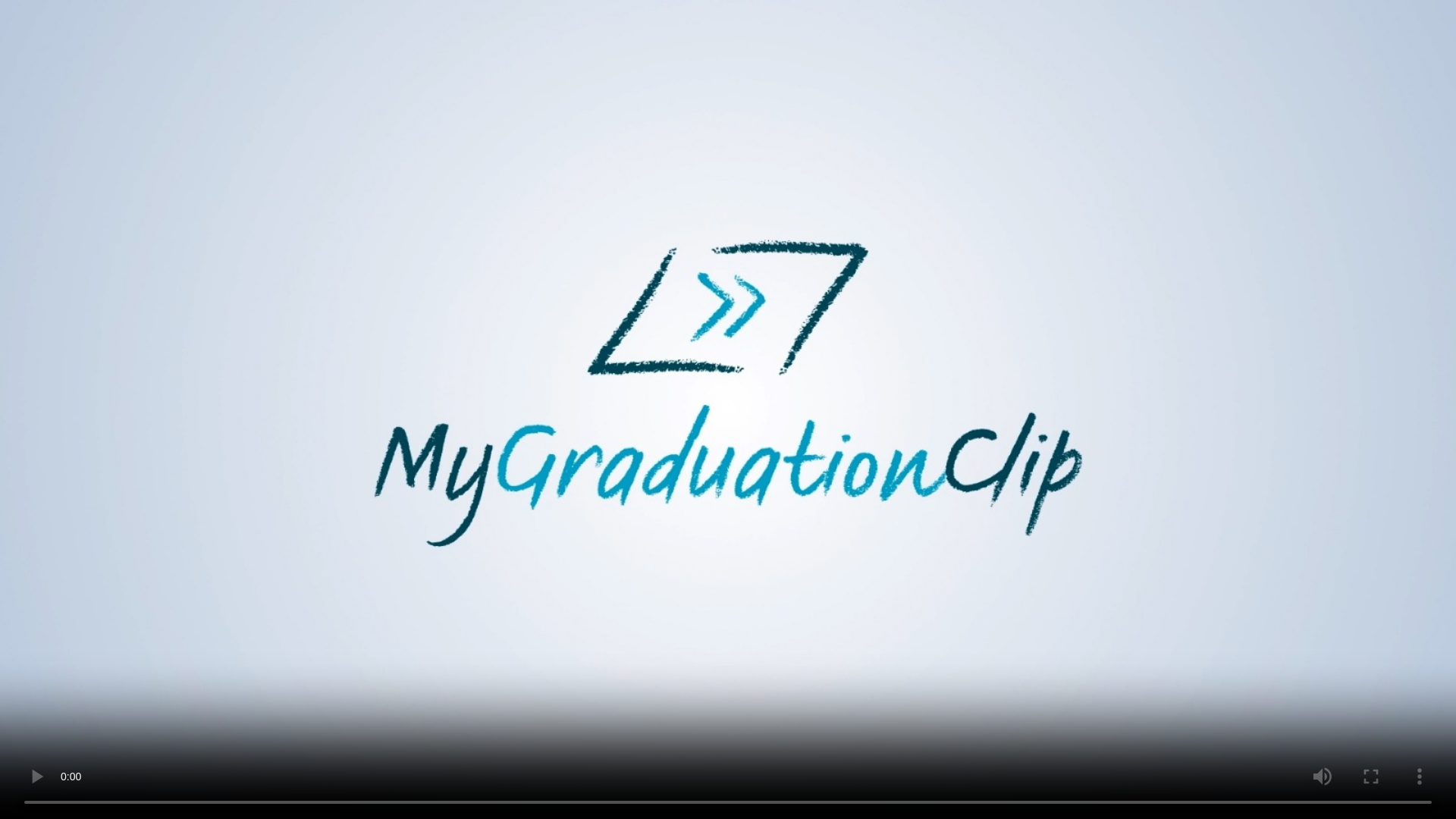
click at [902, 690] on video at bounding box center [728, 409] width 1456 height 819
click at [693, 659] on video at bounding box center [728, 409] width 1456 height 819
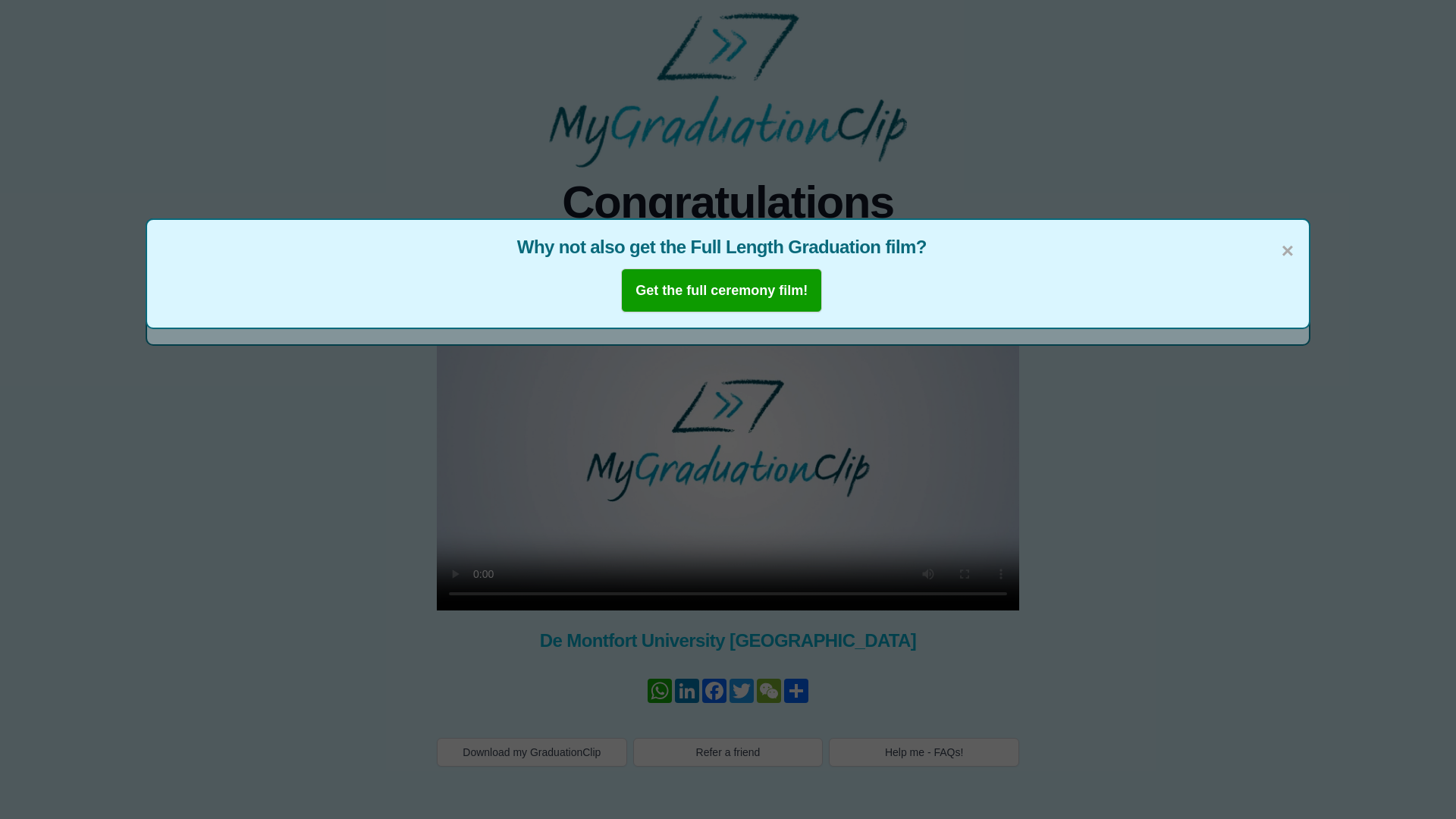
click at [1379, 676] on div "× Why not also get the Full Length Graduation film? Get the full ceremony film!" at bounding box center [728, 409] width 1456 height 819
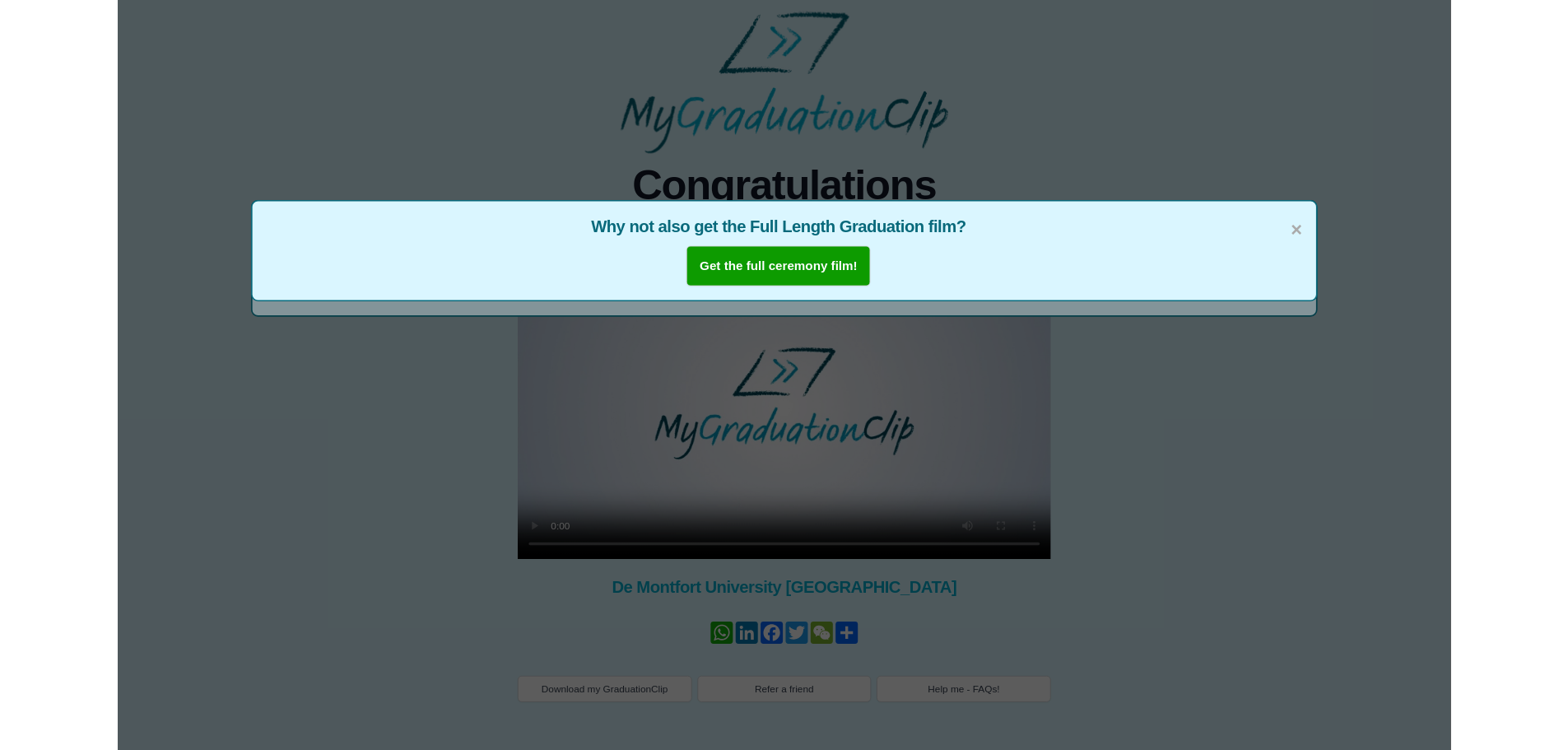
scroll to position [2, 0]
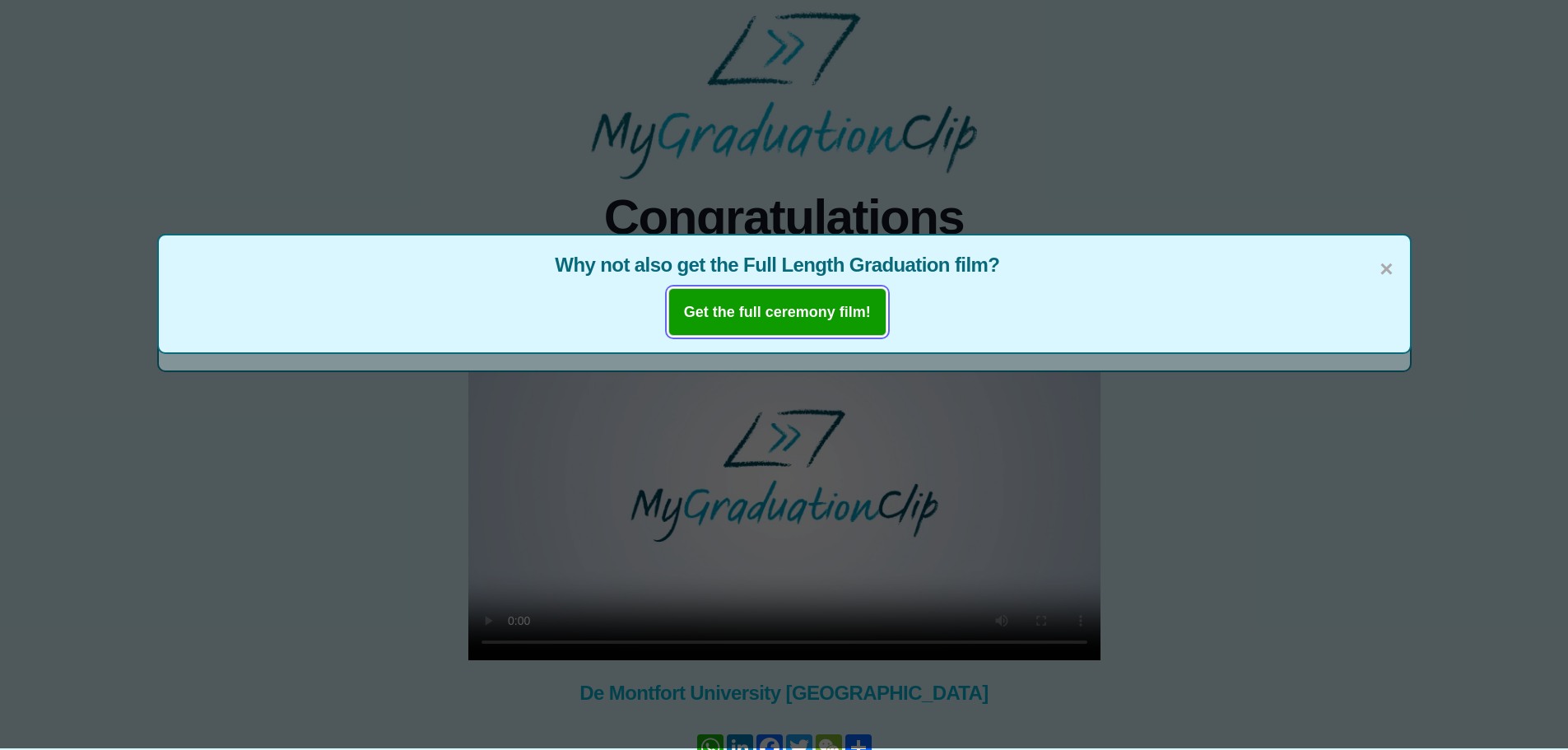
click at [760, 307] on b "Get the full ceremony film!" at bounding box center [778, 312] width 187 height 17
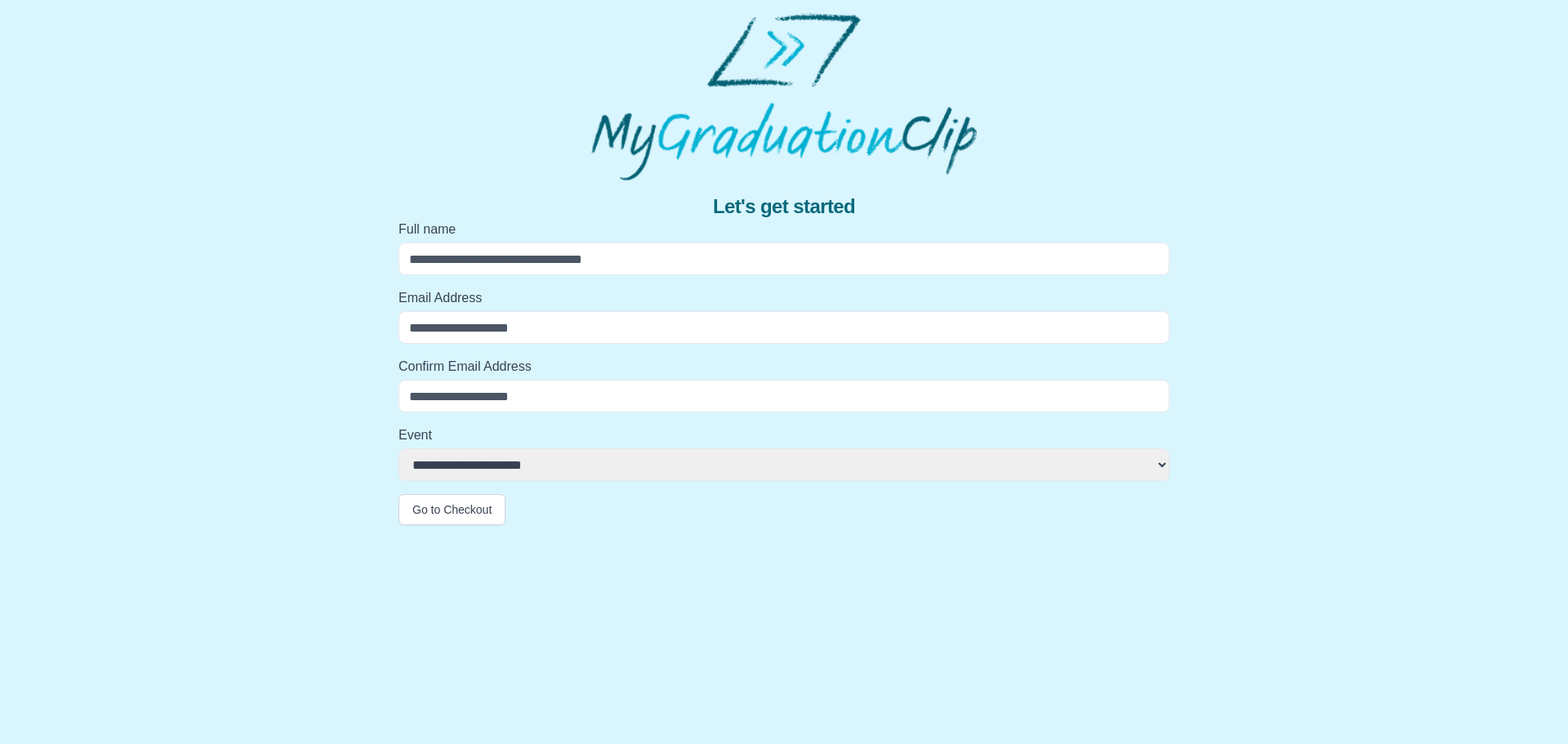
click at [525, 260] on input "Full name" at bounding box center [784, 259] width 771 height 33
type input "**********"
click at [501, 315] on input "Email Address" at bounding box center [784, 327] width 771 height 33
type input "**********"
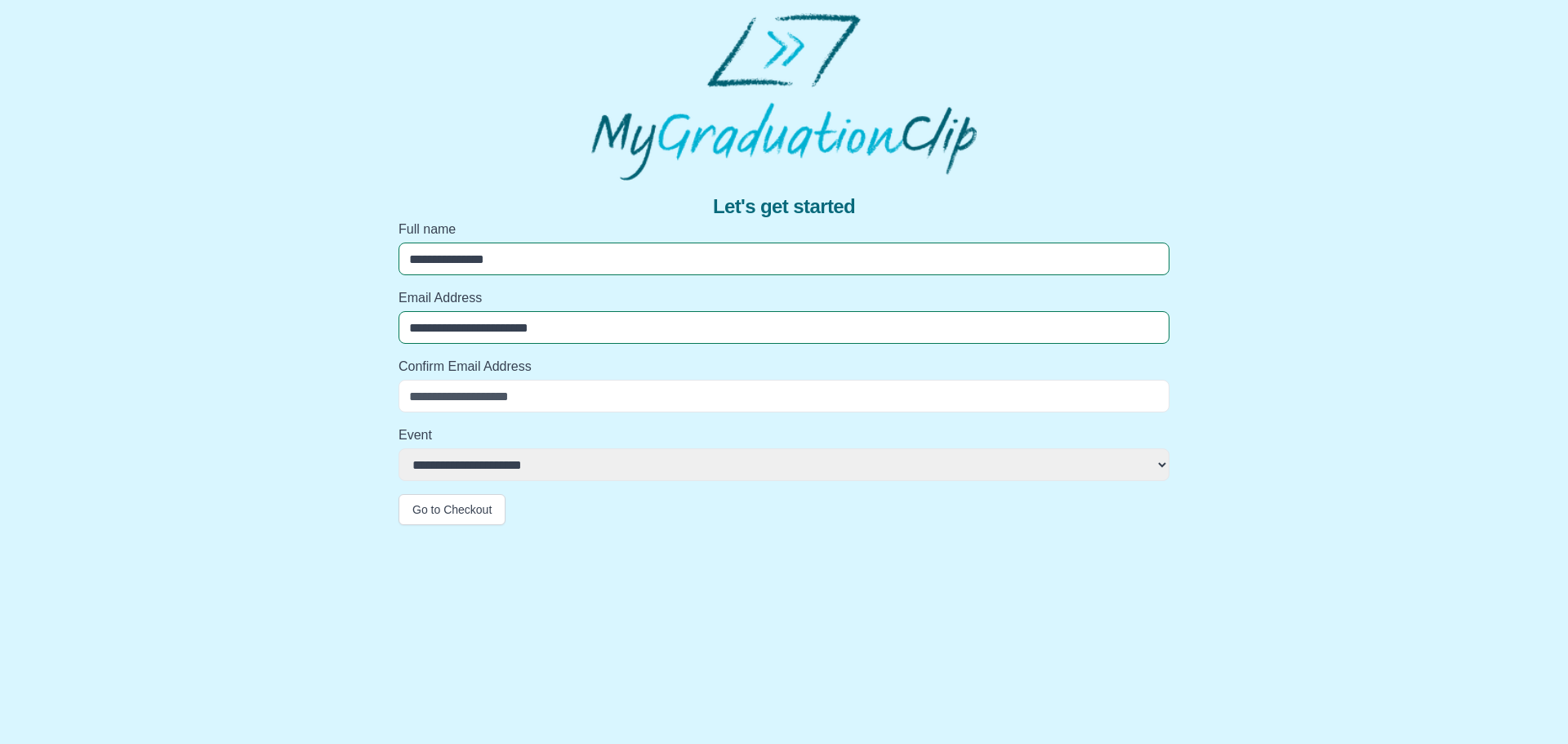
click at [523, 388] on input "Confirm Email Address" at bounding box center [784, 396] width 771 height 33
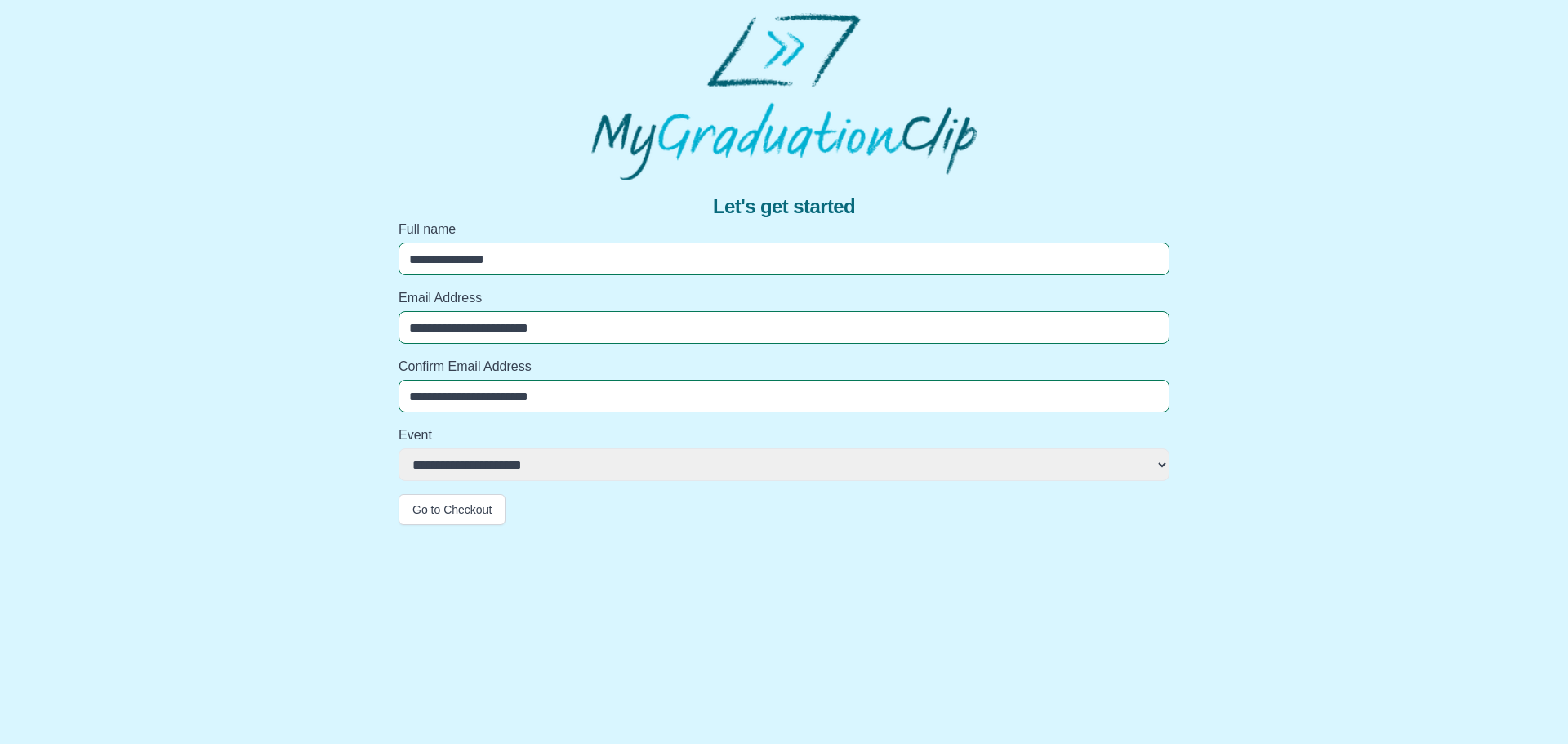
type input "**********"
click at [517, 451] on select "**********" at bounding box center [784, 465] width 771 height 33
select select "**********"
click at [399, 448] on select "**********" at bounding box center [784, 465] width 771 height 33
click at [442, 523] on button "Go to Checkout" at bounding box center [452, 510] width 107 height 31
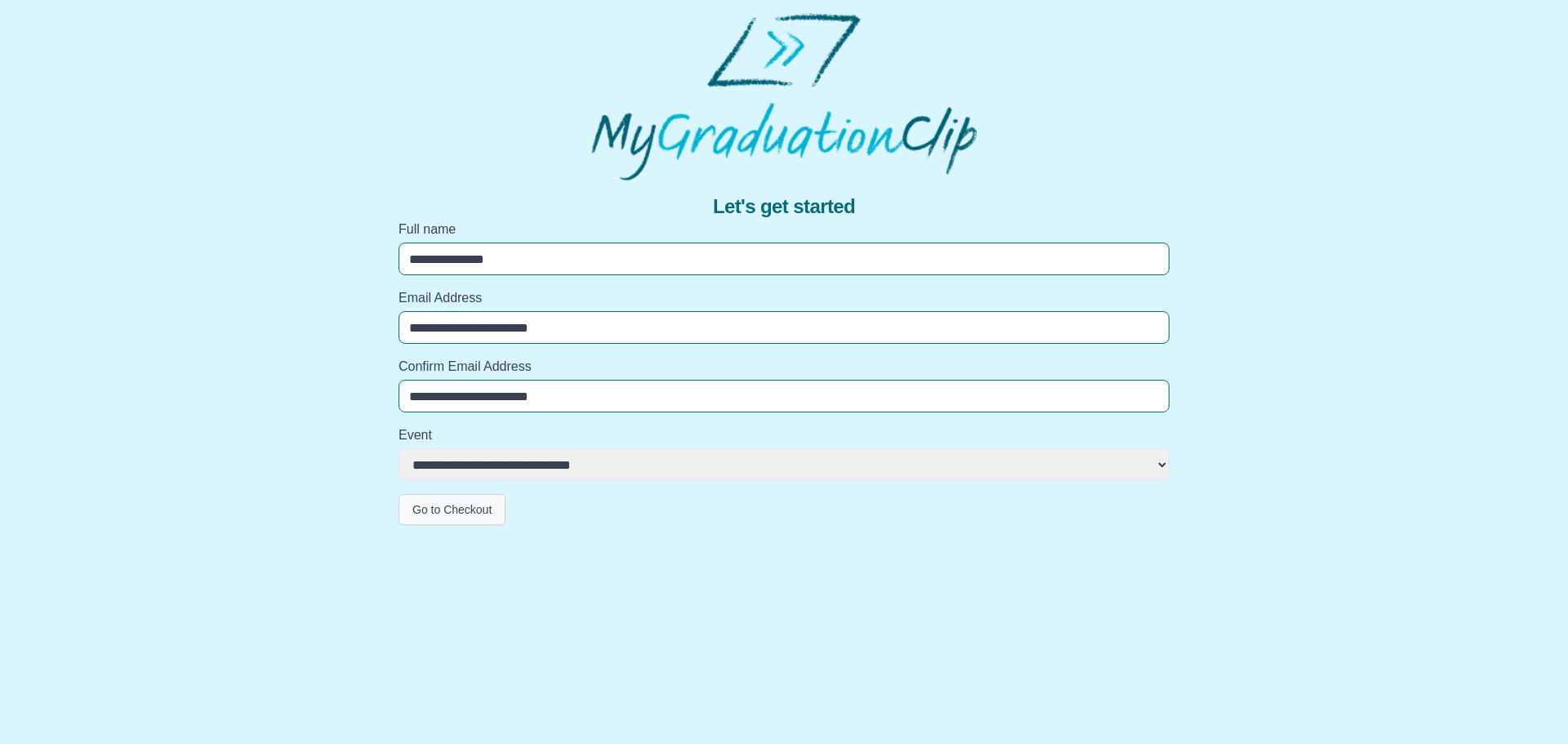
click at [442, 523] on html "**********" at bounding box center [784, 269] width 1568 height 538
